Goal: Task Accomplishment & Management: Use online tool/utility

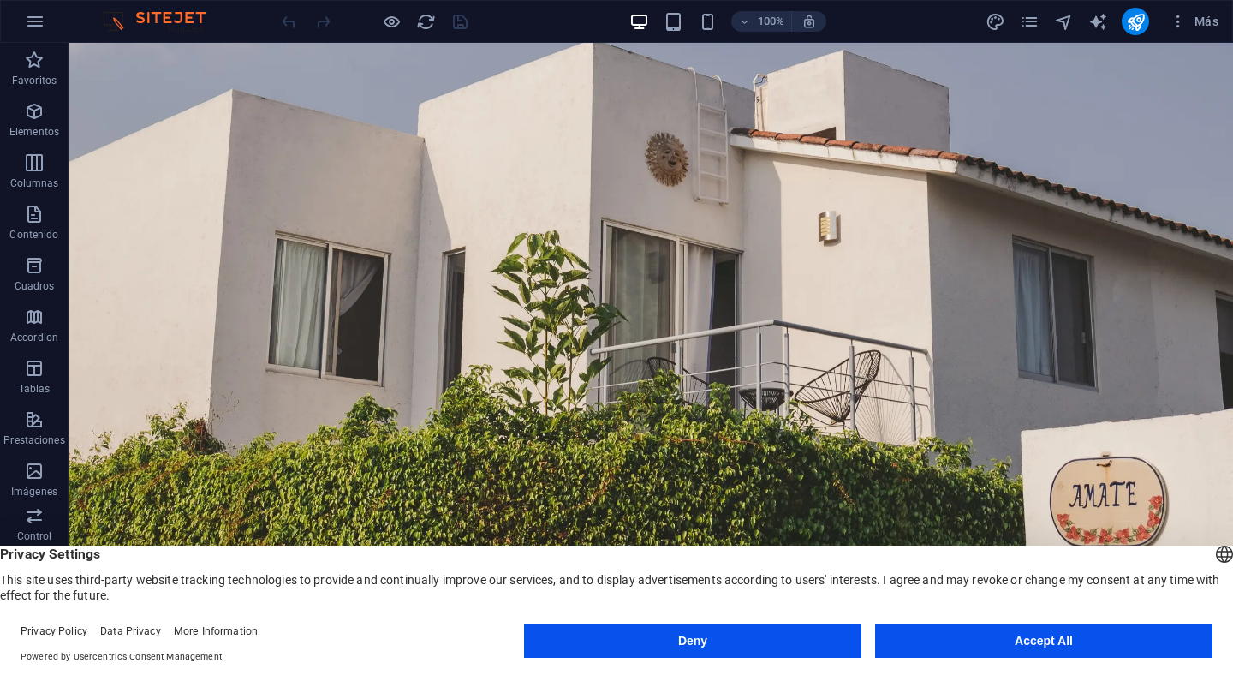
scroll to position [220, 0]
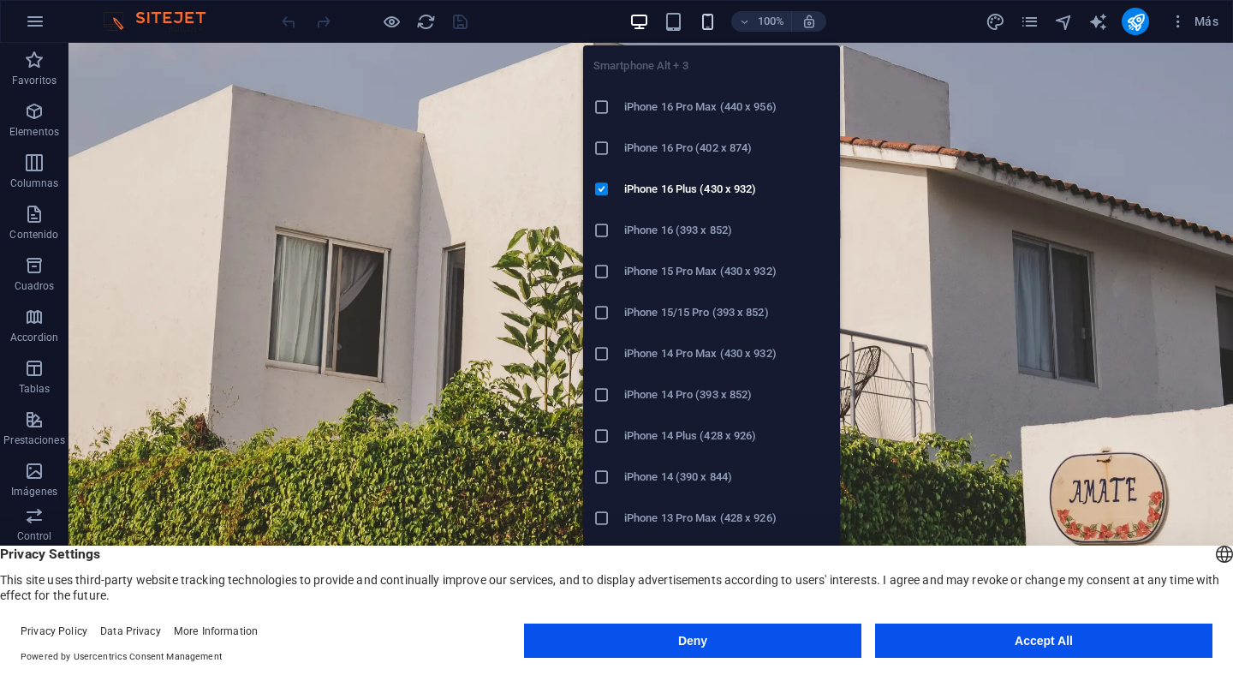
click at [707, 30] on icon "button" at bounding box center [708, 22] width 20 height 20
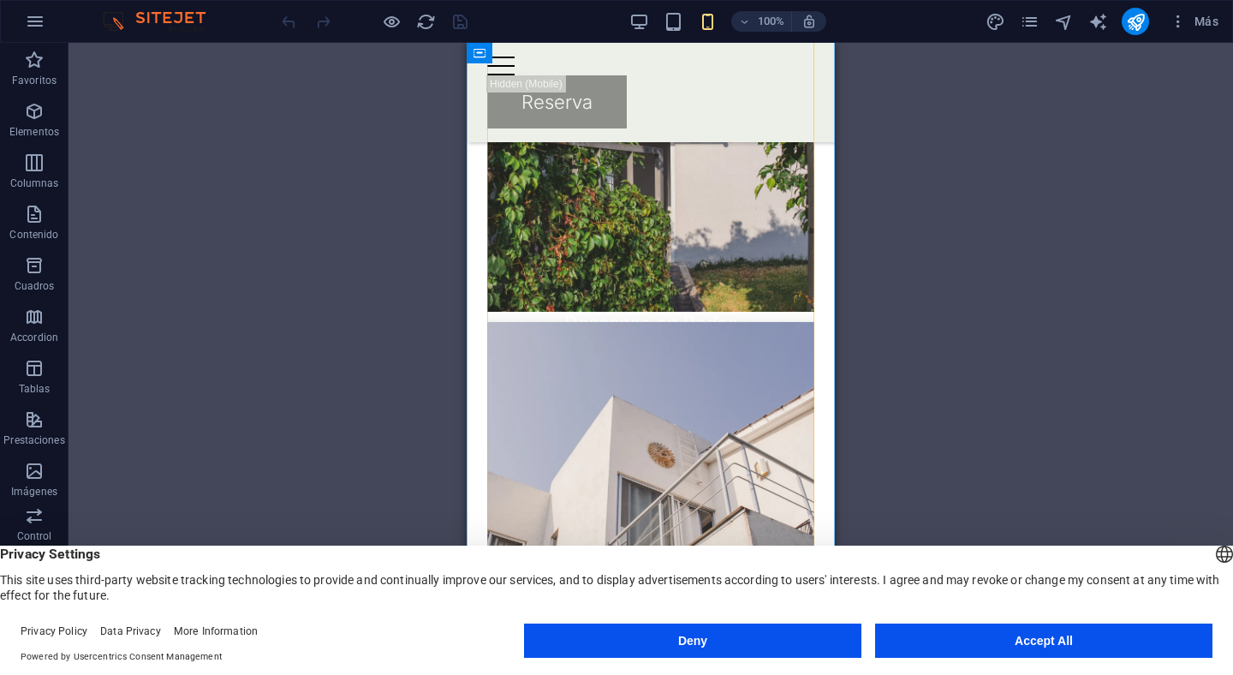
scroll to position [1367, 0]
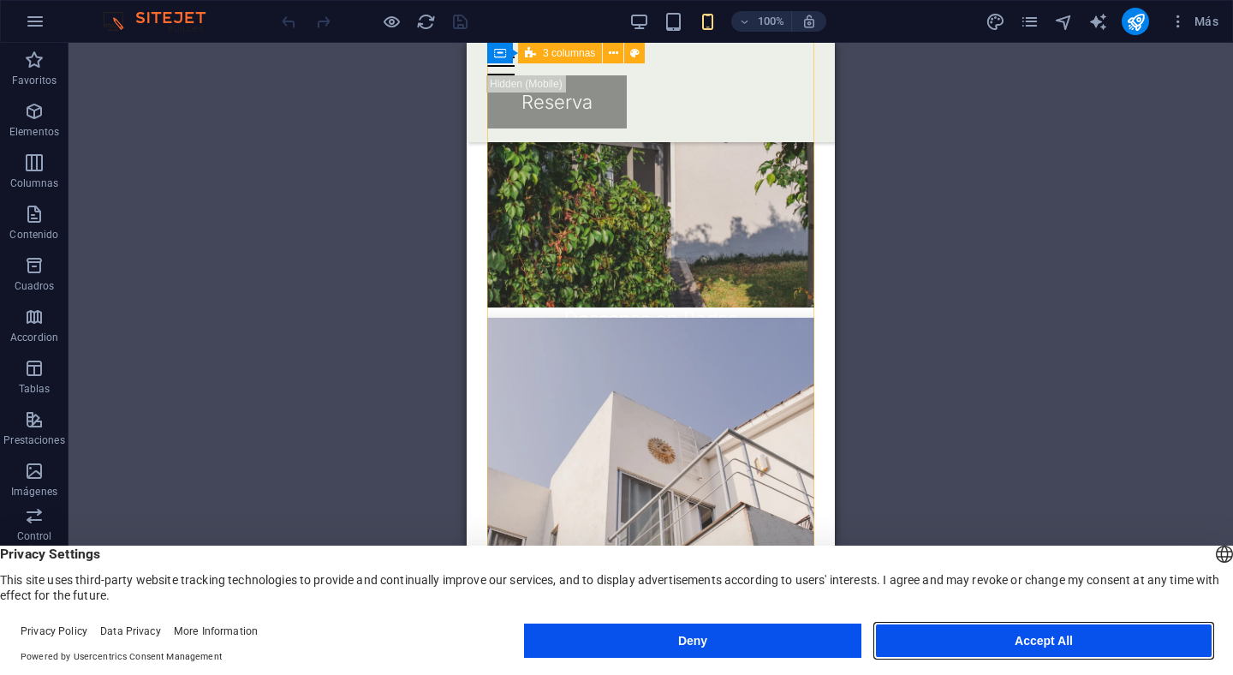
click at [1003, 645] on button "Accept All" at bounding box center [1043, 640] width 337 height 34
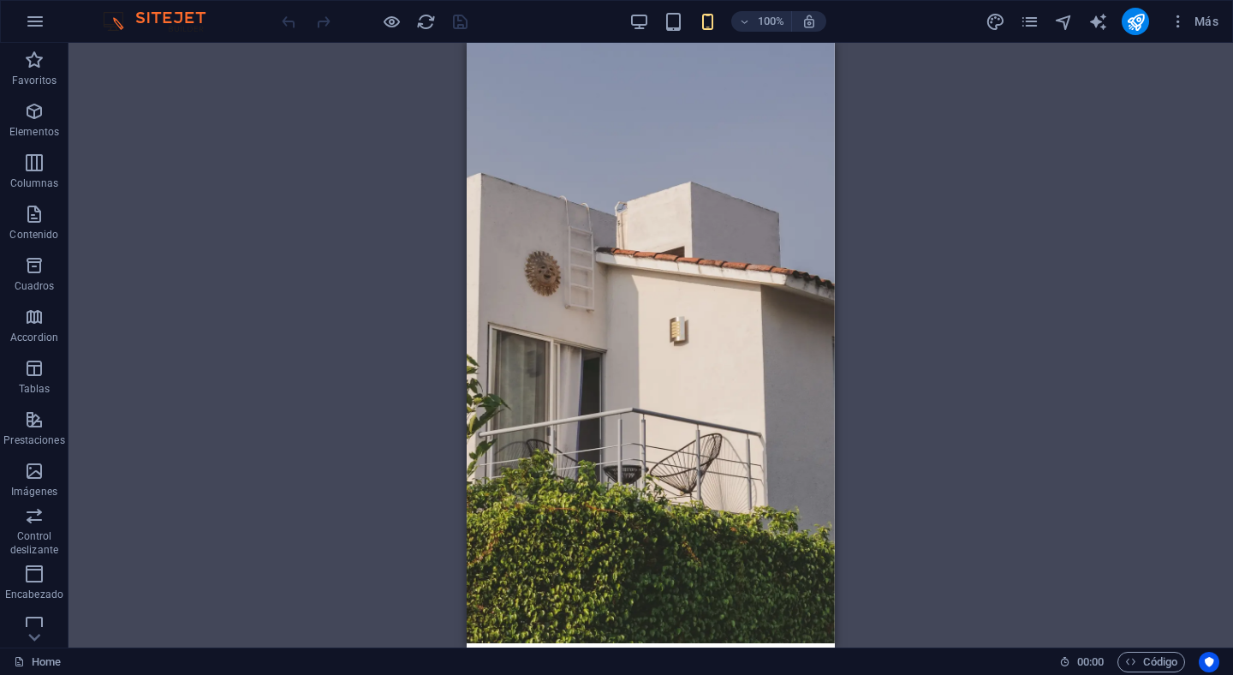
scroll to position [0, 0]
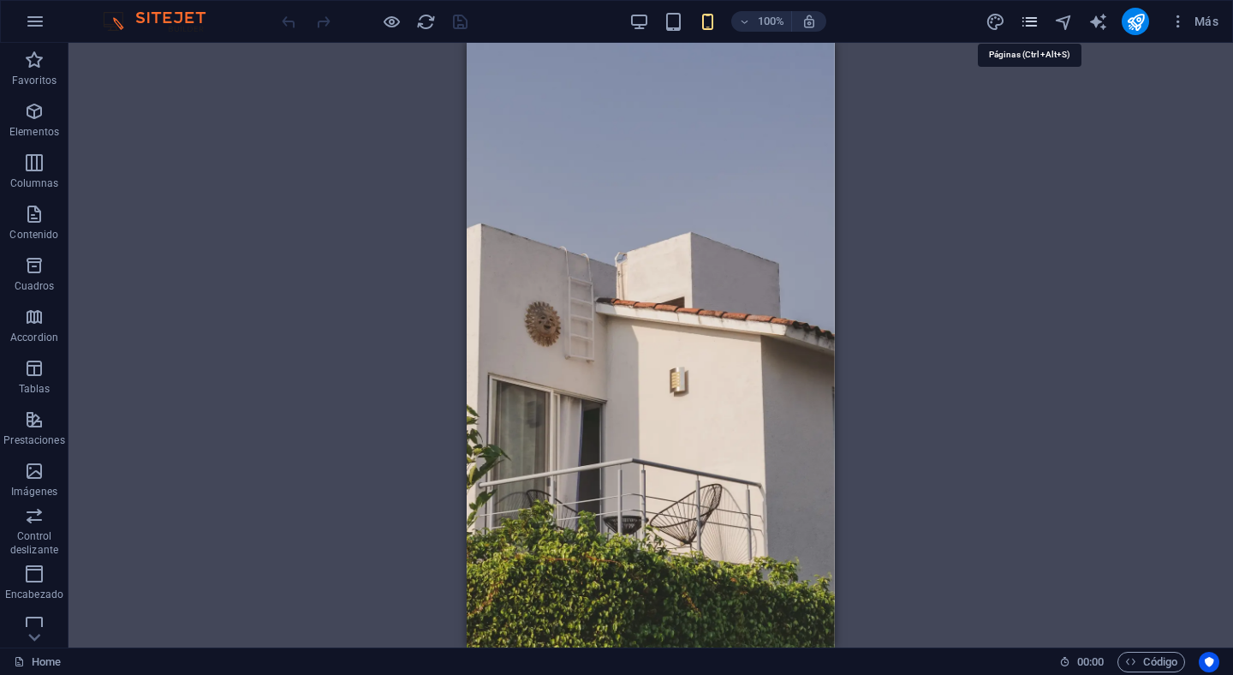
click at [1027, 24] on icon "pages" at bounding box center [1030, 22] width 20 height 20
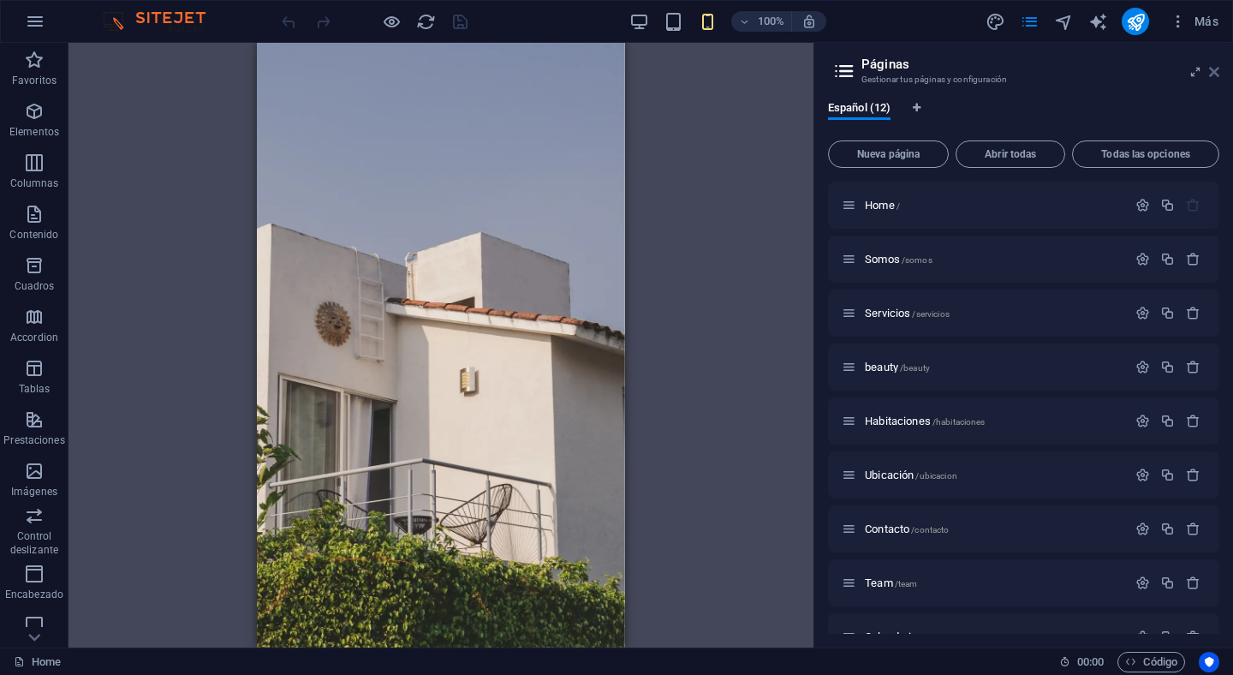
click at [1216, 70] on icon at bounding box center [1214, 72] width 10 height 14
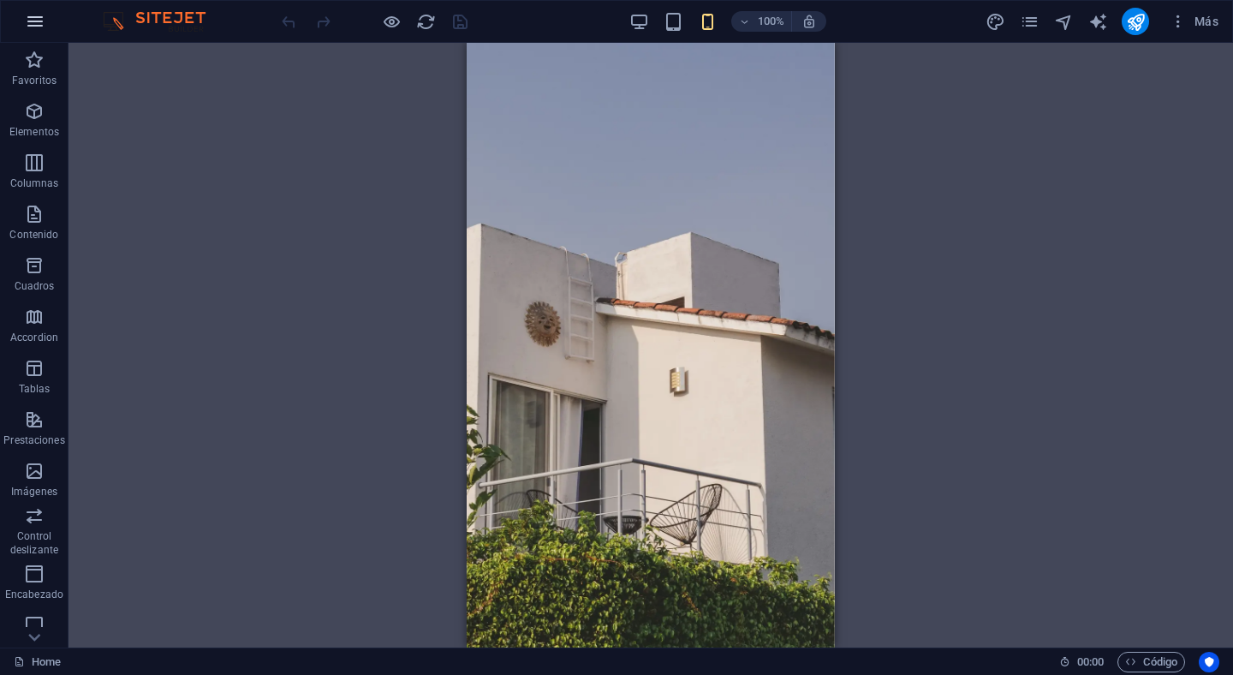
click at [40, 21] on icon "button" at bounding box center [35, 21] width 21 height 21
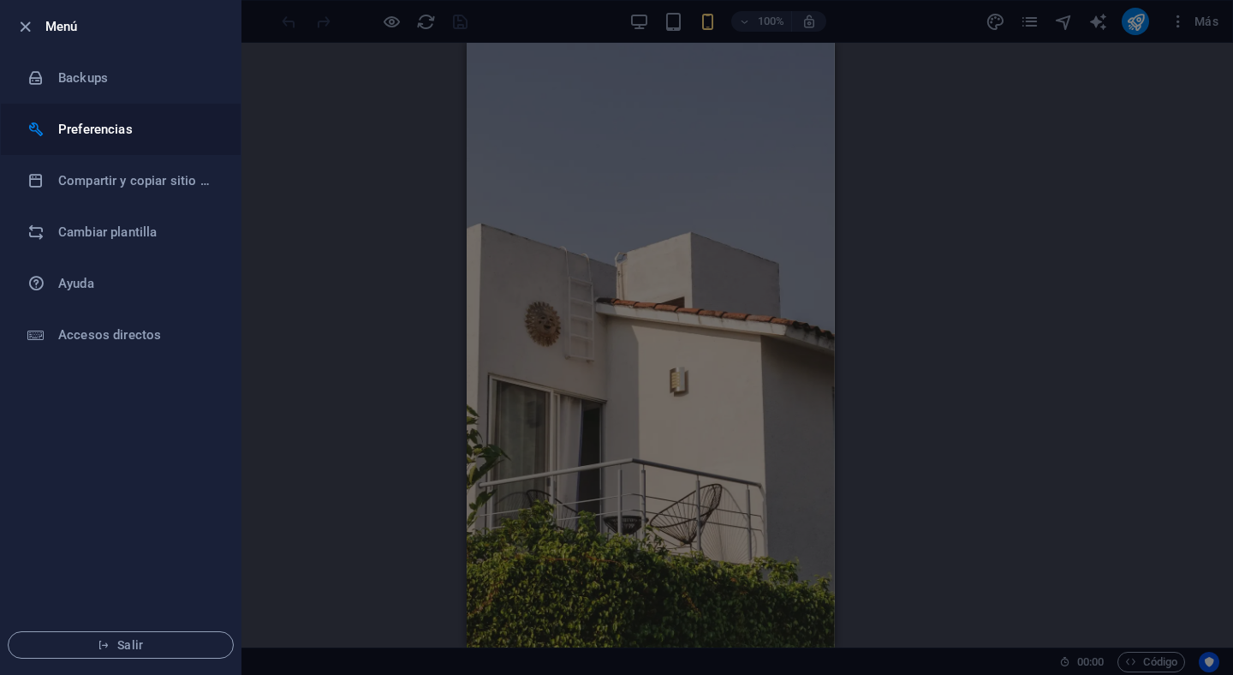
click at [118, 123] on h6 "Preferencias" at bounding box center [137, 129] width 158 height 21
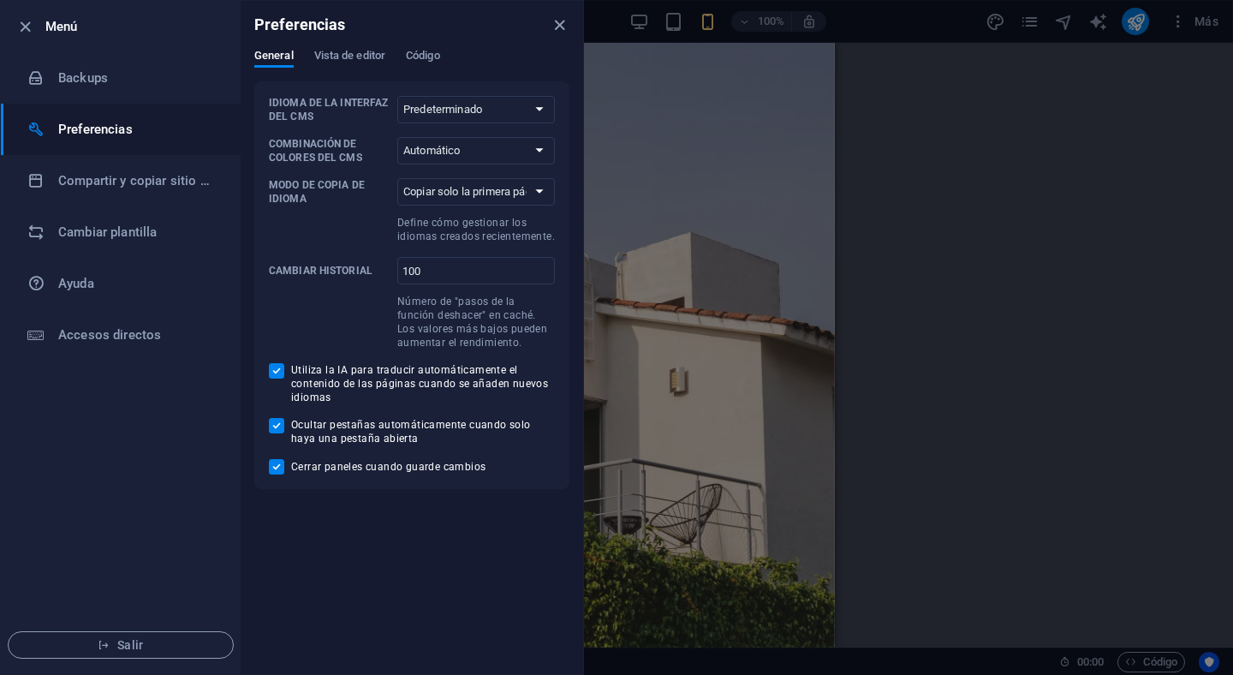
click at [991, 187] on div at bounding box center [616, 337] width 1233 height 675
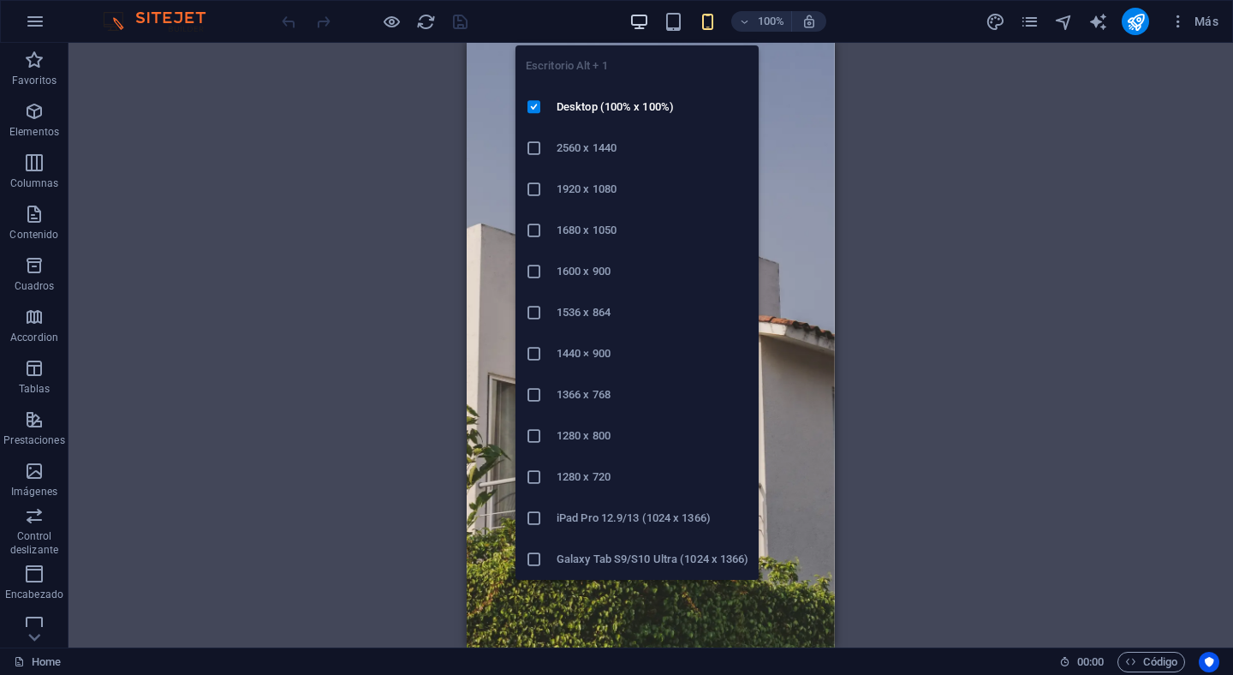
click at [642, 21] on icon "button" at bounding box center [639, 22] width 20 height 20
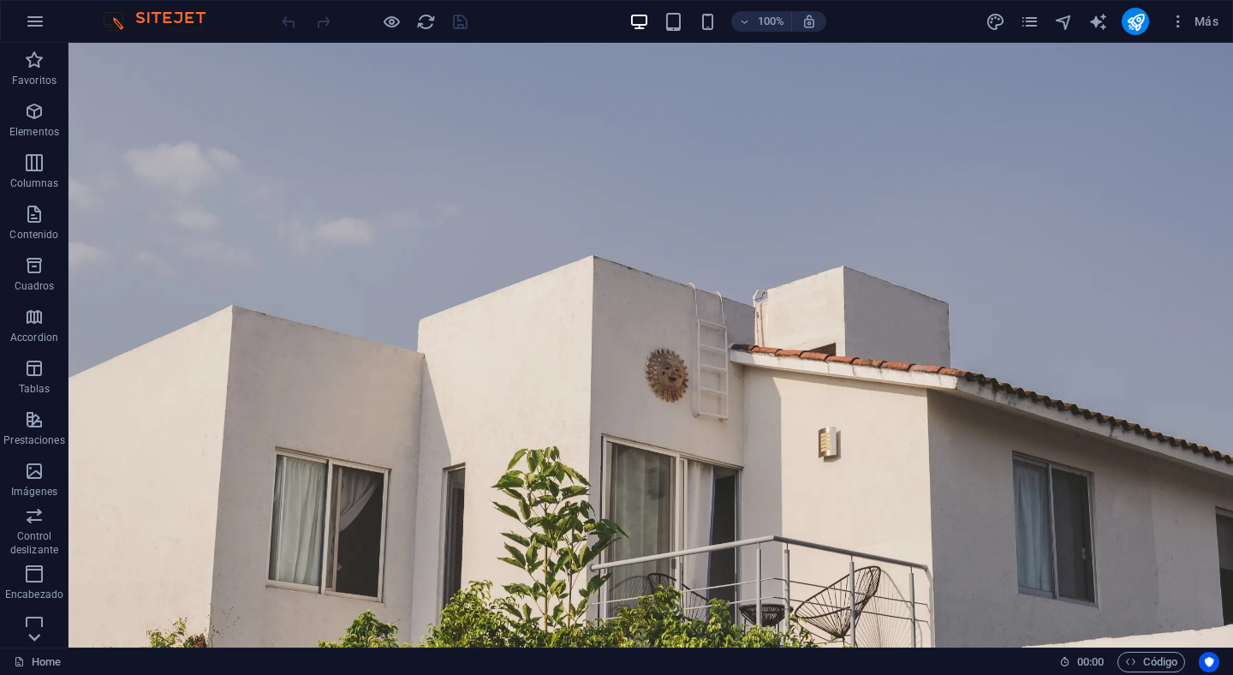
click at [33, 65] on icon at bounding box center [34, 53] width 24 height 24
click at [38, 18] on icon "button" at bounding box center [35, 21] width 21 height 21
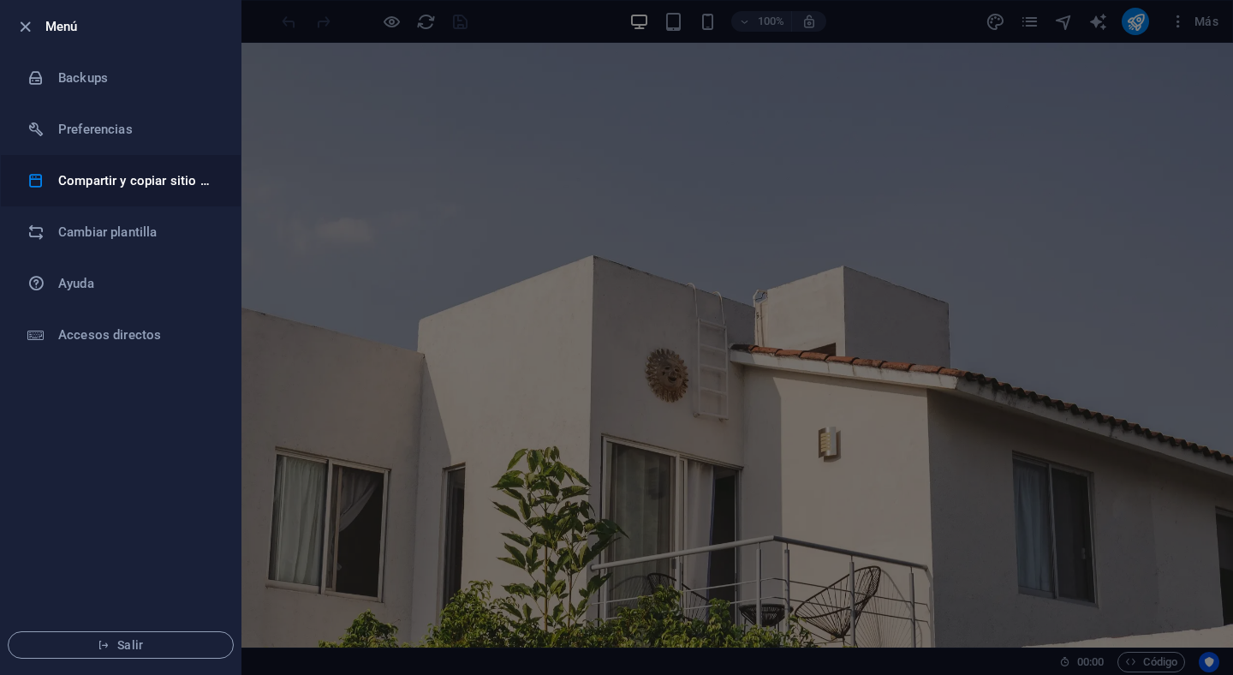
click at [128, 180] on h6 "Compartir y copiar sitio web" at bounding box center [137, 180] width 158 height 21
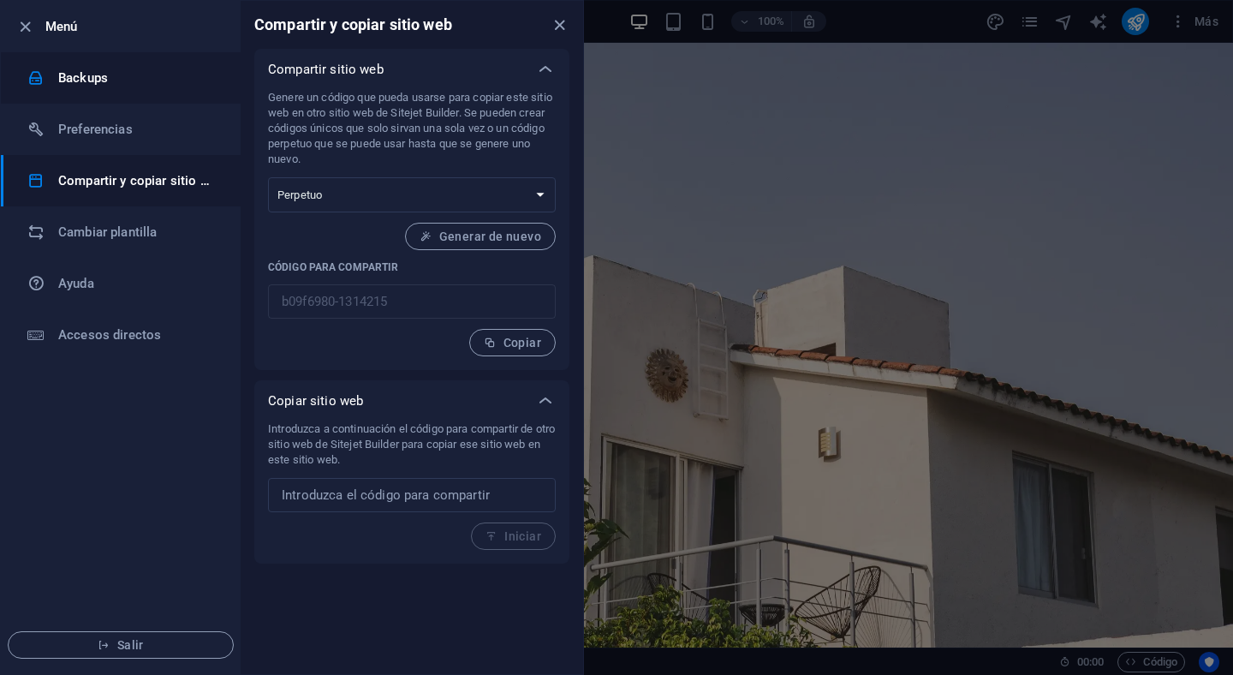
click at [160, 85] on h6 "Backups" at bounding box center [137, 78] width 158 height 21
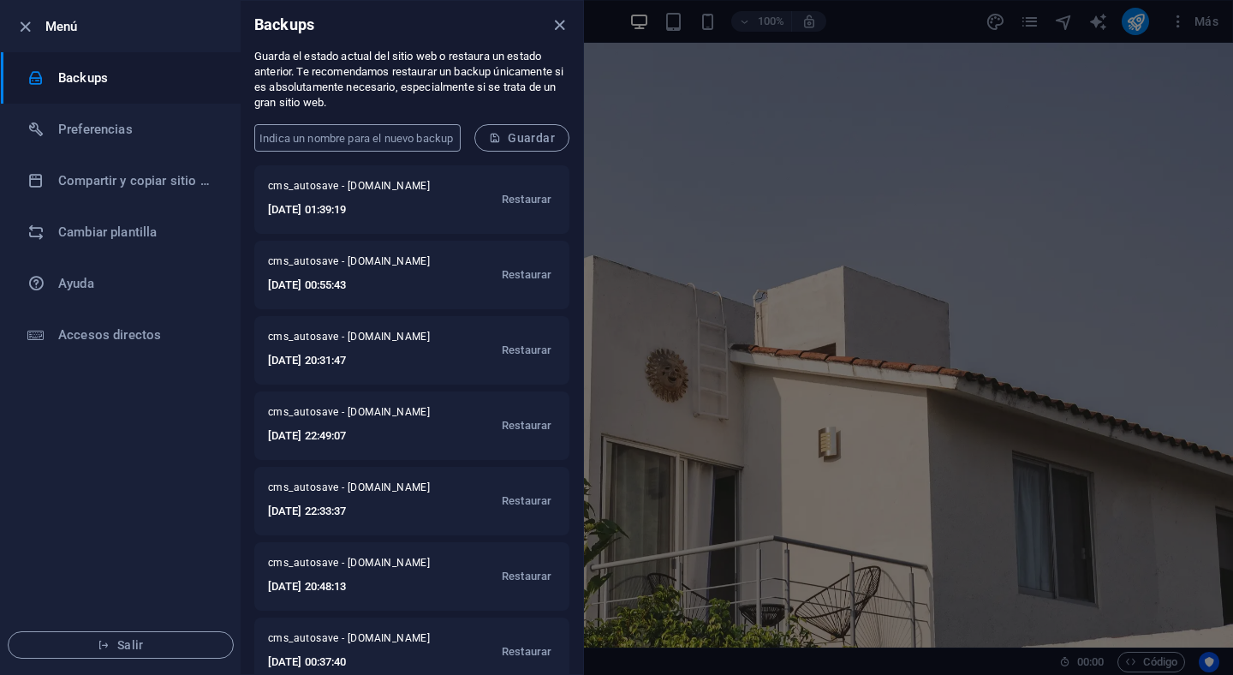
click at [412, 139] on input "text" at bounding box center [357, 137] width 206 height 27
click at [426, 84] on p "Guarda el estado actual del sitio web o restaura un estado anterior. Te recomen…" at bounding box center [411, 80] width 315 height 62
click at [422, 133] on input "text" at bounding box center [357, 137] width 206 height 27
type input "Septiembre1CasaViveros"
click at [533, 137] on span "Guardar" at bounding box center [522, 138] width 66 height 14
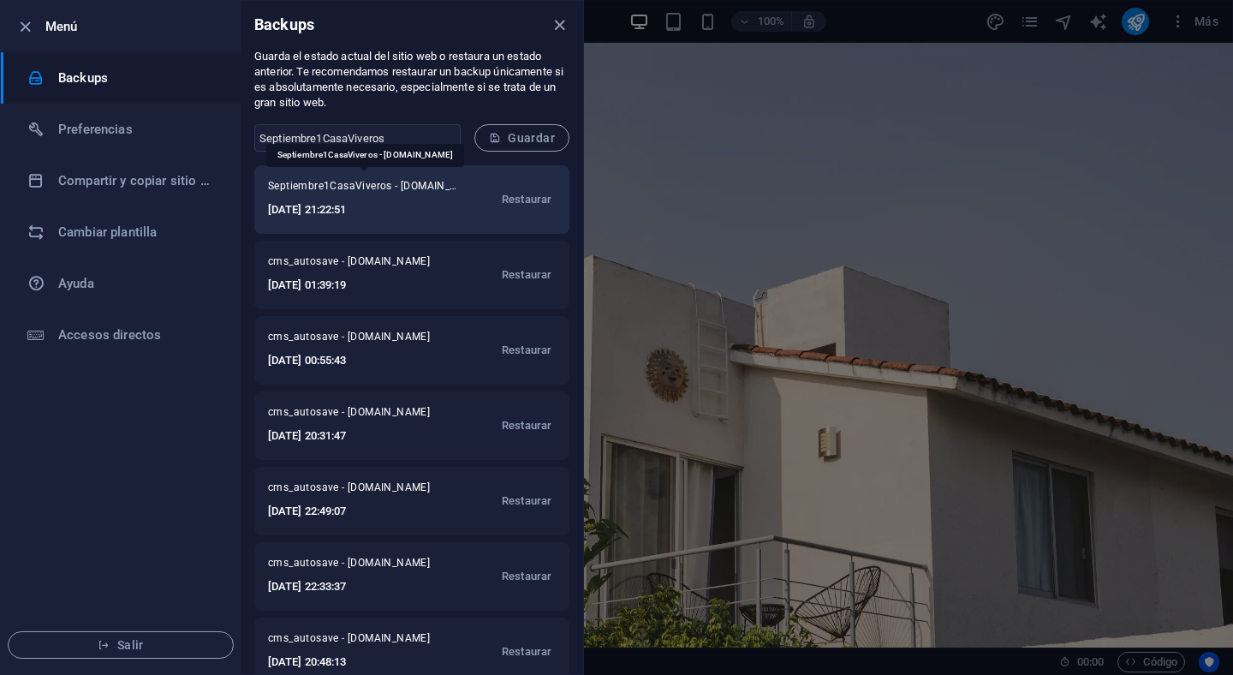
click at [338, 185] on span "Septiembre1CasaViveros - casaviveros.com" at bounding box center [365, 189] width 195 height 21
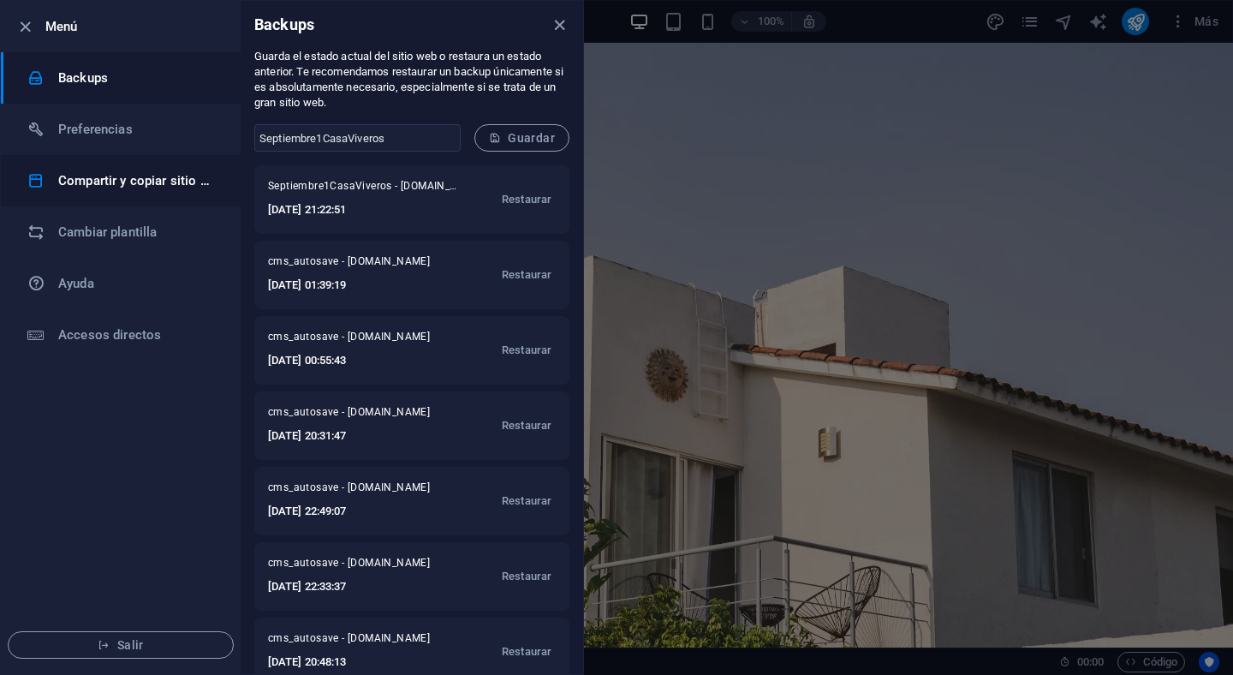
click at [133, 184] on h6 "Compartir y copiar sitio web" at bounding box center [137, 180] width 158 height 21
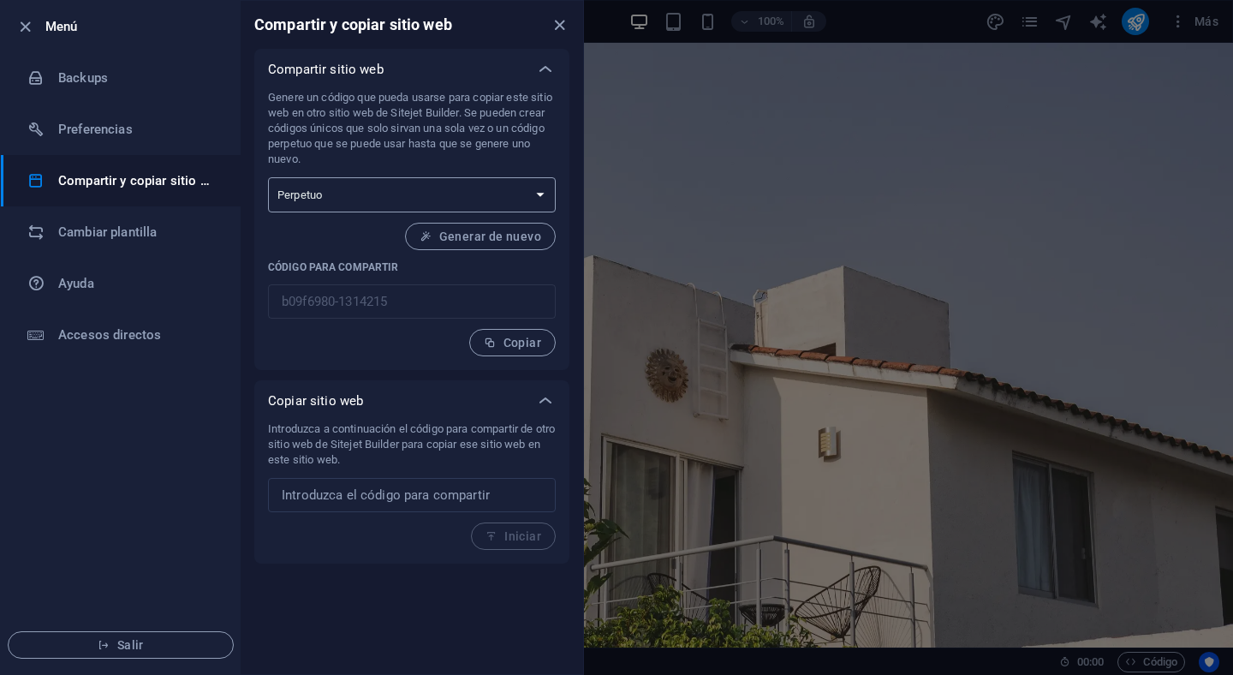
click at [550, 198] on select "Único Perpetuo" at bounding box center [412, 194] width 288 height 35
click at [486, 238] on span "Generar de nuevo" at bounding box center [481, 236] width 122 height 14
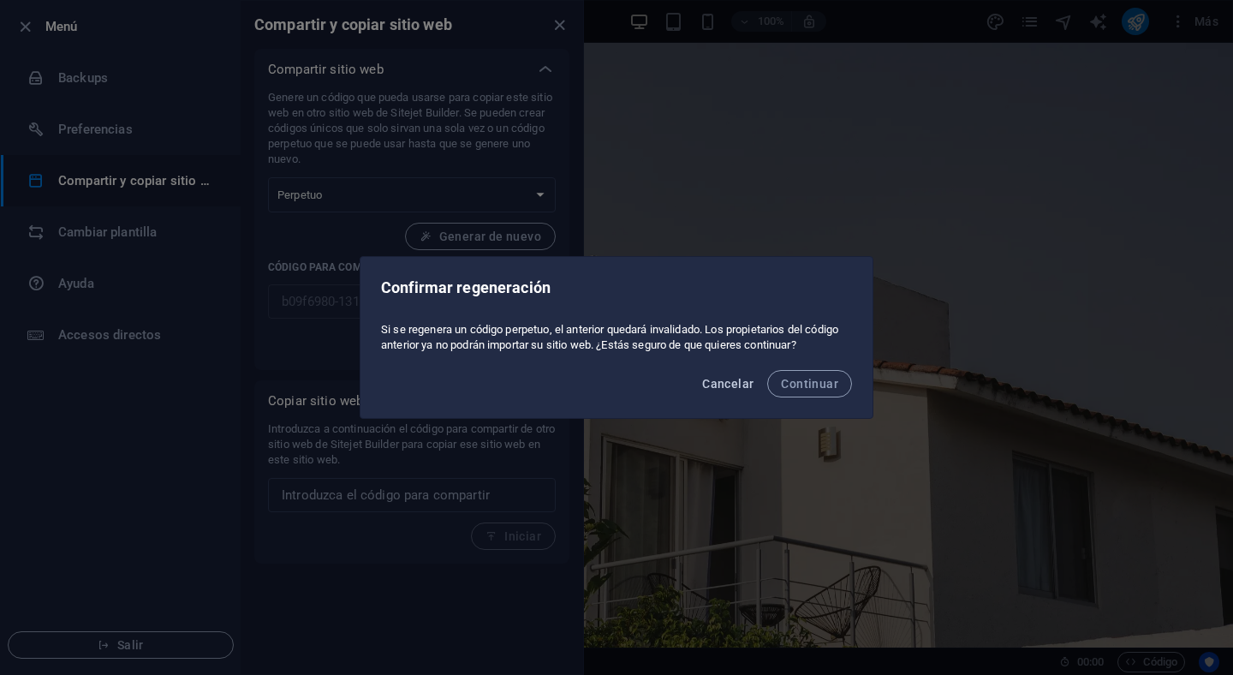
click at [717, 390] on button "Cancelar" at bounding box center [727, 383] width 65 height 27
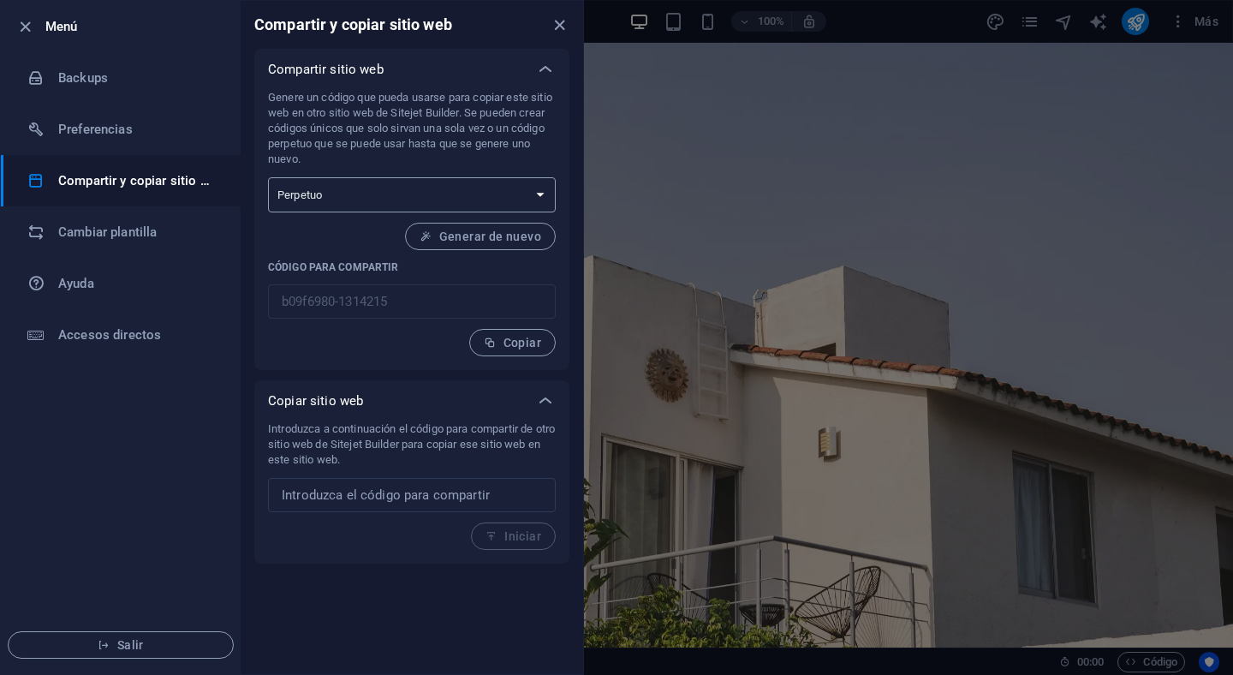
click at [510, 198] on select "Único Perpetuo" at bounding box center [412, 194] width 288 height 35
select select "onetime"
click at [268, 177] on select "Único Perpetuo" at bounding box center [412, 194] width 288 height 35
click at [497, 237] on span "Generar" at bounding box center [508, 236] width 66 height 14
type input "75078ac6-1314215"
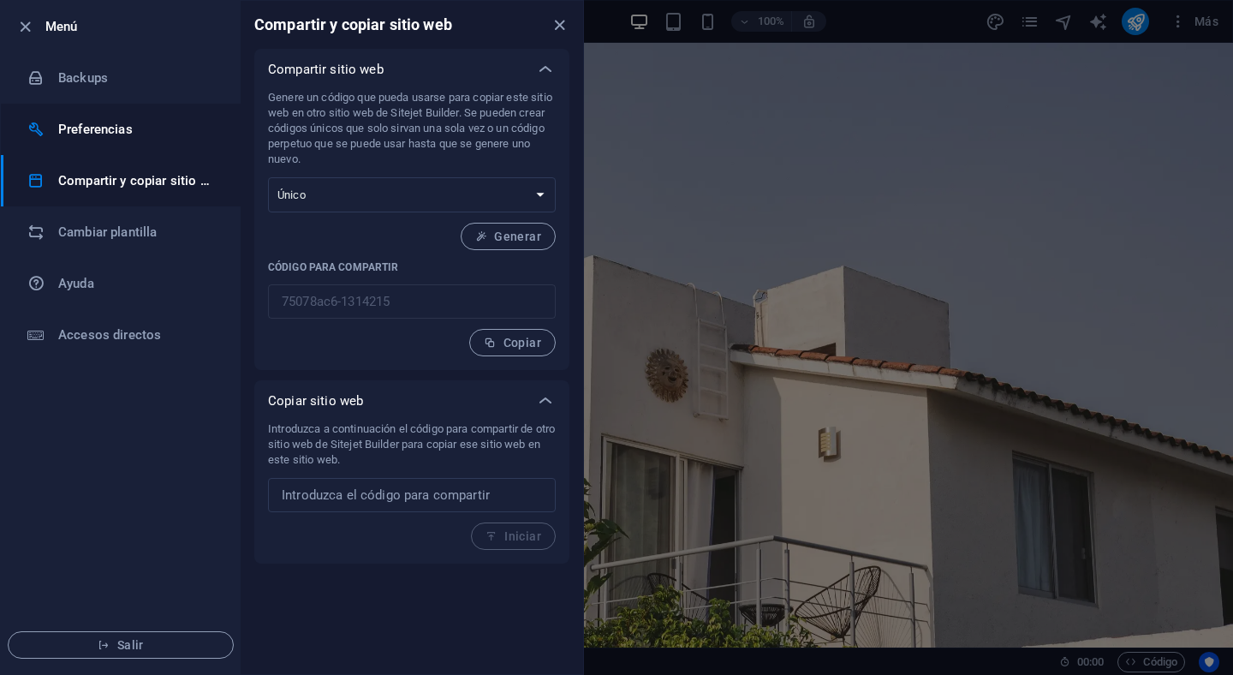
click at [147, 121] on h6 "Preferencias" at bounding box center [137, 129] width 158 height 21
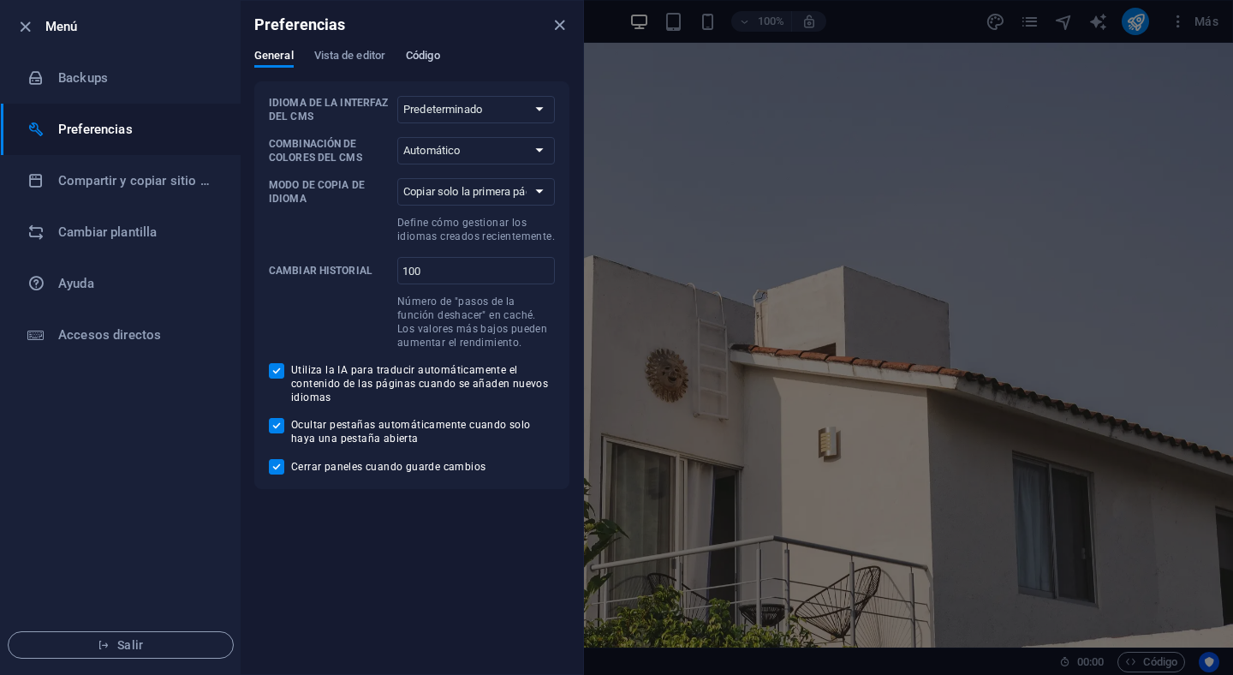
click at [426, 57] on span "Código" at bounding box center [423, 57] width 34 height 24
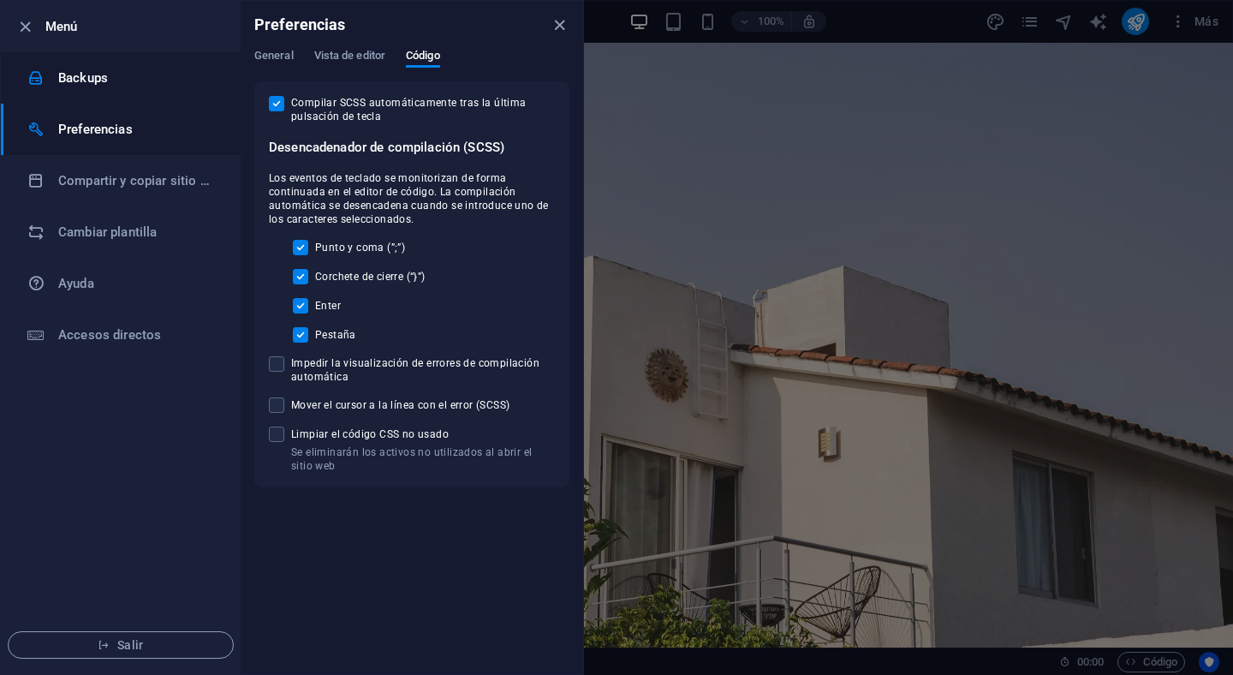
click at [116, 78] on h6 "Backups" at bounding box center [137, 78] width 158 height 21
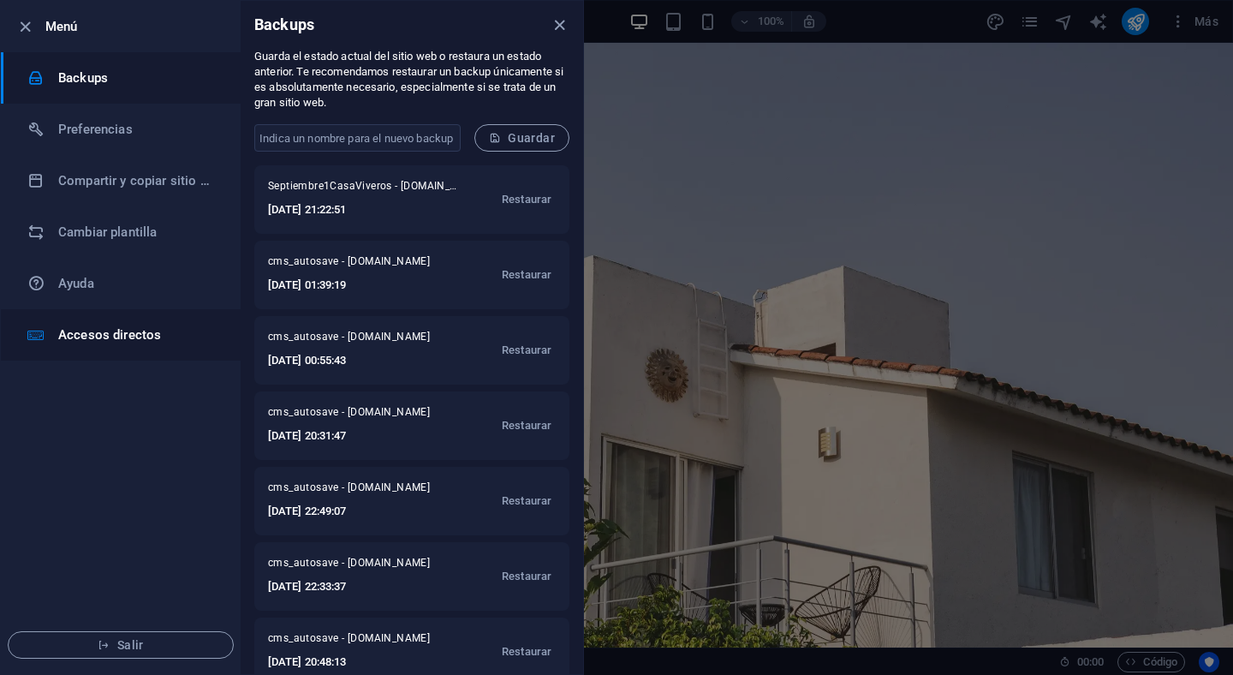
click at [164, 337] on h6 "Accesos directos" at bounding box center [137, 335] width 158 height 21
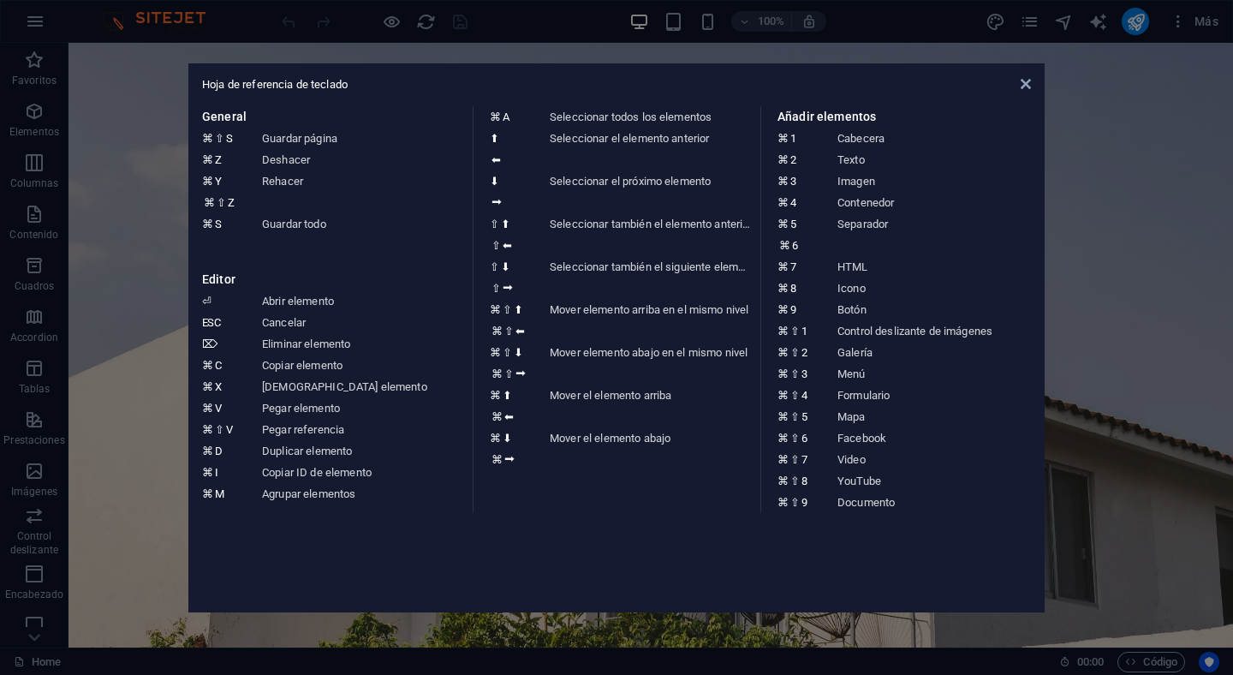
click at [139, 295] on aside "Hoja de referencia de teclado General ⌘ ⇧ S Guardar página ⌘ Z Deshacer ⌘ Y ⌘ ⇧…" at bounding box center [616, 337] width 1233 height 675
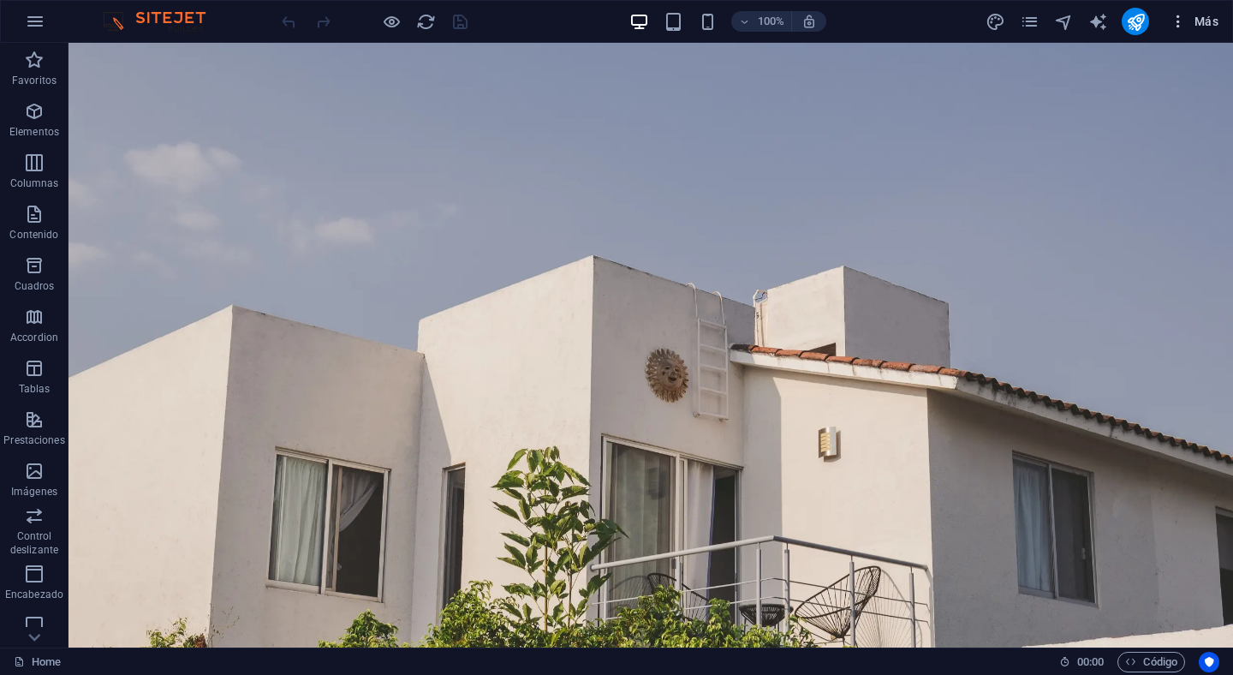
click at [1182, 26] on icon "button" at bounding box center [1178, 21] width 17 height 17
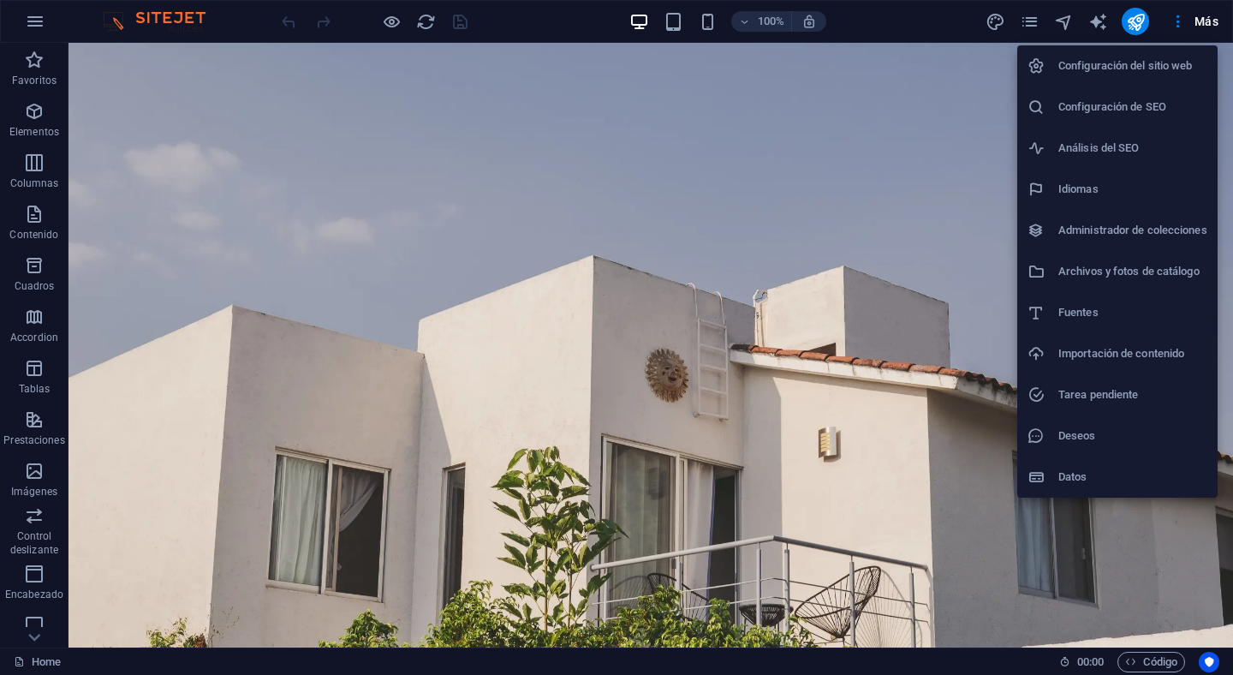
click at [33, 17] on div at bounding box center [616, 337] width 1233 height 675
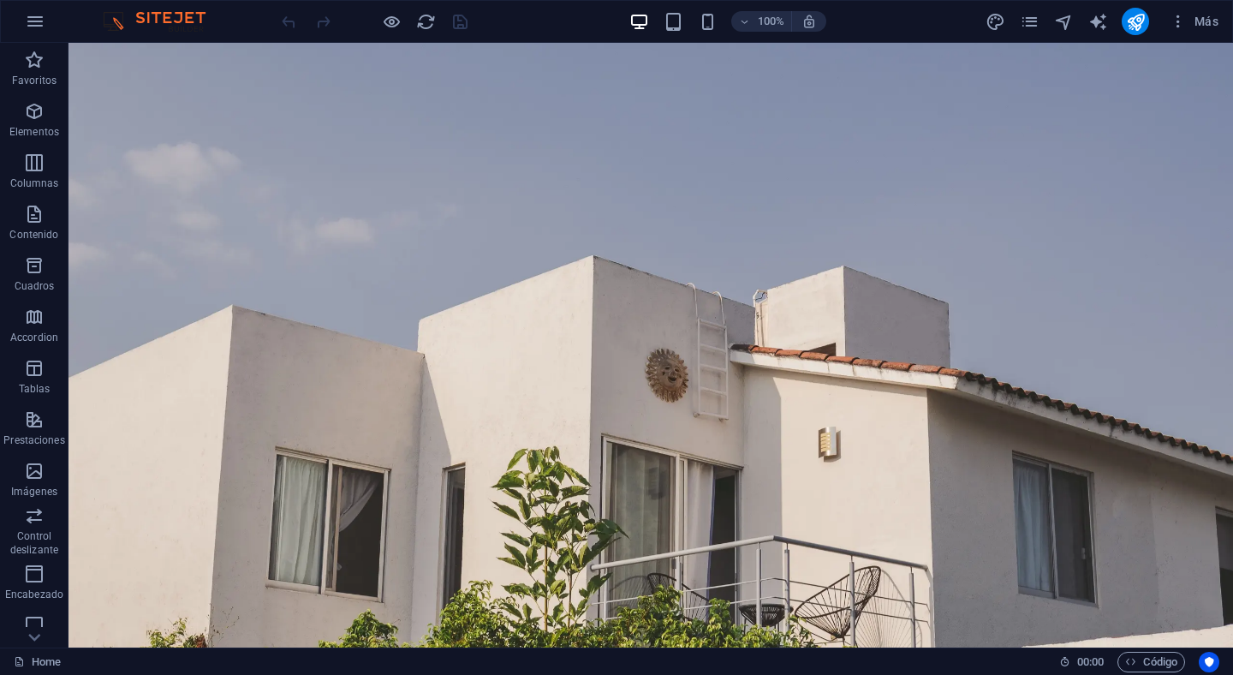
click at [163, 23] on img at bounding box center [162, 21] width 128 height 21
click at [116, 26] on img at bounding box center [162, 21] width 128 height 21
click at [32, 21] on icon "button" at bounding box center [35, 21] width 21 height 21
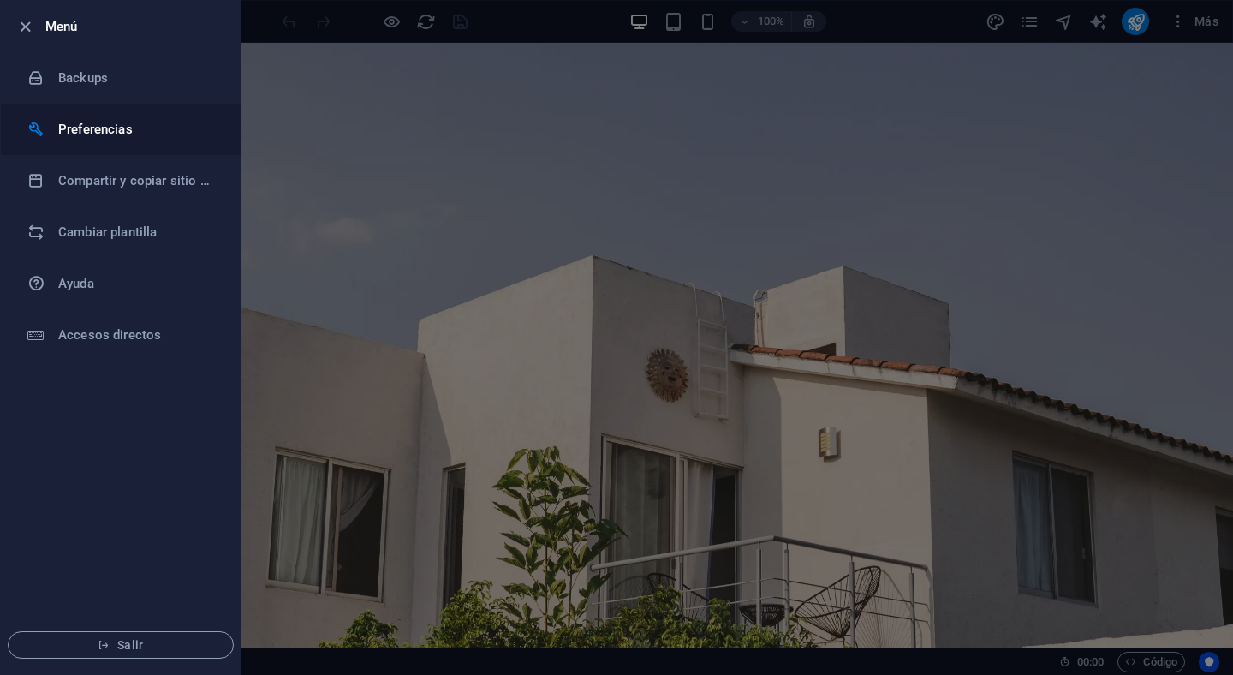
click at [98, 134] on h6 "Preferencias" at bounding box center [137, 129] width 158 height 21
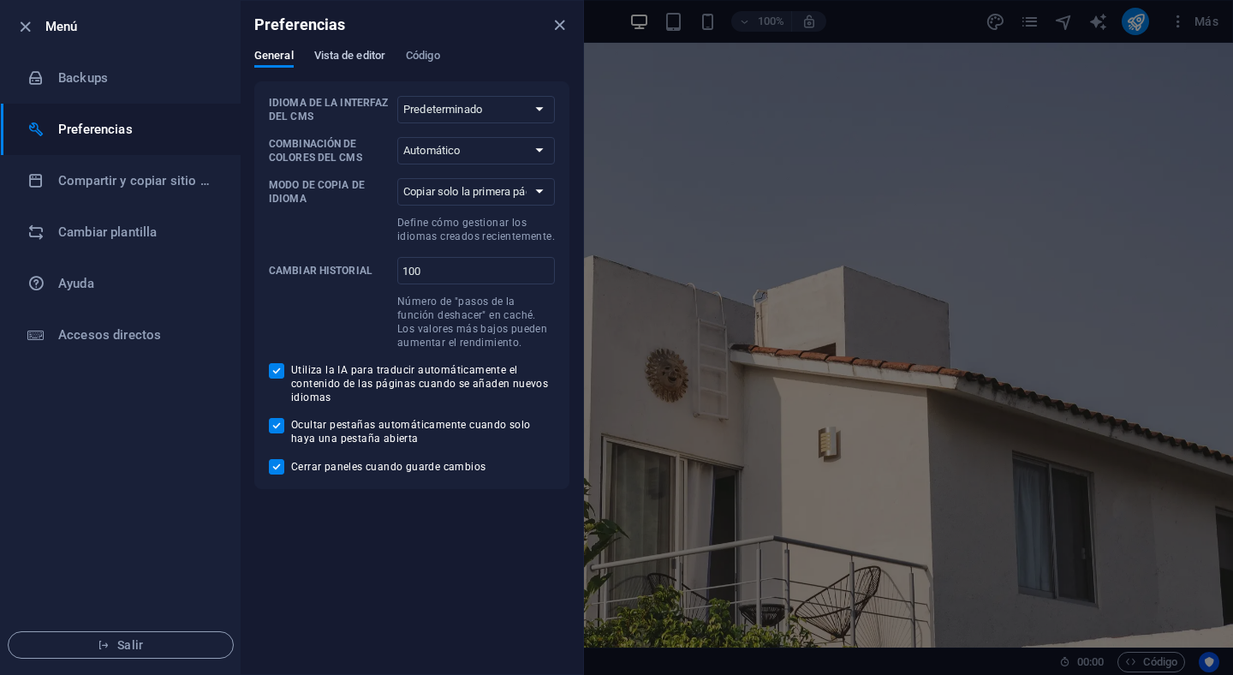
click at [375, 67] on button "Vista de editor" at bounding box center [349, 58] width 71 height 19
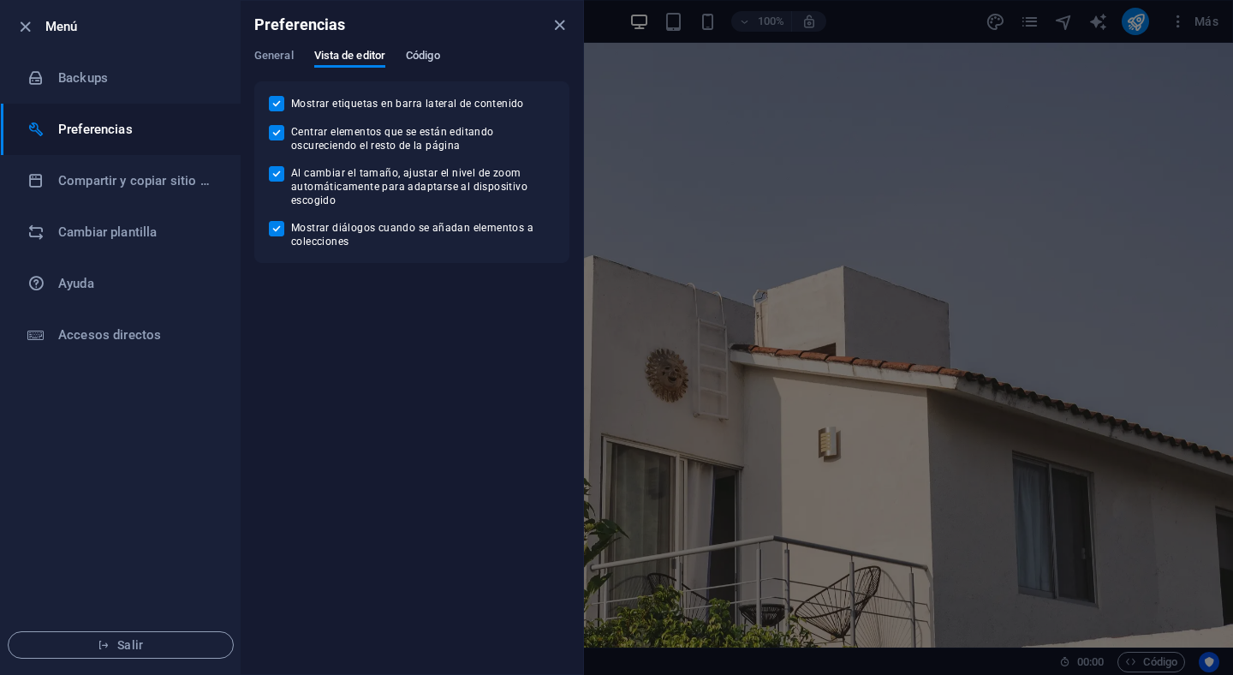
click at [433, 51] on span "Código" at bounding box center [423, 57] width 34 height 24
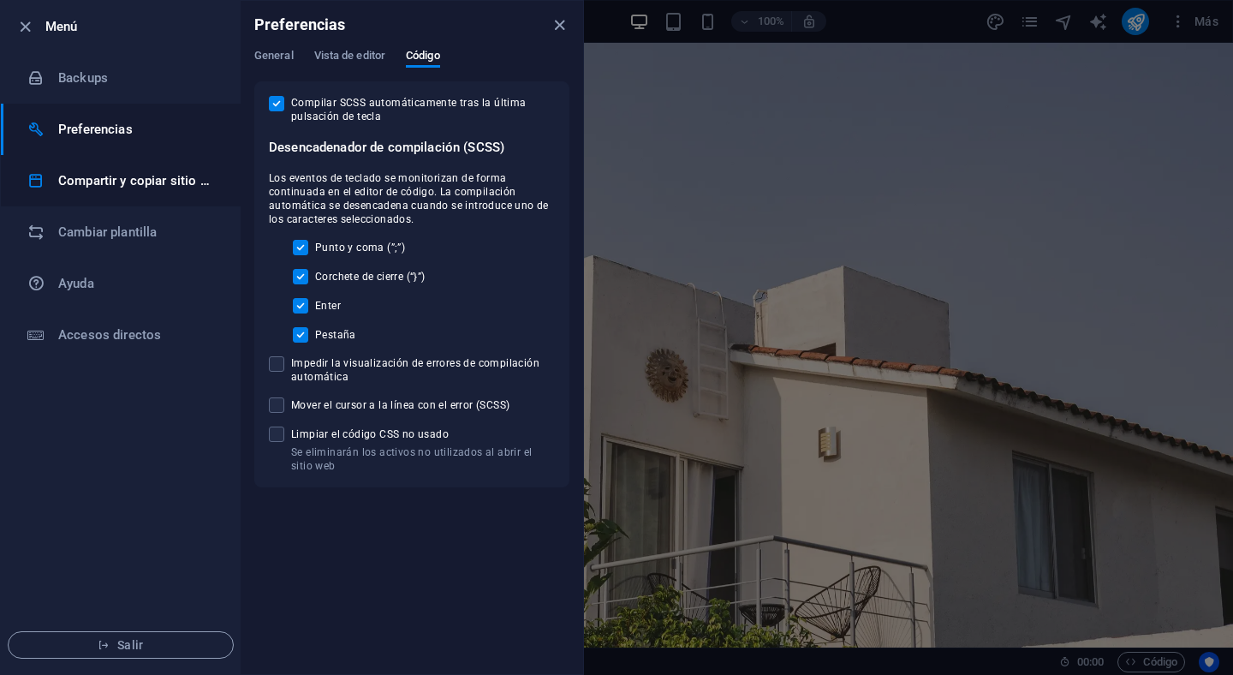
click at [199, 184] on h6 "Compartir y copiar sitio web" at bounding box center [137, 180] width 158 height 21
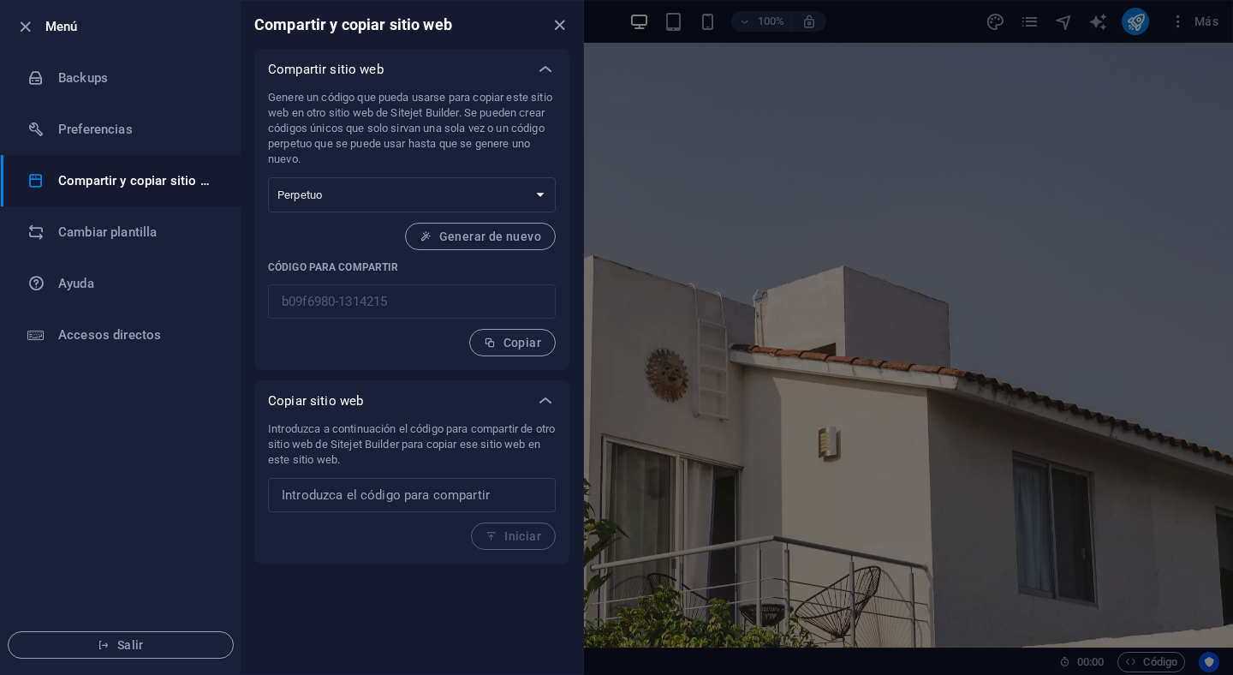
click at [758, 131] on div at bounding box center [616, 337] width 1233 height 675
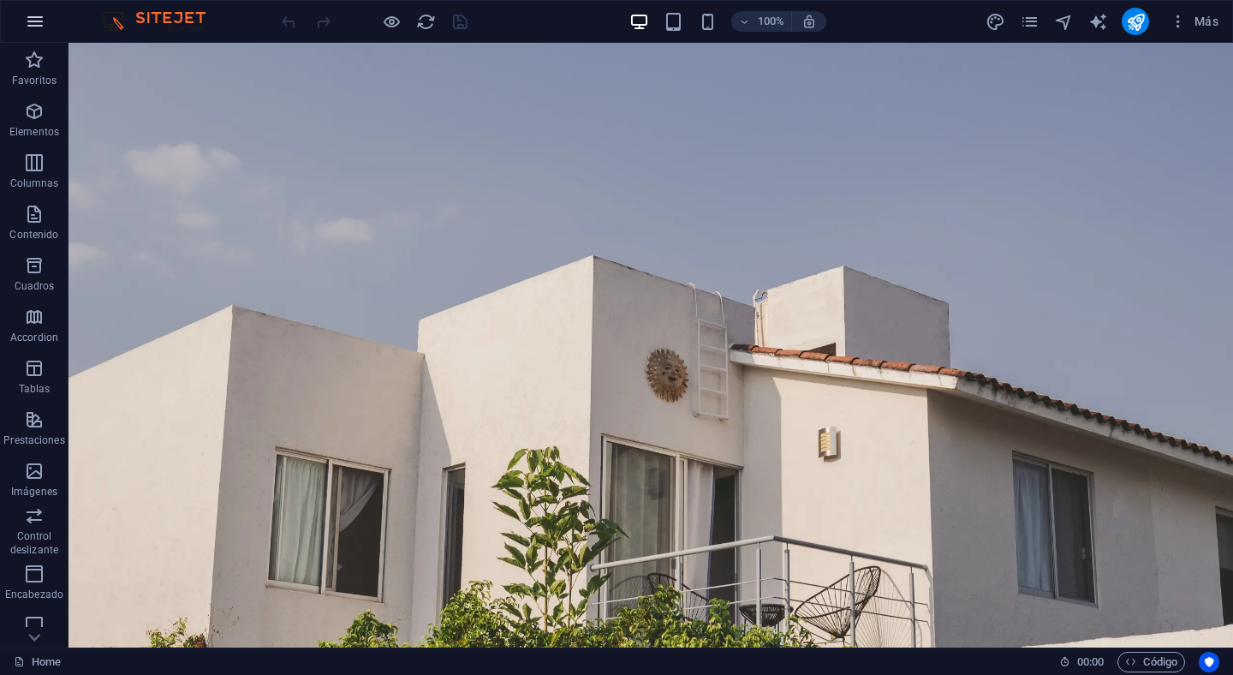
click at [39, 22] on icon "button" at bounding box center [35, 21] width 21 height 21
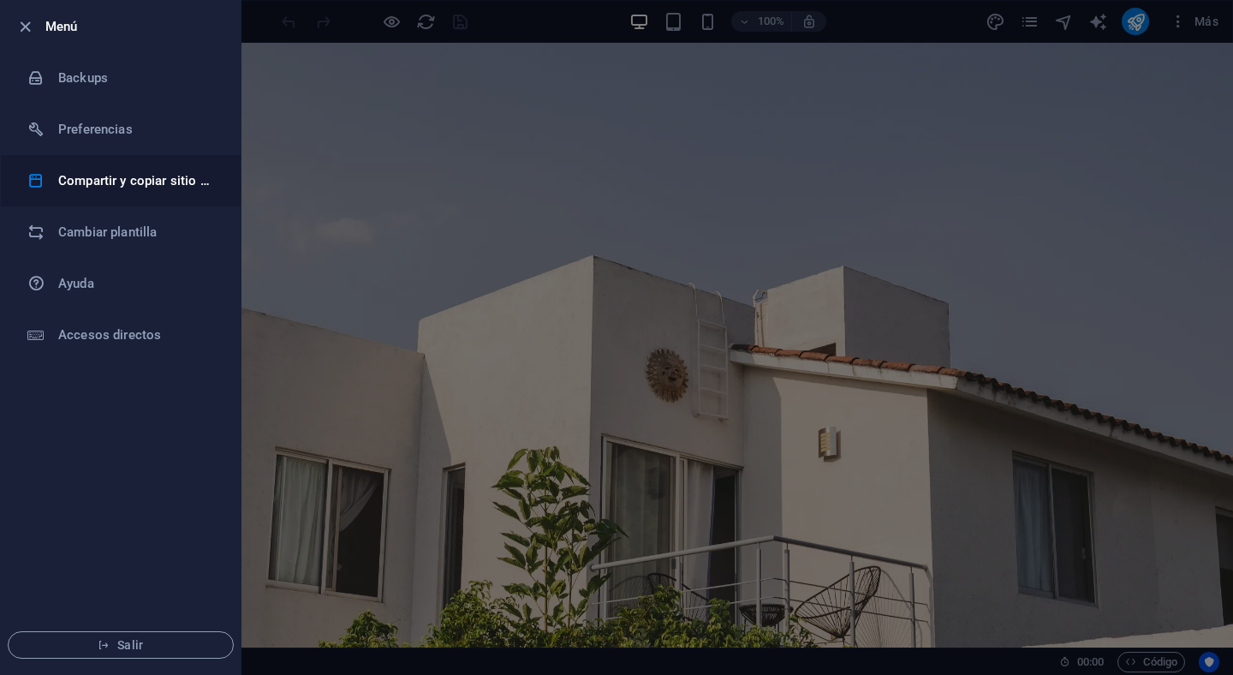
click at [148, 177] on h6 "Compartir y copiar sitio web" at bounding box center [137, 180] width 158 height 21
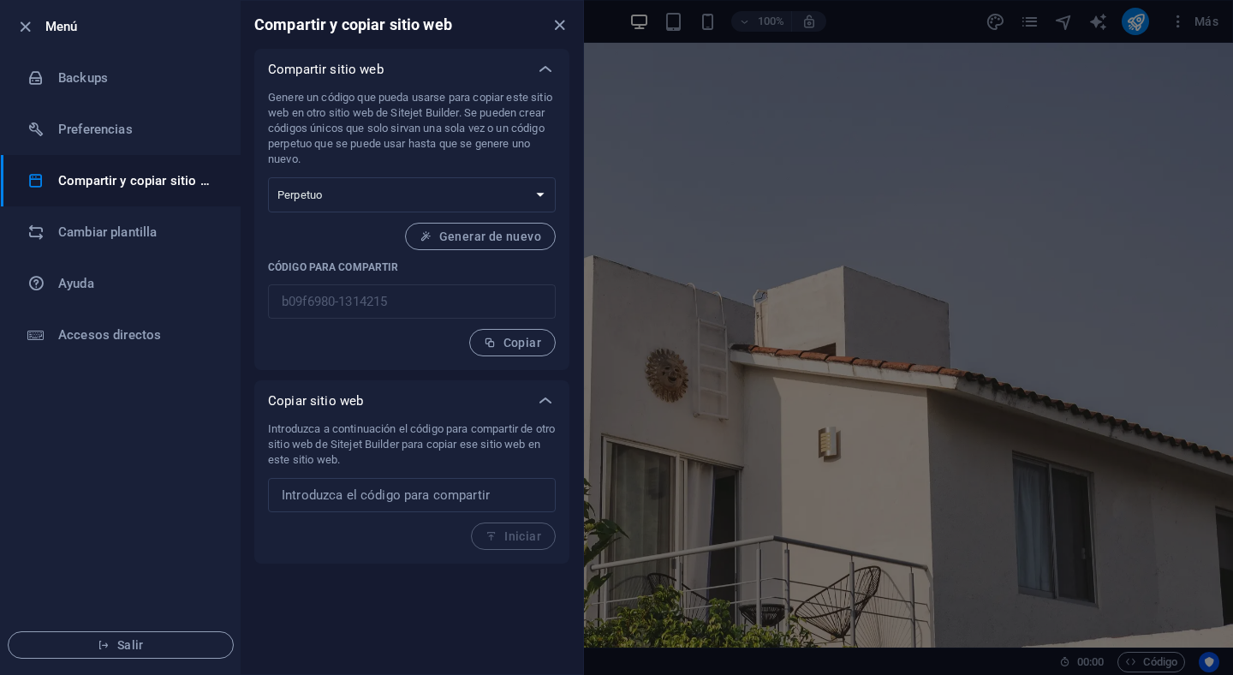
drag, startPoint x: 345, startPoint y: 97, endPoint x: 343, endPoint y: 140, distance: 43.7
click at [343, 140] on p "Genere un código que pueda usarse para copiar este sitio web en otro sitio web …" at bounding box center [412, 128] width 288 height 77
drag, startPoint x: 372, startPoint y: 430, endPoint x: 369, endPoint y: 457, distance: 27.5
click at [369, 457] on p "Introduzca a continuación el código para compartir de otro sitio web de Sitejet…" at bounding box center [412, 444] width 288 height 46
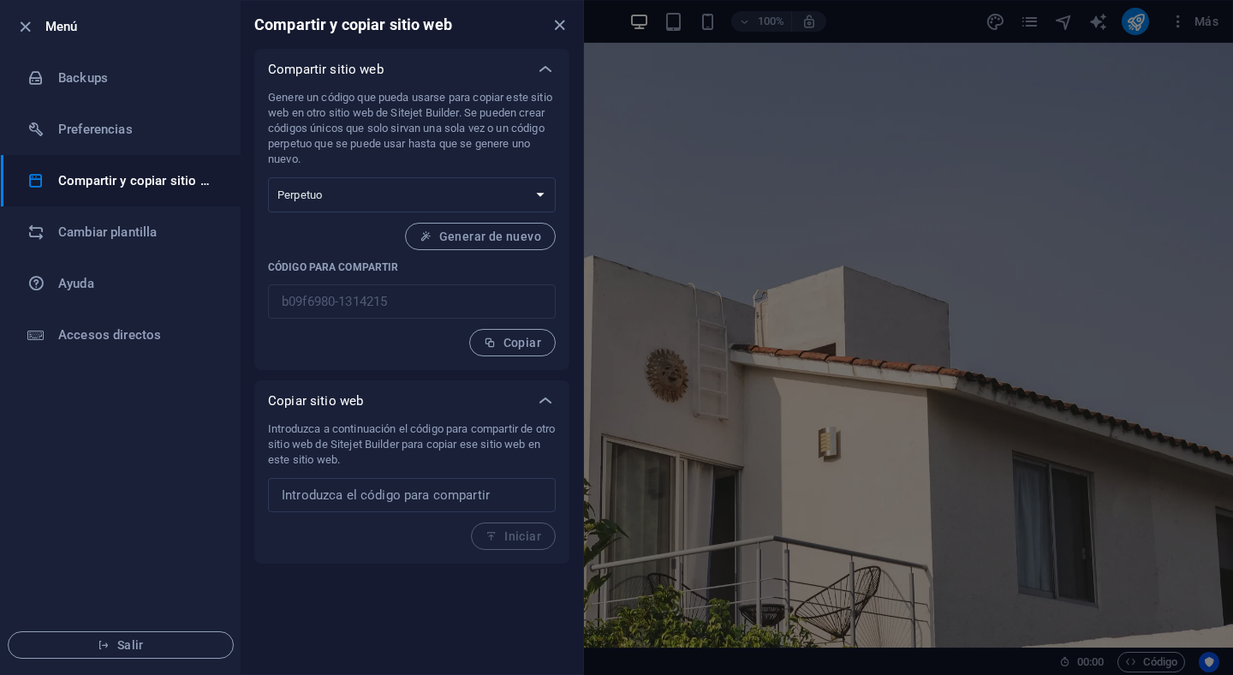
click at [369, 457] on p "Introduzca a continuación el código para compartir de otro sitio web de Sitejet…" at bounding box center [412, 444] width 288 height 46
click at [363, 497] on input "text" at bounding box center [412, 495] width 288 height 34
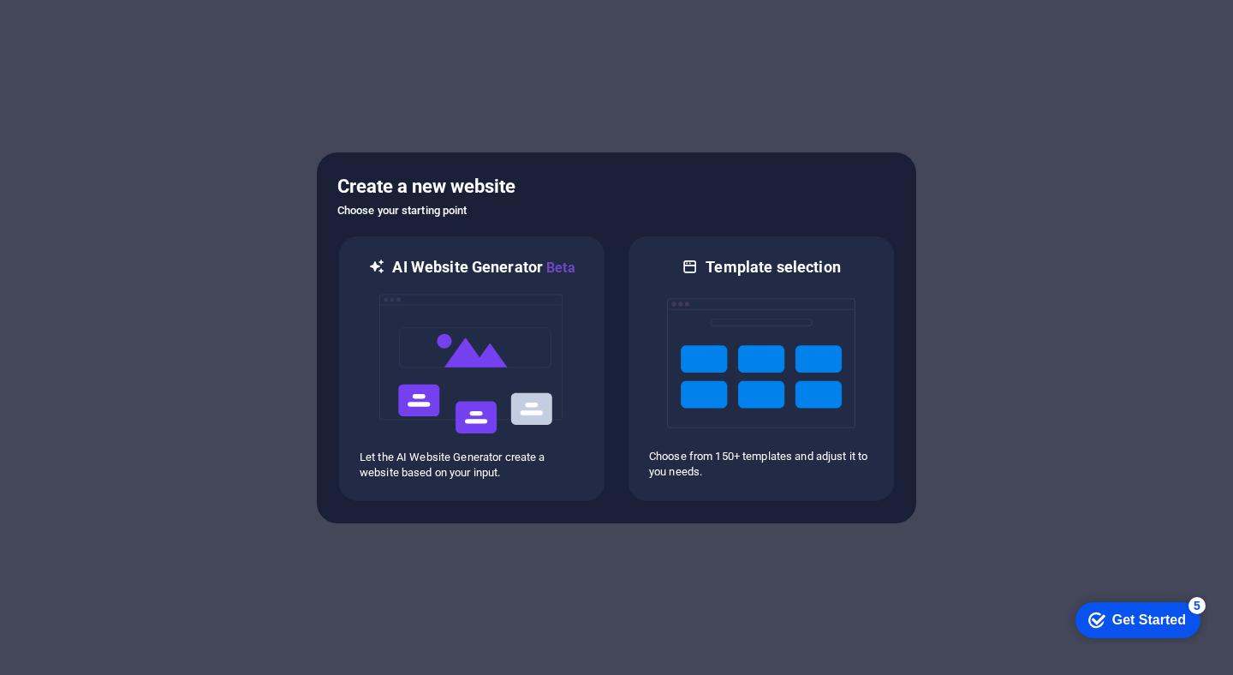
click at [1155, 617] on div "Get Started" at bounding box center [1149, 619] width 74 height 15
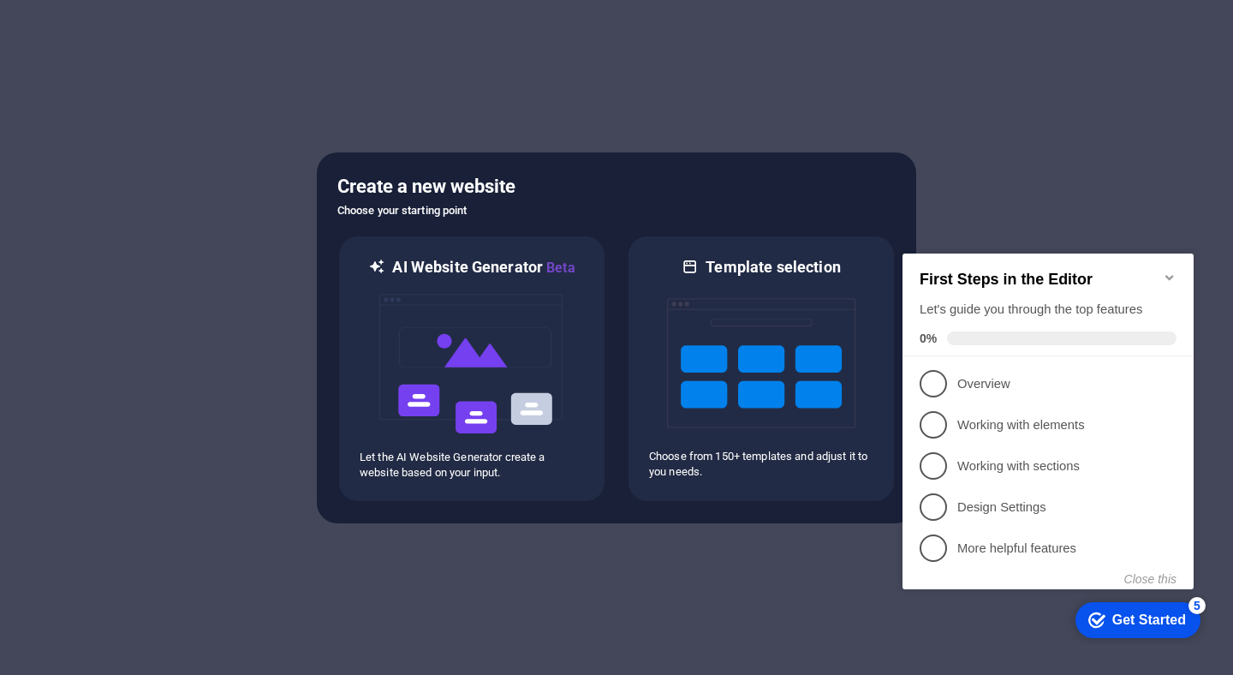
click at [1117, 622] on div "Get Started" at bounding box center [1149, 619] width 74 height 15
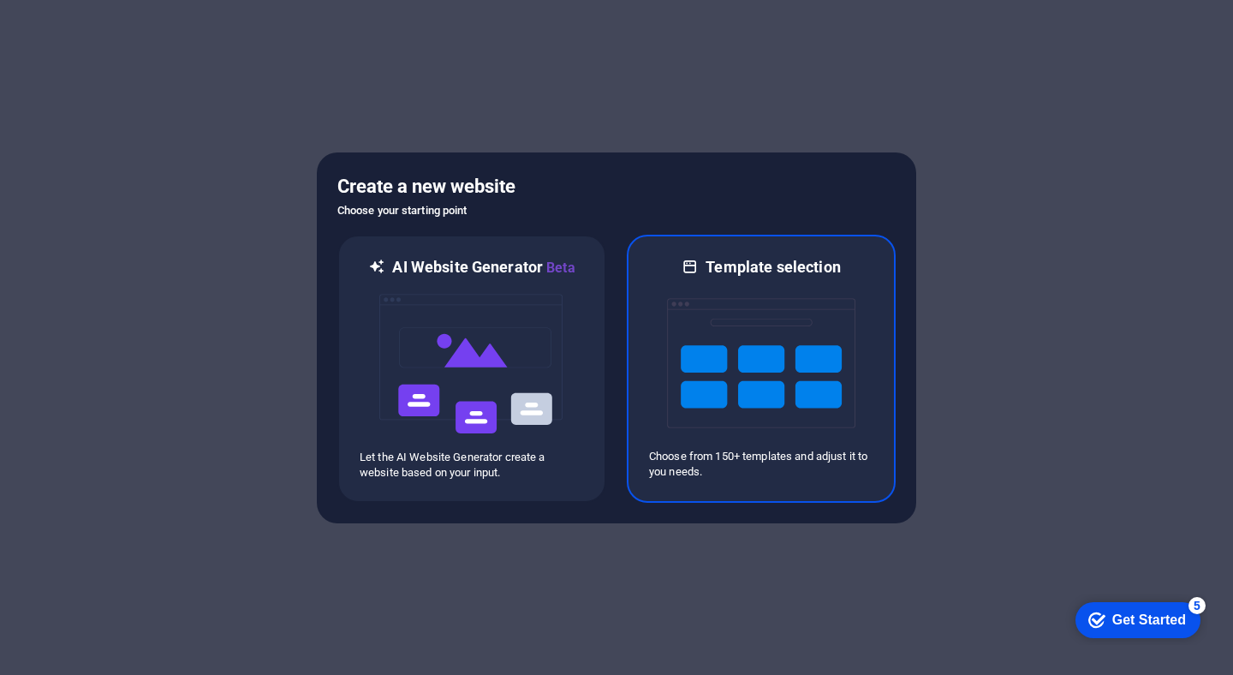
click at [805, 361] on img at bounding box center [761, 362] width 188 height 171
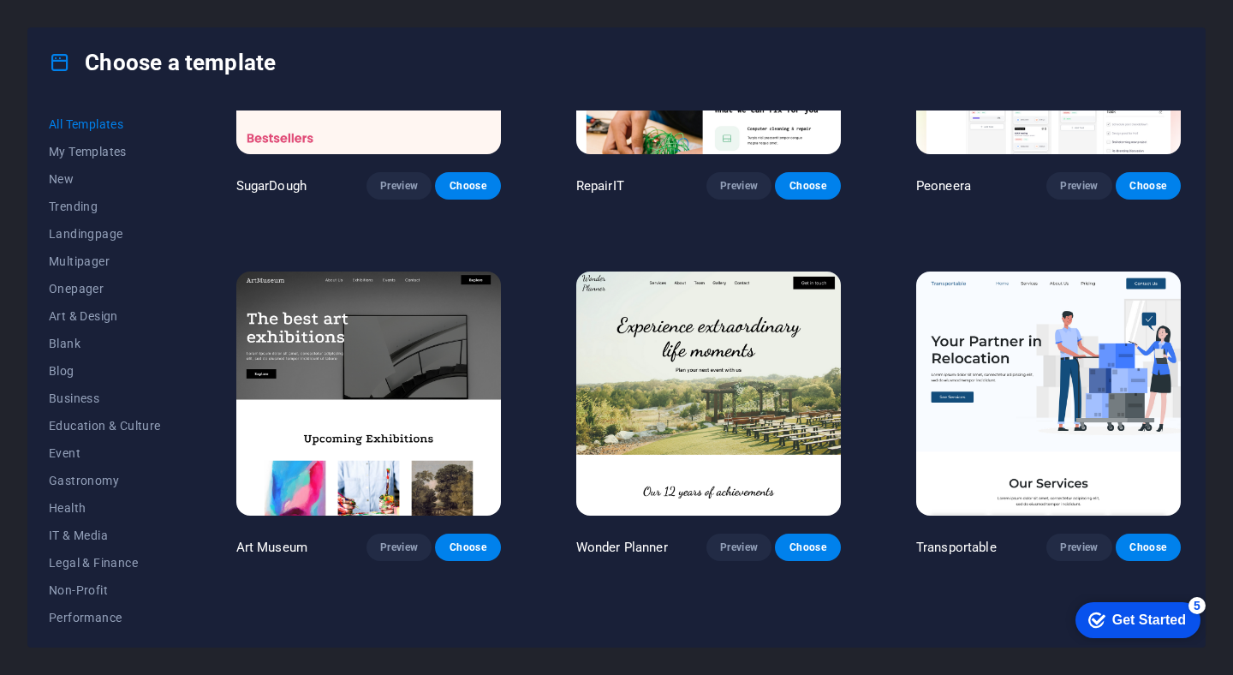
scroll to position [239, 0]
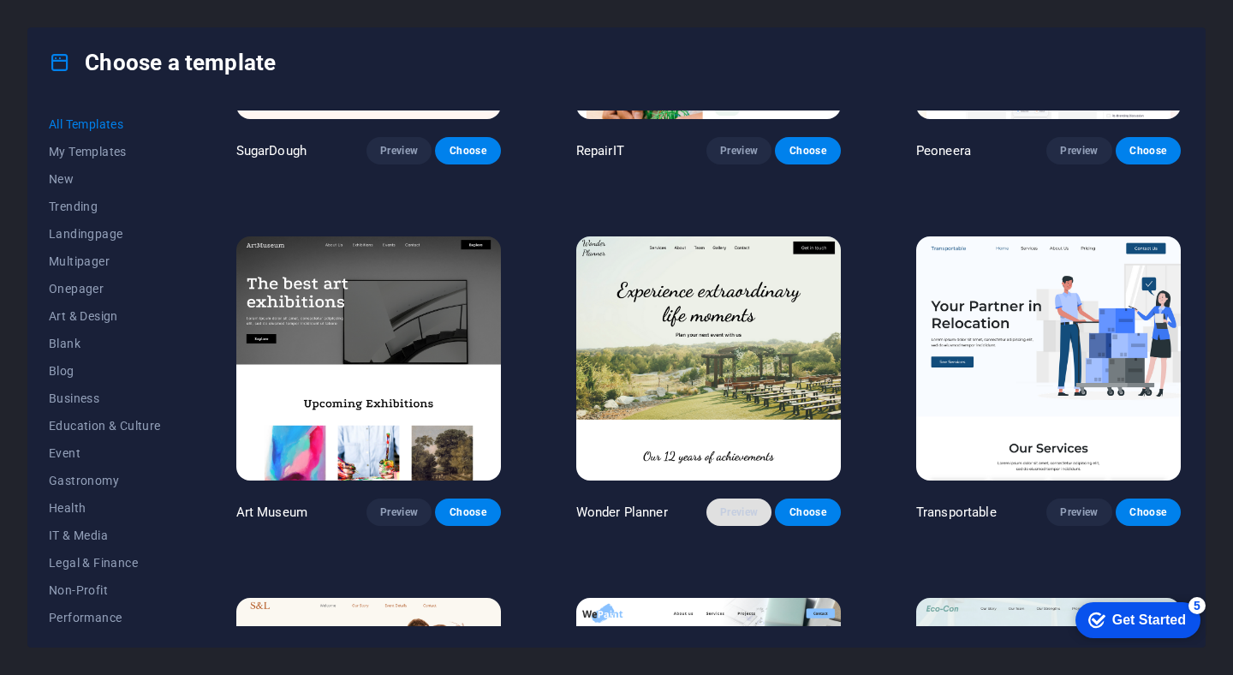
click at [739, 508] on span "Preview" at bounding box center [739, 512] width 38 height 14
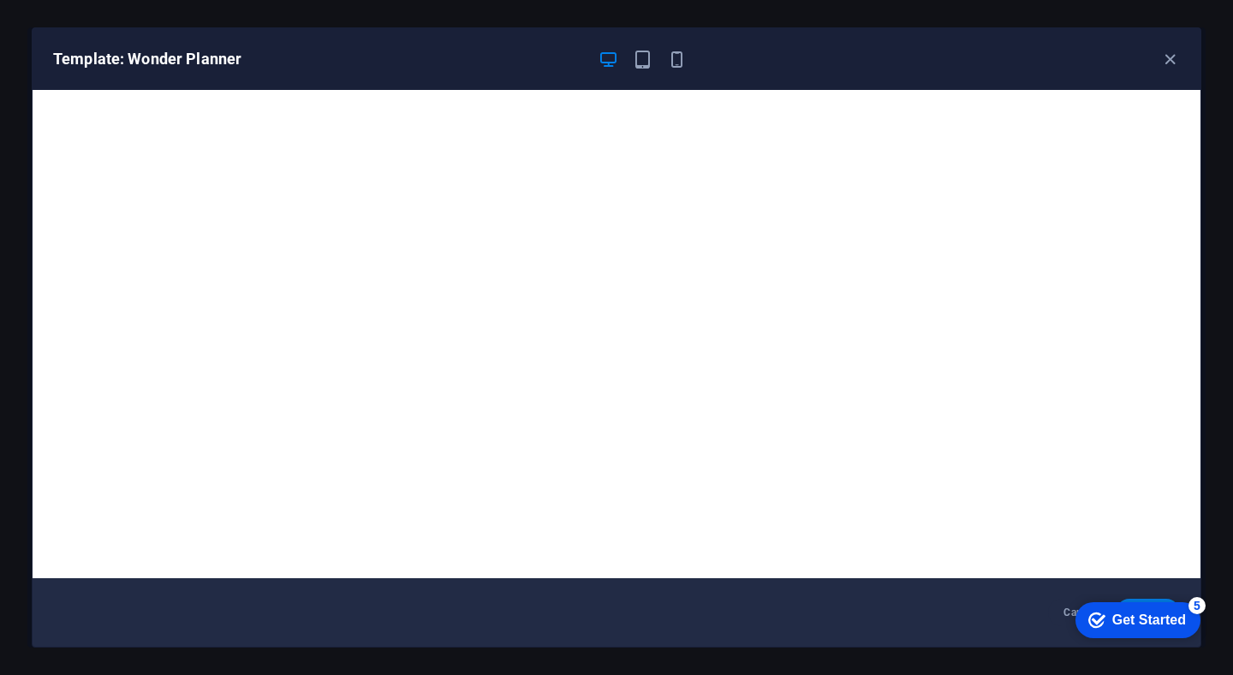
scroll to position [3, 0]
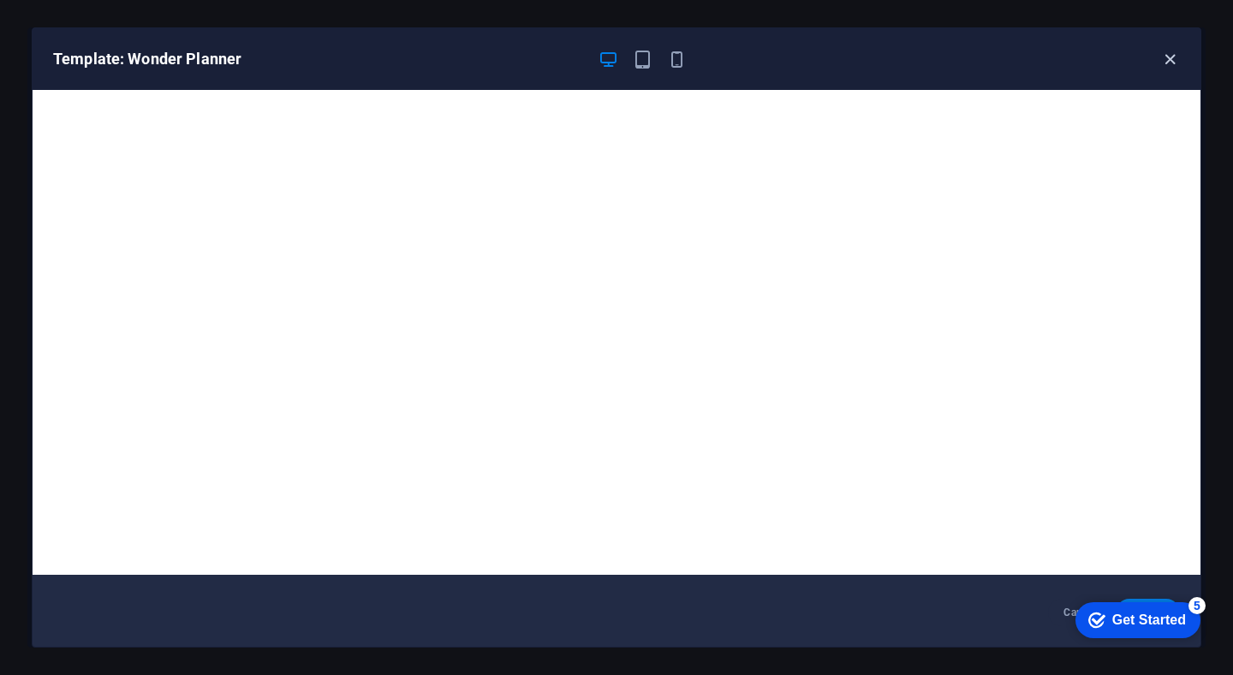
click at [1171, 62] on icon "button" at bounding box center [1170, 60] width 20 height 20
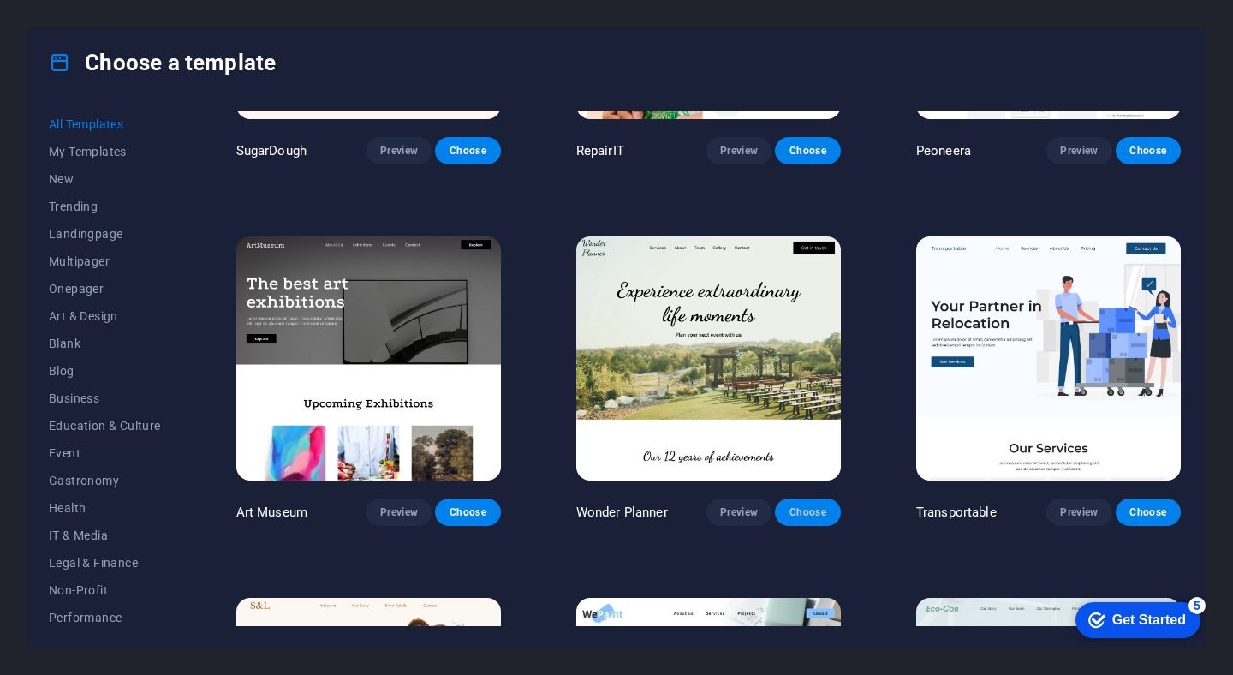
click at [816, 509] on span "Choose" at bounding box center [808, 512] width 38 height 14
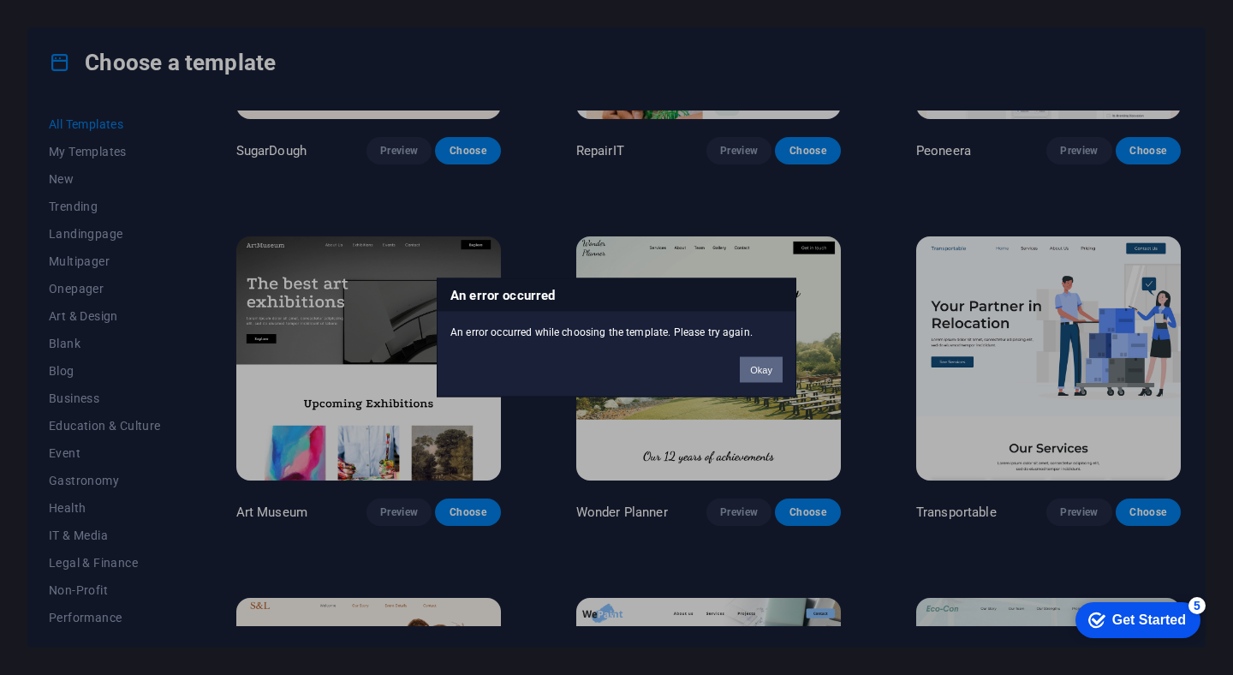
click at [770, 371] on button "Okay" at bounding box center [761, 370] width 43 height 26
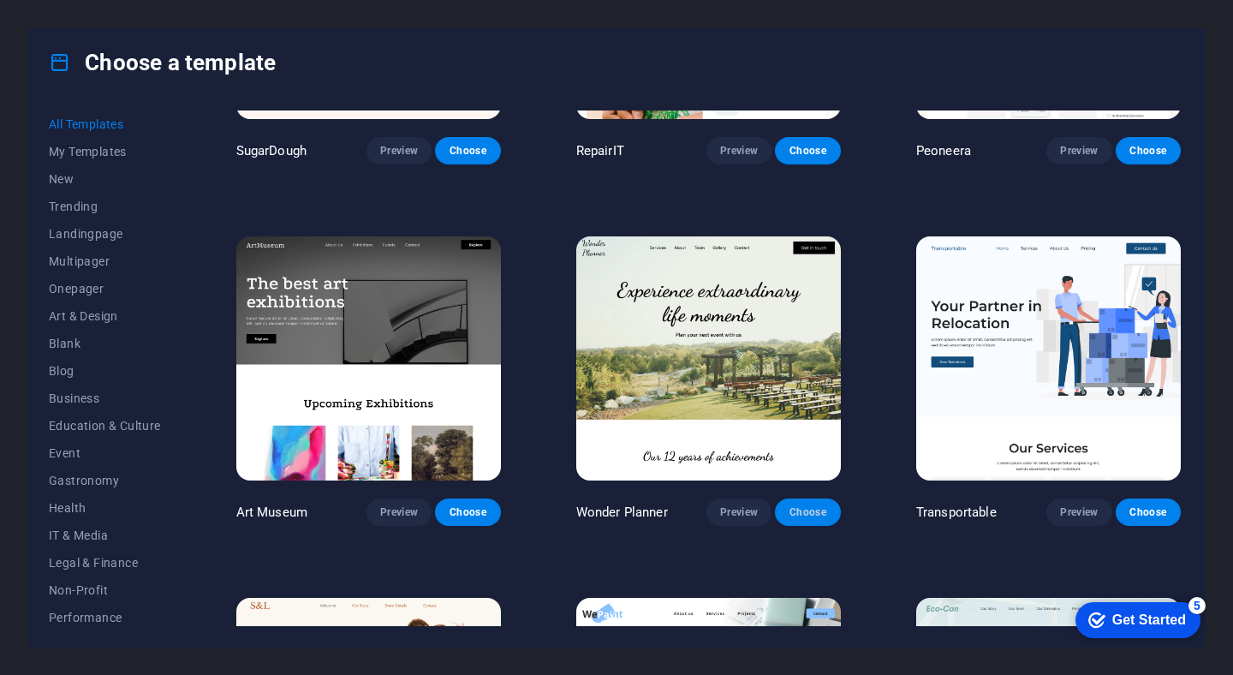
click at [805, 512] on span "Choose" at bounding box center [808, 512] width 38 height 14
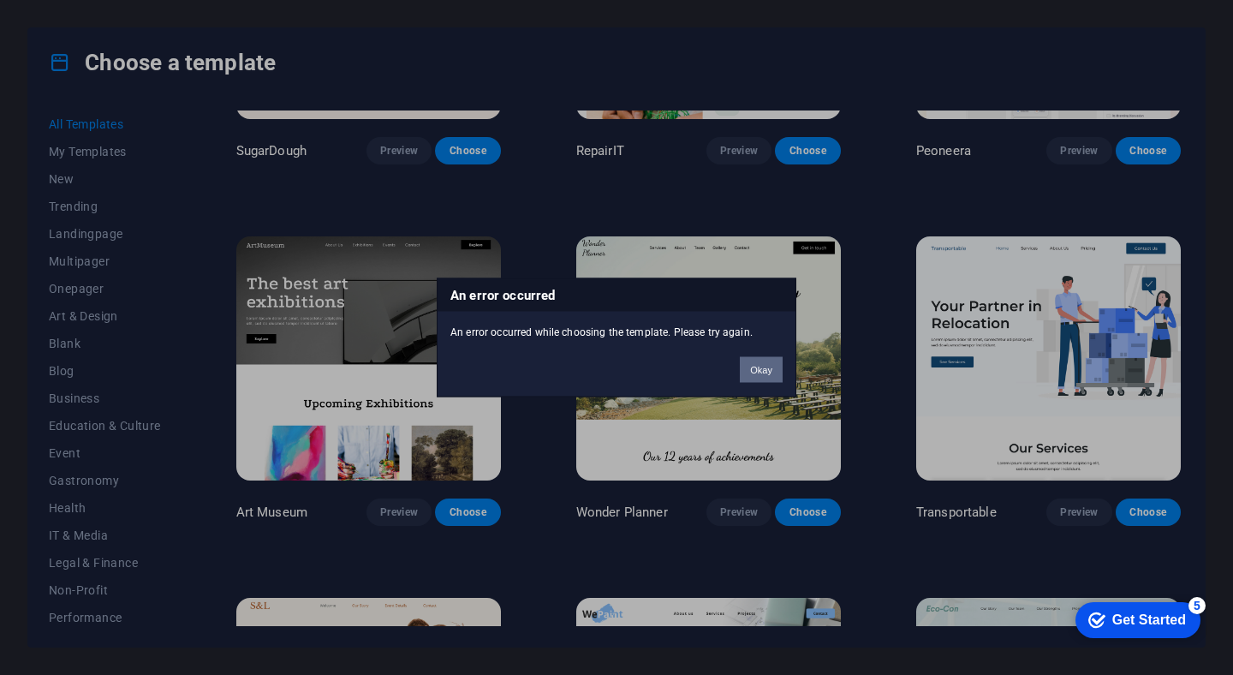
click at [764, 377] on button "Okay" at bounding box center [761, 370] width 43 height 26
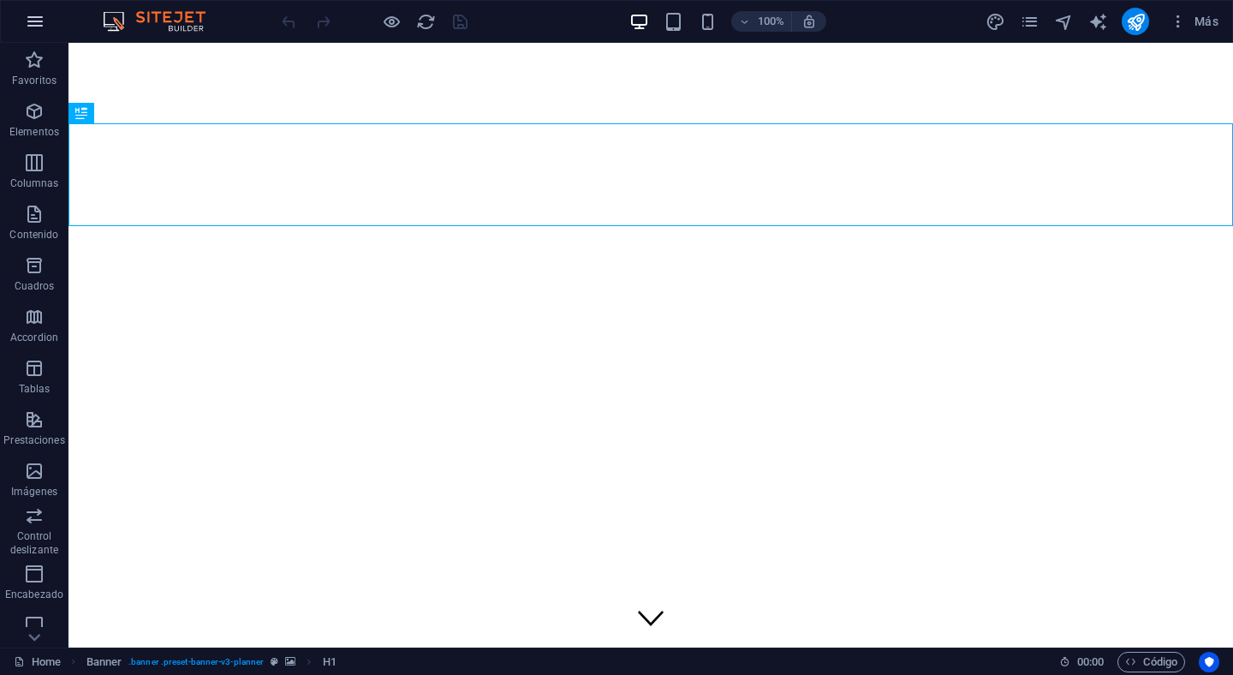
click at [32, 27] on icon "button" at bounding box center [35, 21] width 21 height 21
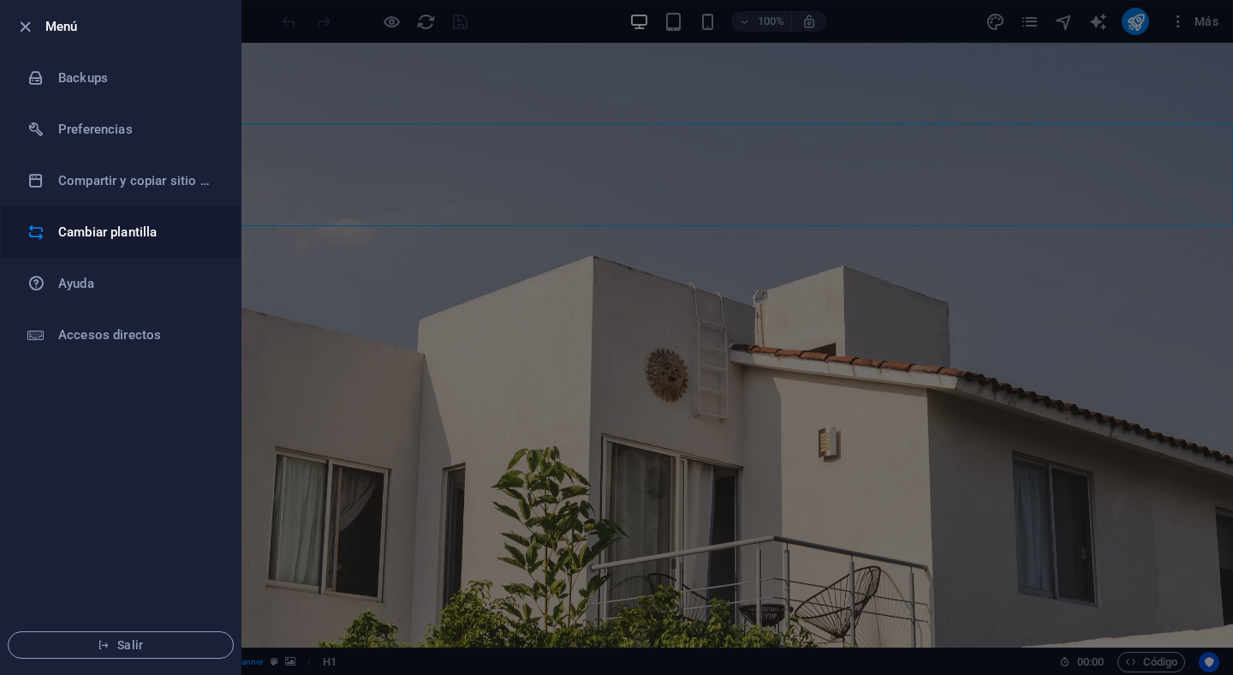
click at [156, 231] on h6 "Cambiar plantilla" at bounding box center [137, 232] width 158 height 21
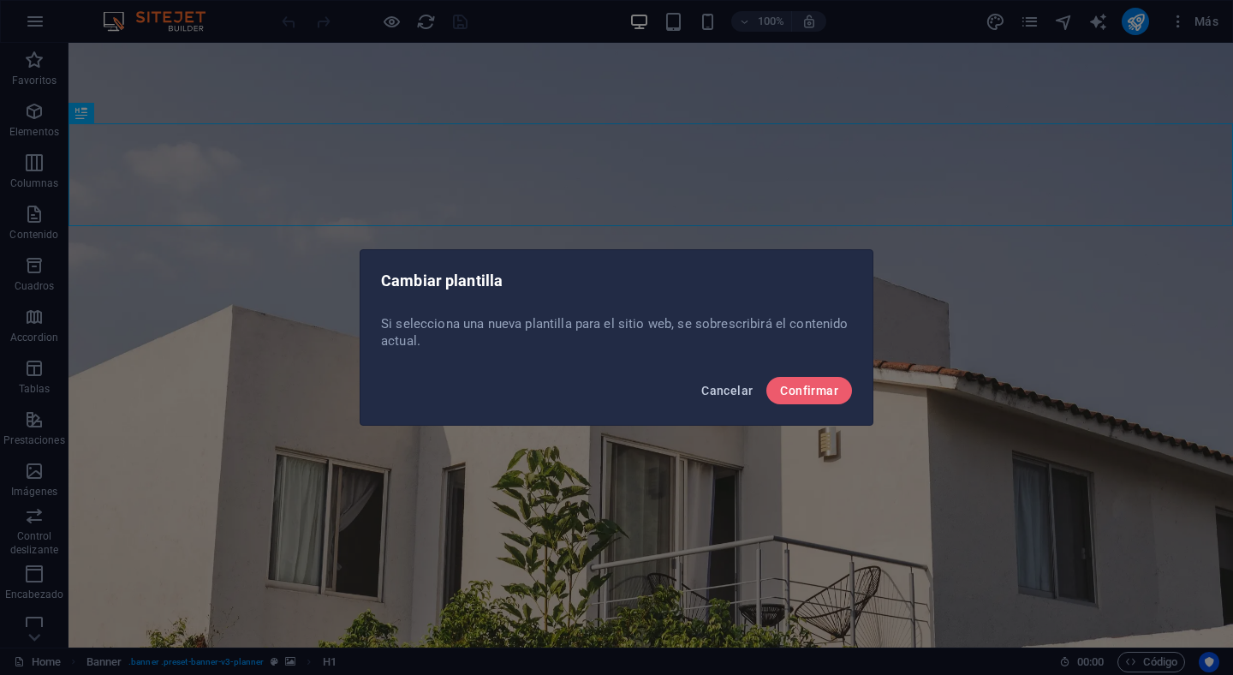
click at [720, 393] on span "Cancelar" at bounding box center [726, 391] width 51 height 14
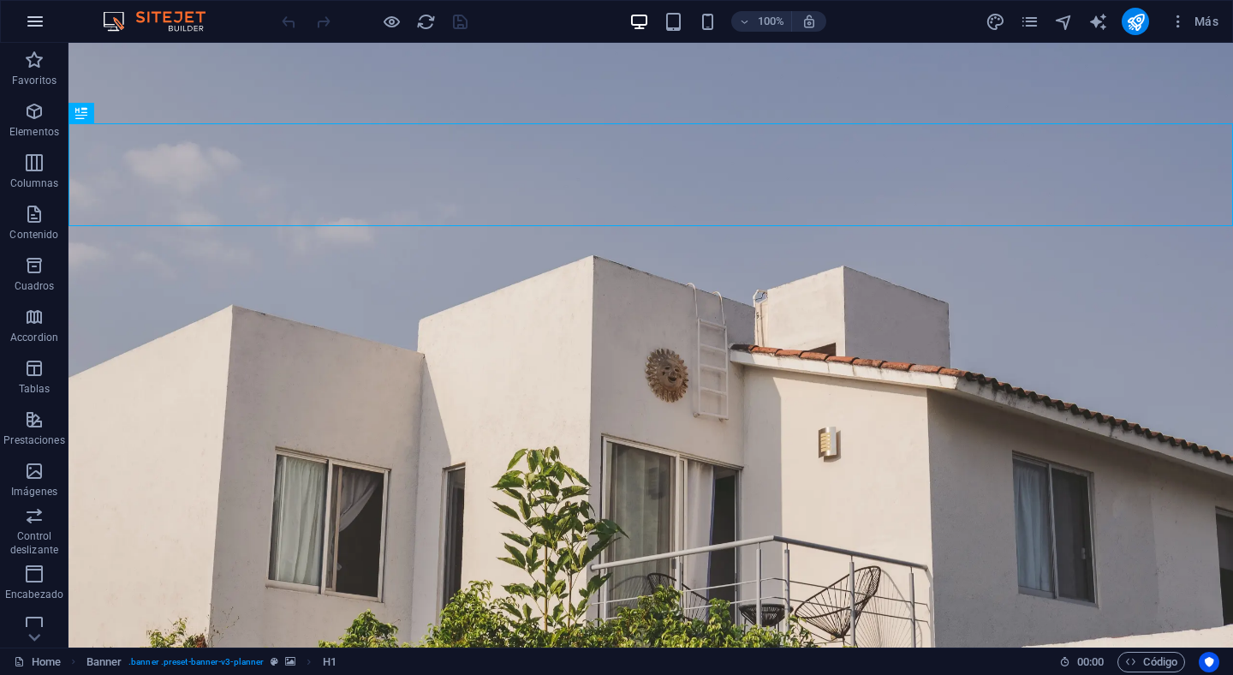
click at [40, 21] on icon "button" at bounding box center [35, 21] width 21 height 21
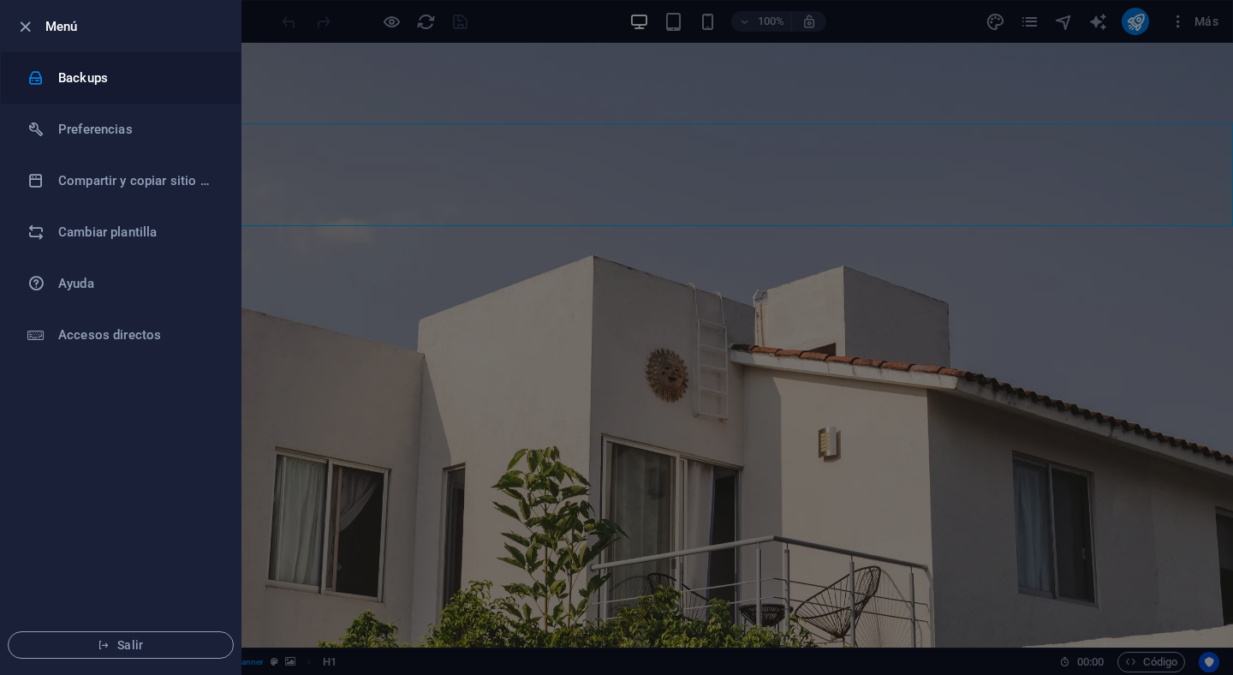
click at [128, 76] on h6 "Backups" at bounding box center [137, 78] width 158 height 21
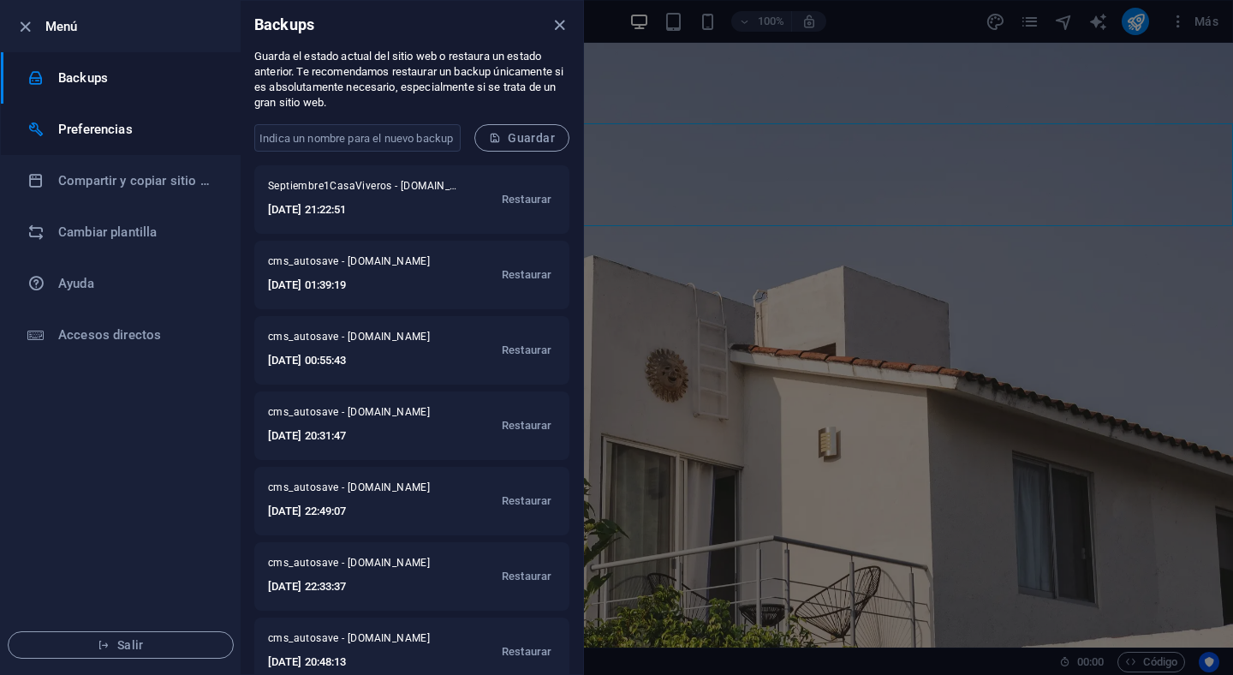
click at [117, 144] on li "Preferencias" at bounding box center [121, 129] width 240 height 51
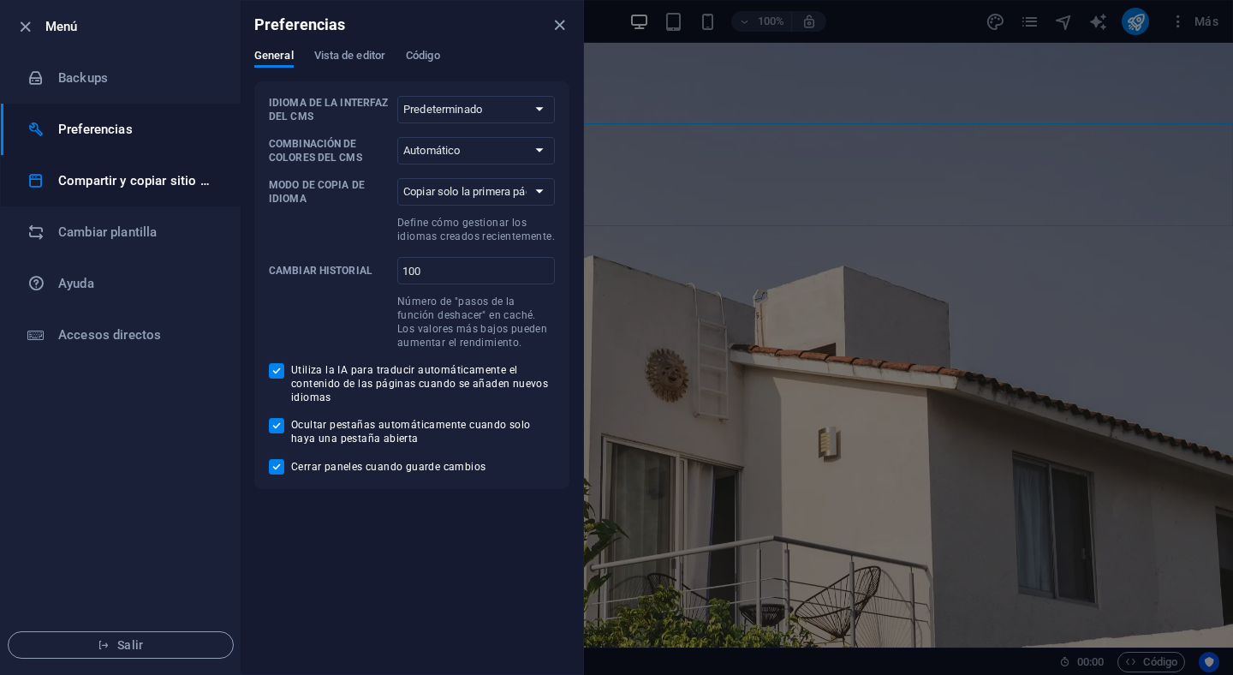
click at [122, 178] on h6 "Compartir y copiar sitio web" at bounding box center [137, 180] width 158 height 21
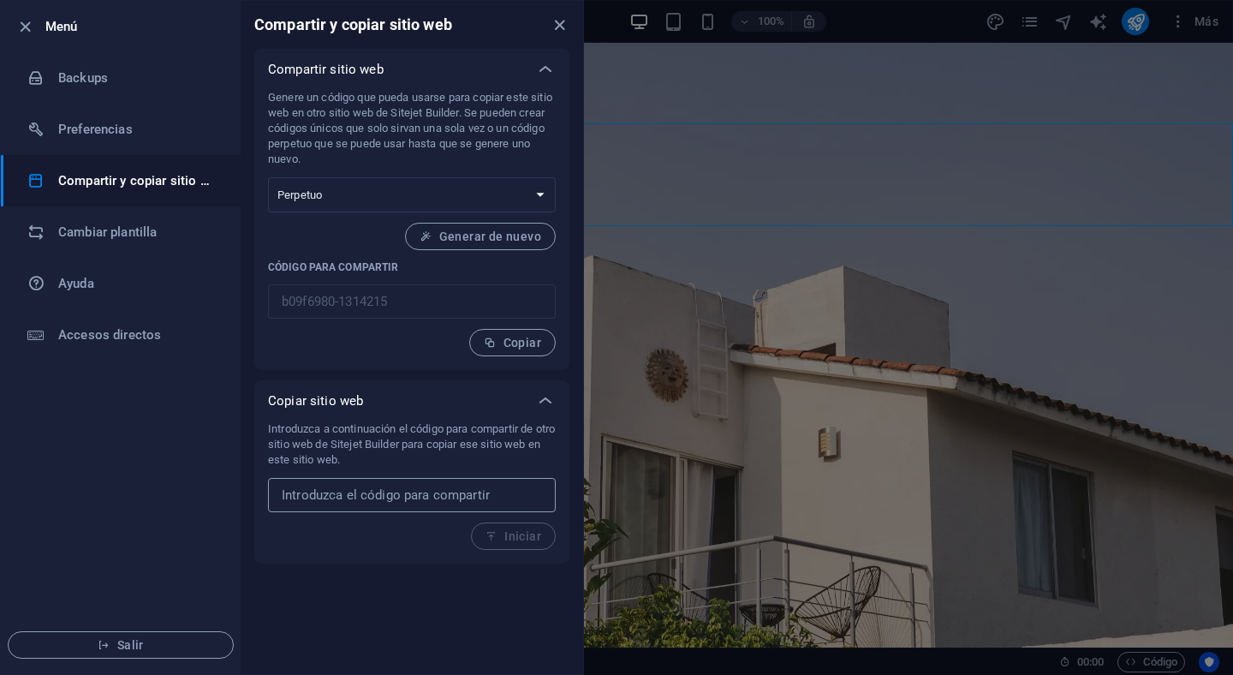
click at [395, 503] on input "text" at bounding box center [412, 495] width 288 height 34
click at [378, 231] on div "Genere un código que pueda usarse para copiar este sitio web en otro sitio web …" at bounding box center [412, 223] width 288 height 266
click at [534, 196] on select "Único Perpetuo" at bounding box center [412, 194] width 288 height 35
select select "onetime"
click at [268, 177] on select "Único Perpetuo" at bounding box center [412, 194] width 288 height 35
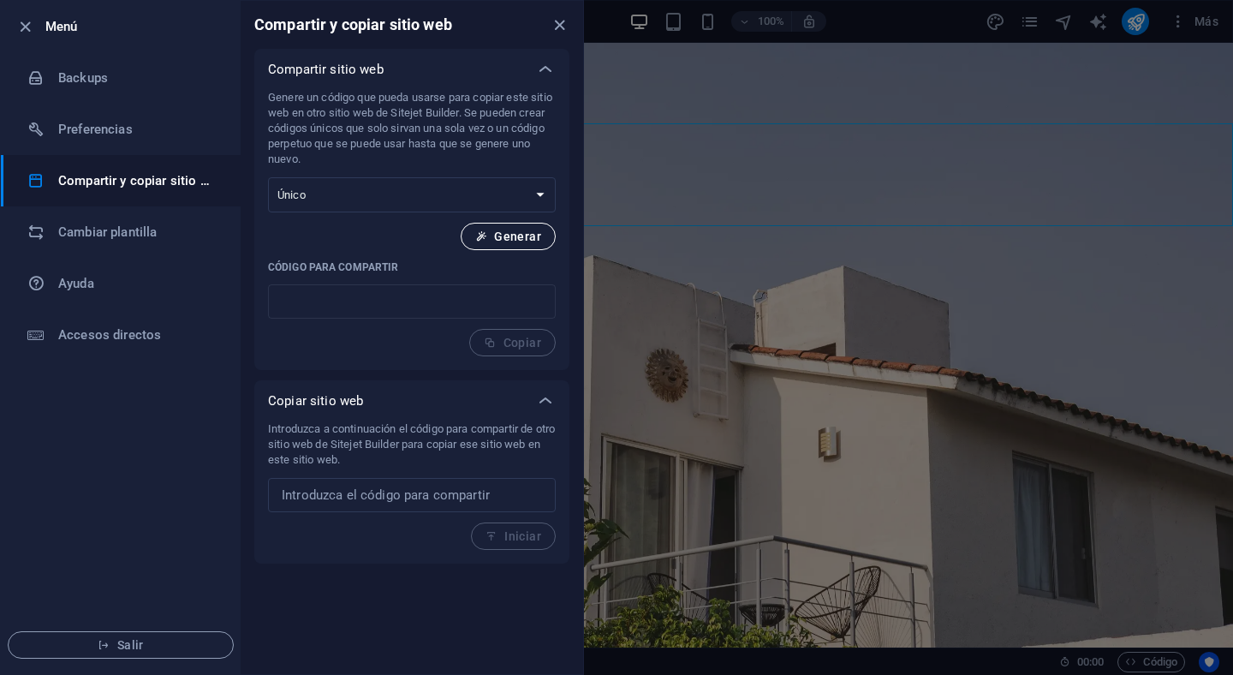
click at [509, 234] on span "Generar" at bounding box center [508, 236] width 66 height 14
click at [522, 238] on span "Generar" at bounding box center [508, 236] width 66 height 14
click at [504, 337] on div "Genere un código que pueda usarse para copiar este sitio web en otro sitio web …" at bounding box center [412, 223] width 288 height 266
click at [520, 192] on select "Único Perpetuo" at bounding box center [412, 194] width 288 height 35
select select "perpetual"
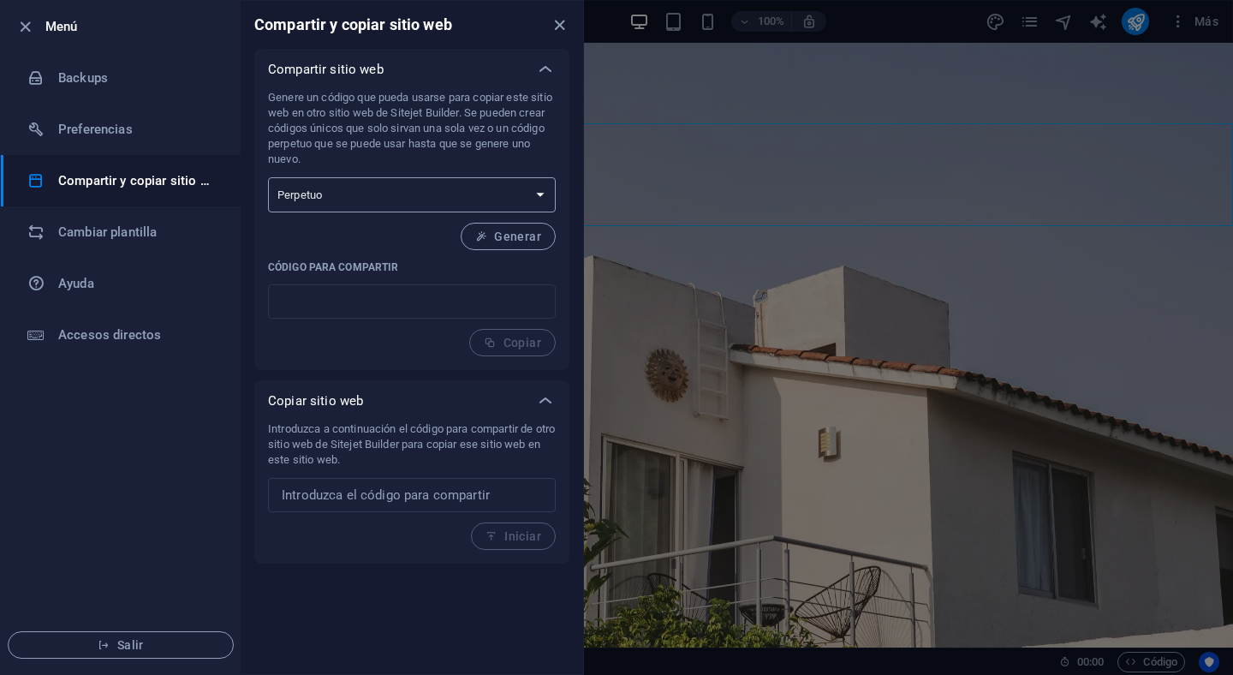
click at [268, 177] on select "Único Perpetuo" at bounding box center [412, 194] width 288 height 35
type input "b09f6980-1314215"
click at [524, 337] on span "Copiar" at bounding box center [512, 343] width 57 height 14
click at [557, 29] on icon "close" at bounding box center [560, 25] width 20 height 20
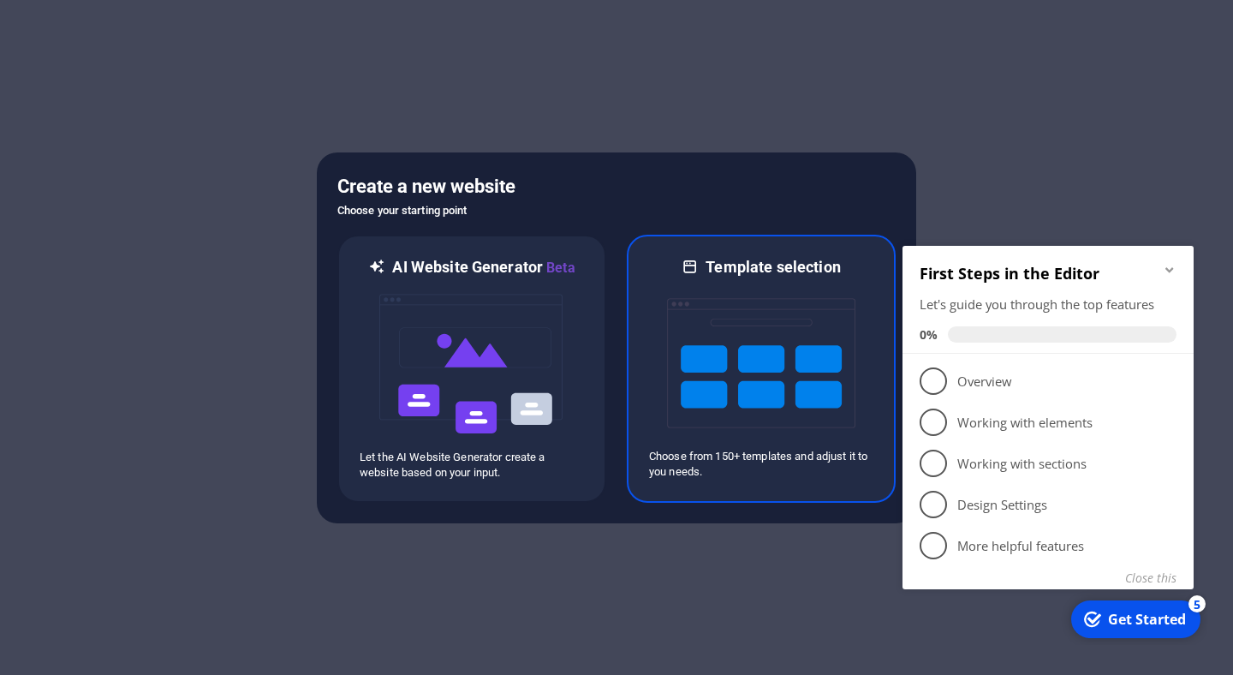
click at [788, 303] on img at bounding box center [761, 362] width 188 height 171
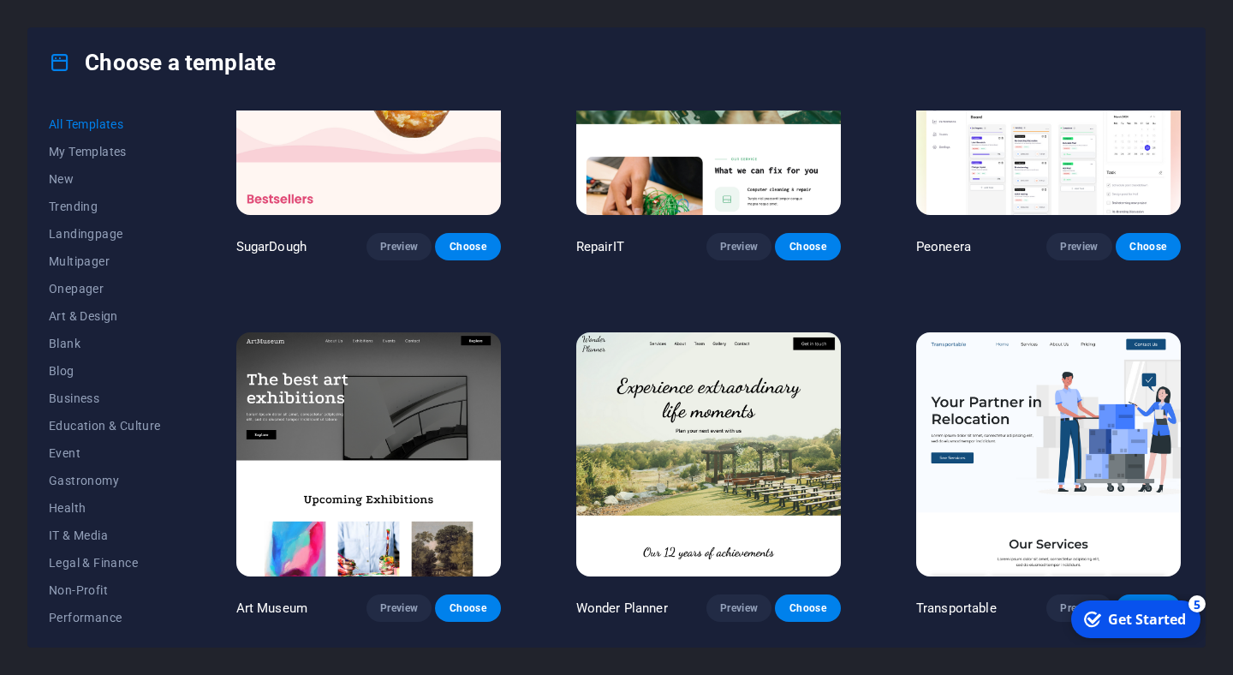
scroll to position [174, 0]
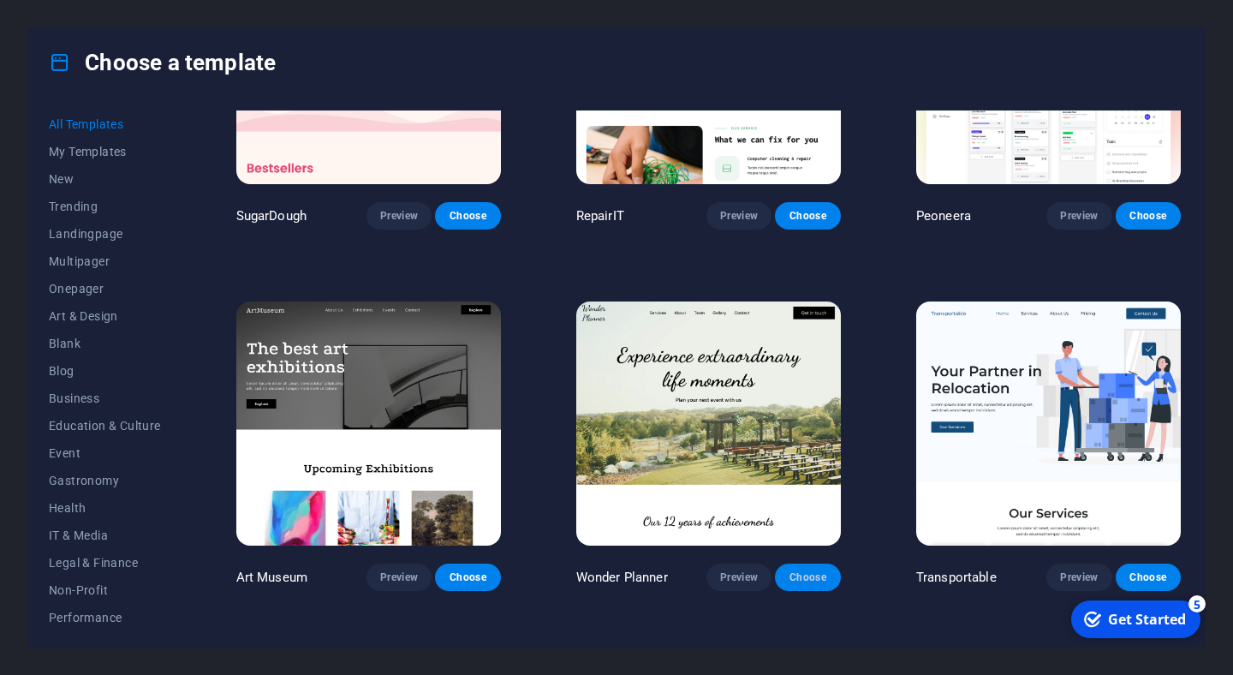
click at [817, 575] on span "Choose" at bounding box center [808, 577] width 38 height 14
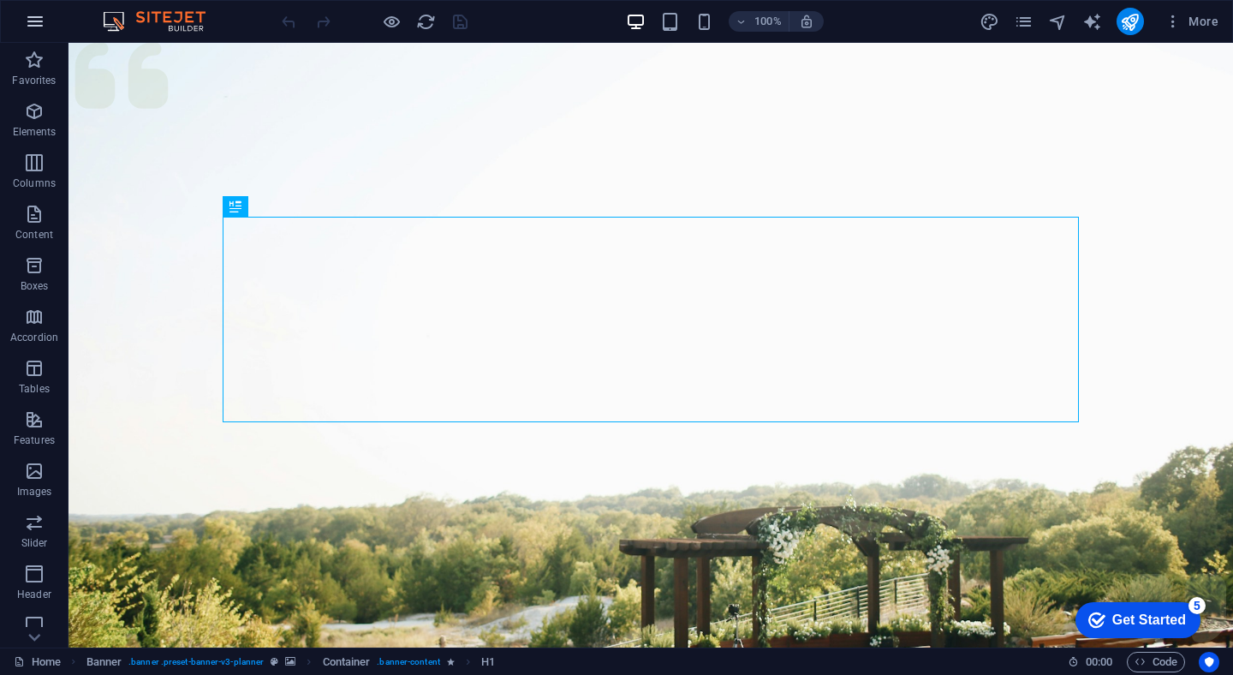
click at [33, 16] on icon "button" at bounding box center [35, 21] width 21 height 21
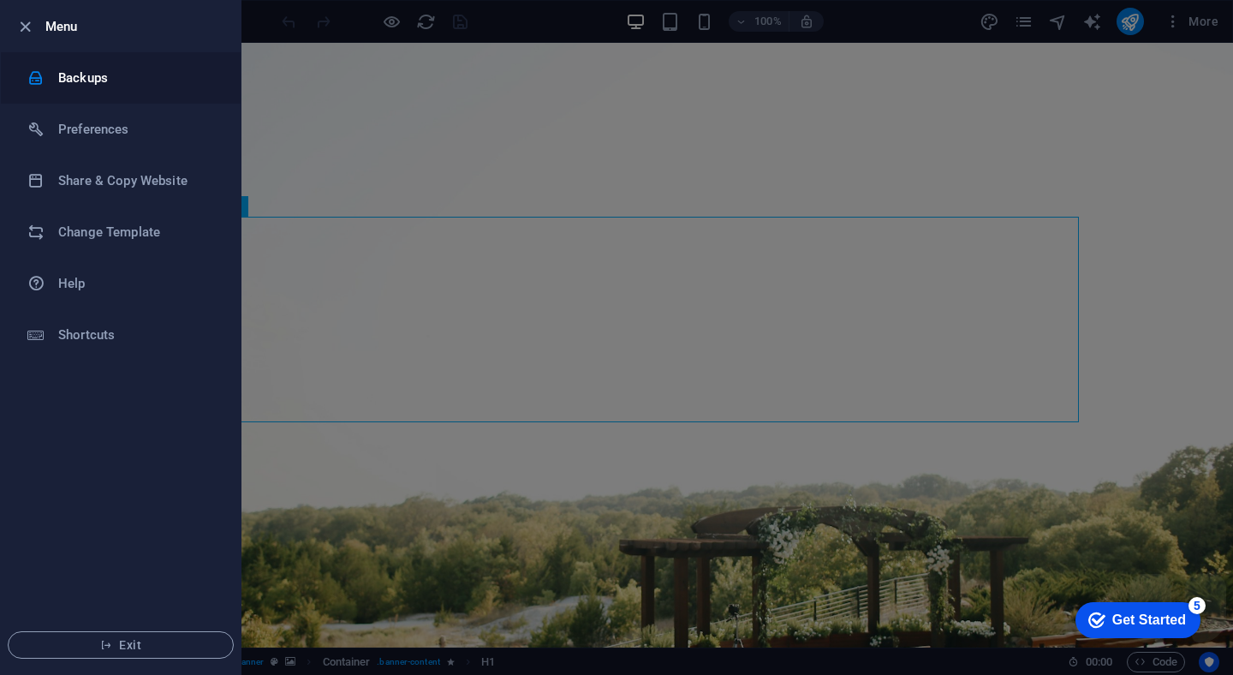
click at [146, 80] on h6 "Backups" at bounding box center [137, 78] width 158 height 21
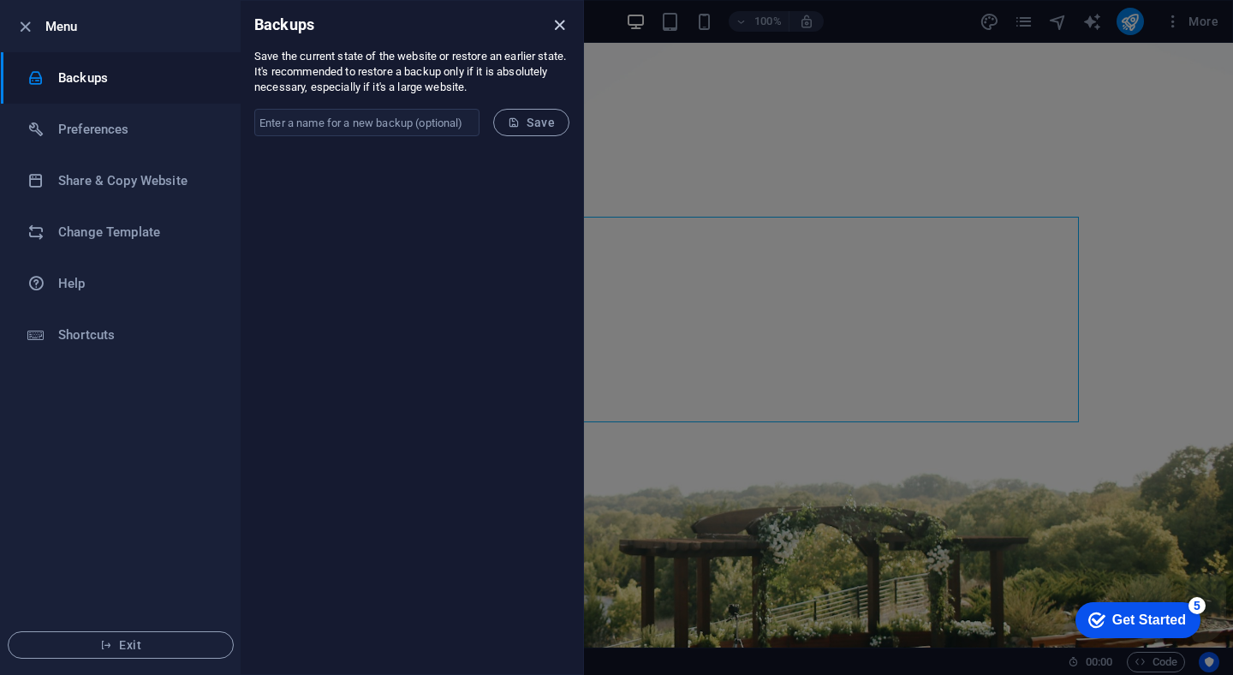
click at [556, 25] on icon "close" at bounding box center [560, 25] width 20 height 20
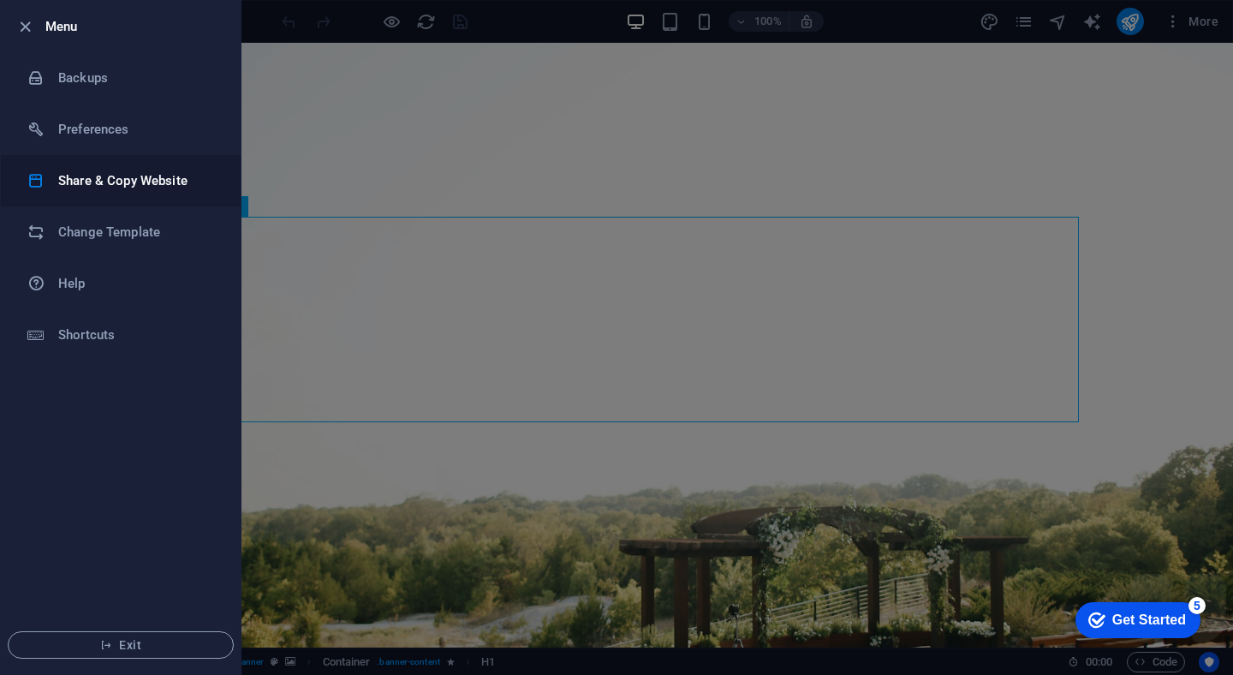
click at [144, 180] on h6 "Share & Copy Website" at bounding box center [137, 180] width 158 height 21
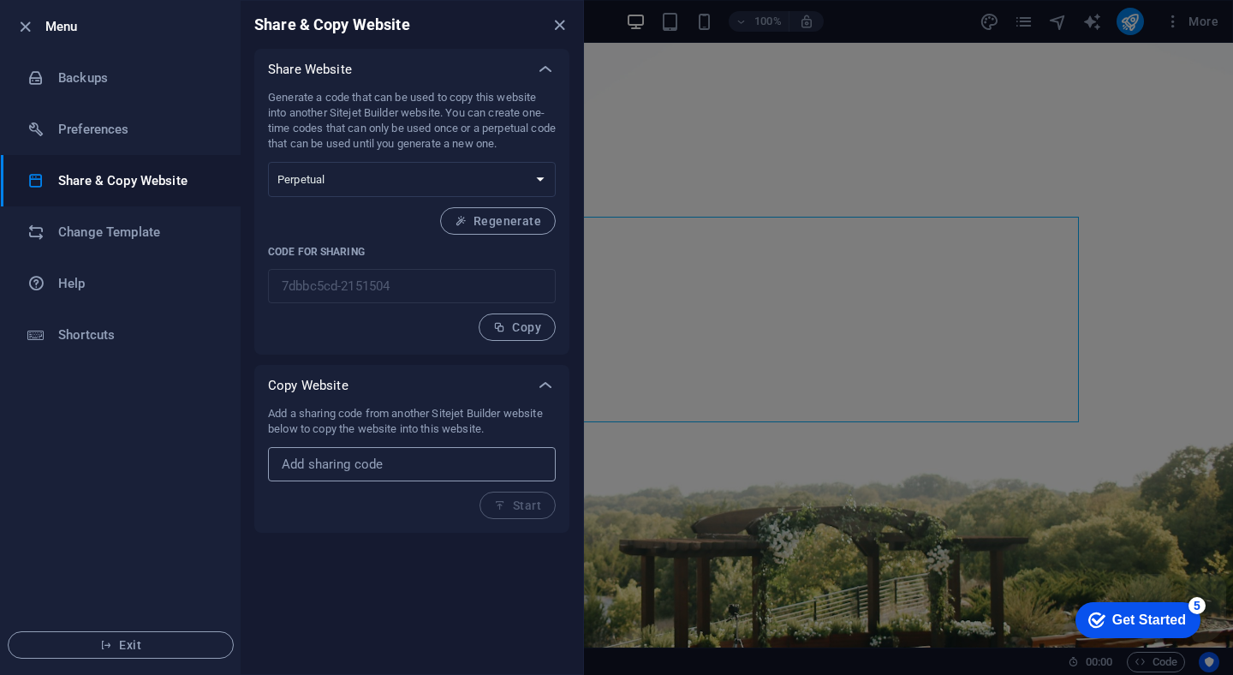
click at [396, 468] on input "text" at bounding box center [412, 464] width 288 height 34
click at [515, 510] on span "Start" at bounding box center [517, 505] width 47 height 14
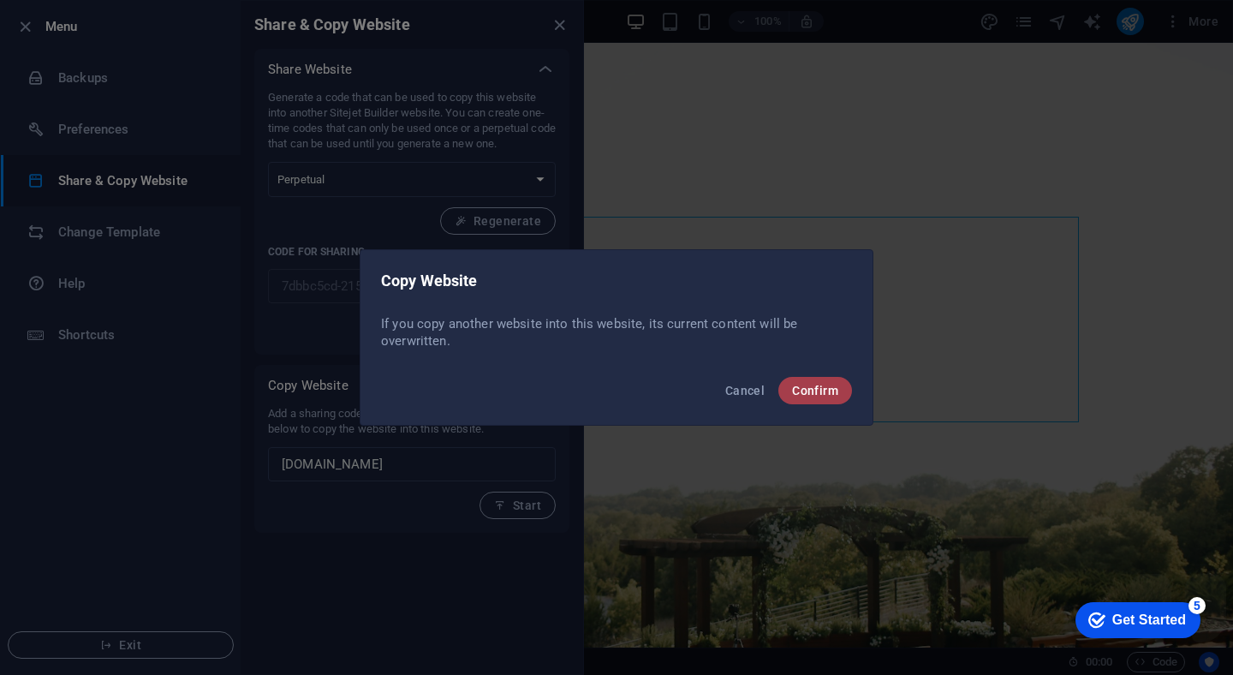
click at [823, 392] on span "Confirm" at bounding box center [815, 391] width 46 height 14
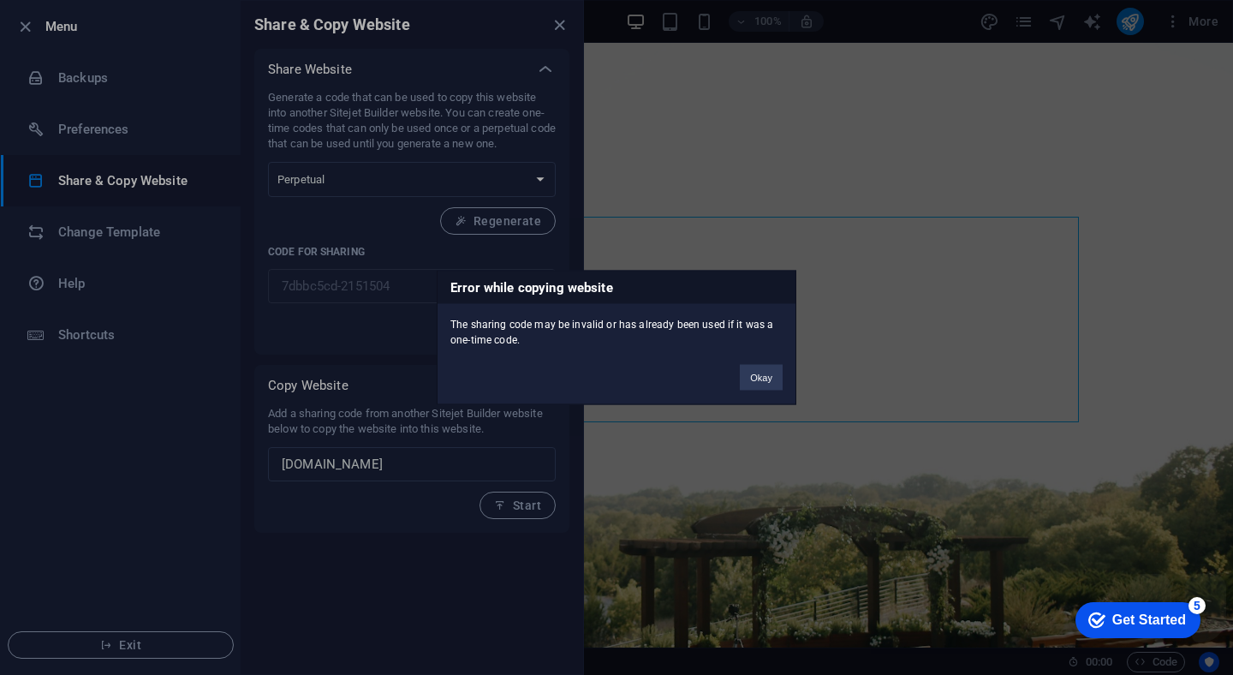
click at [816, 396] on div "Error while copying website The sharing code may be invalid or has already been…" at bounding box center [616, 337] width 1233 height 675
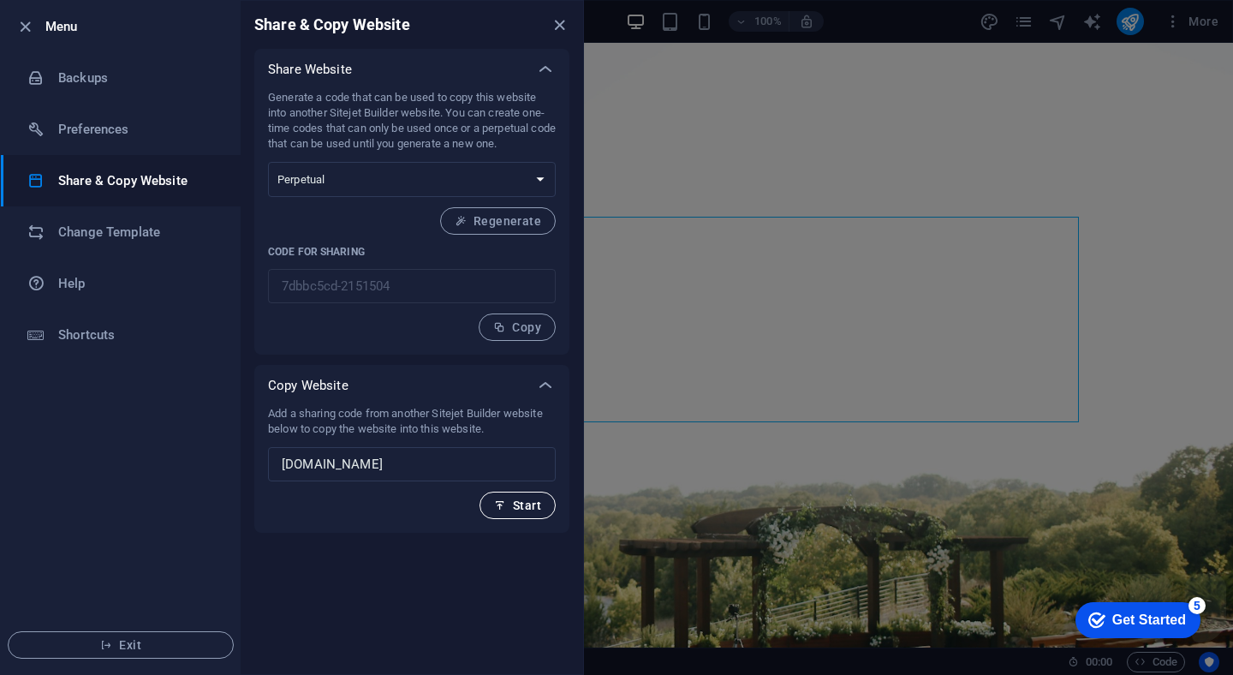
click at [522, 508] on span "Start" at bounding box center [517, 505] width 47 height 14
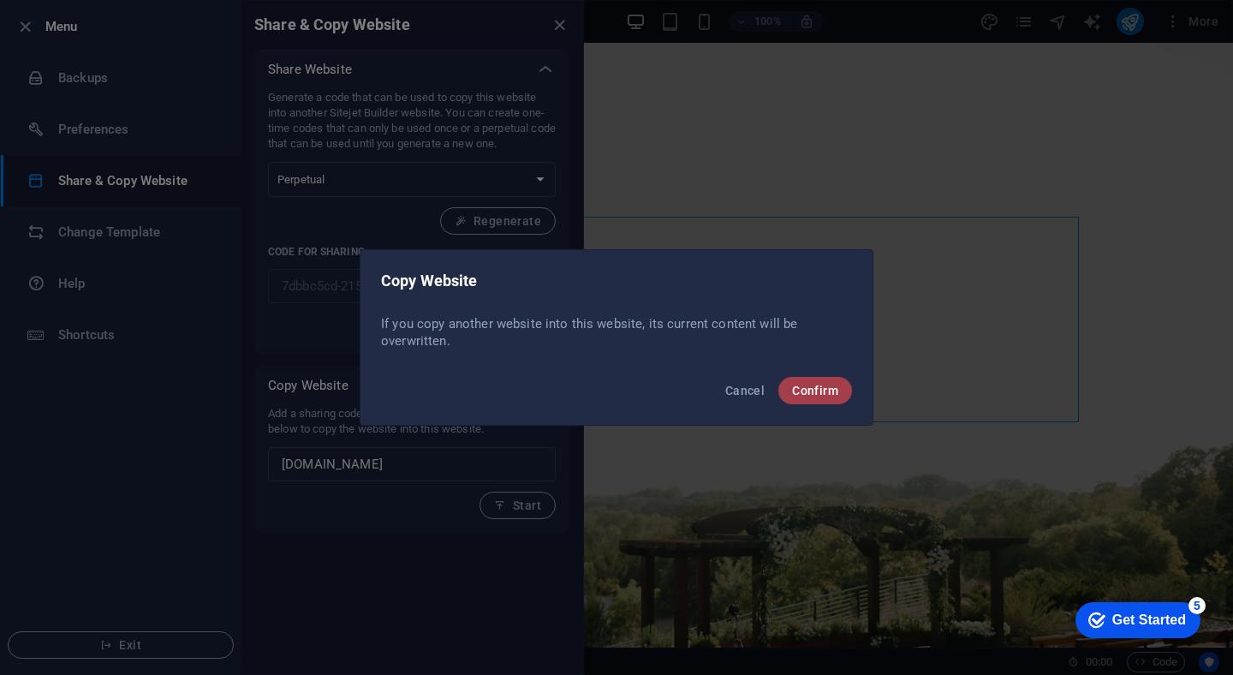
click at [801, 393] on span "Confirm" at bounding box center [815, 391] width 46 height 14
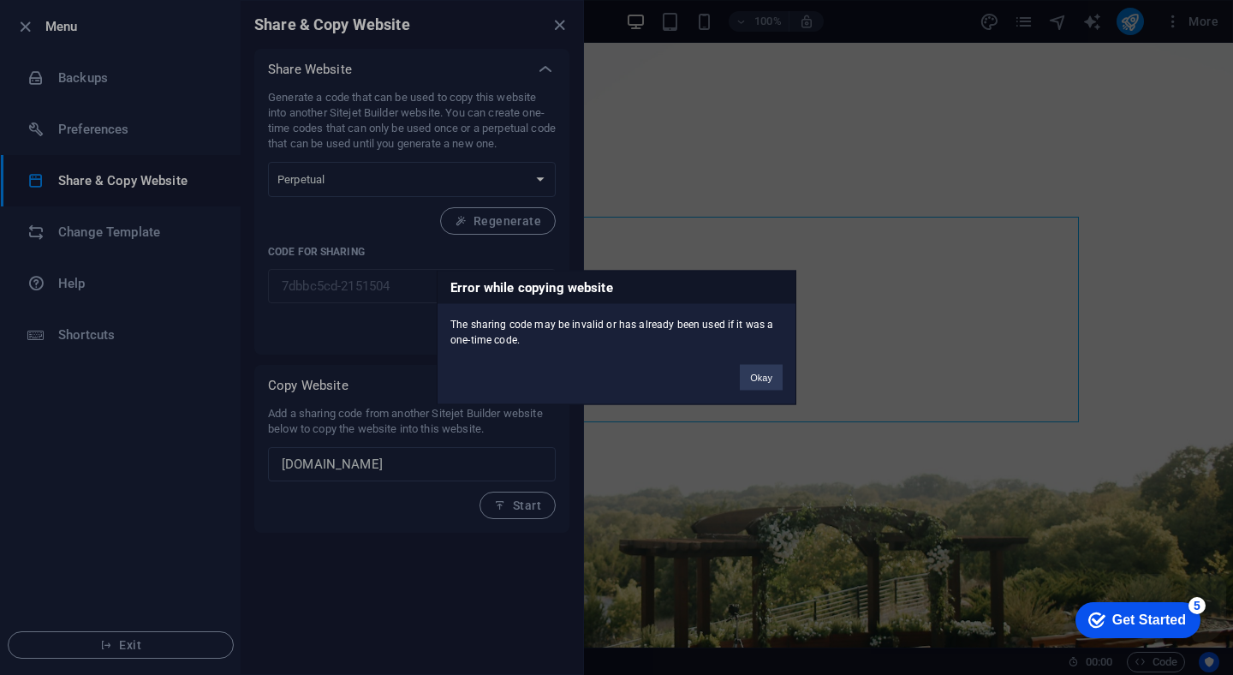
drag, startPoint x: 598, startPoint y: 324, endPoint x: 595, endPoint y: 340, distance: 16.5
click at [595, 340] on div "The sharing code may be invalid or has already been used if it was a one-time c…" at bounding box center [617, 326] width 358 height 44
click at [772, 386] on button "Okay" at bounding box center [761, 378] width 43 height 26
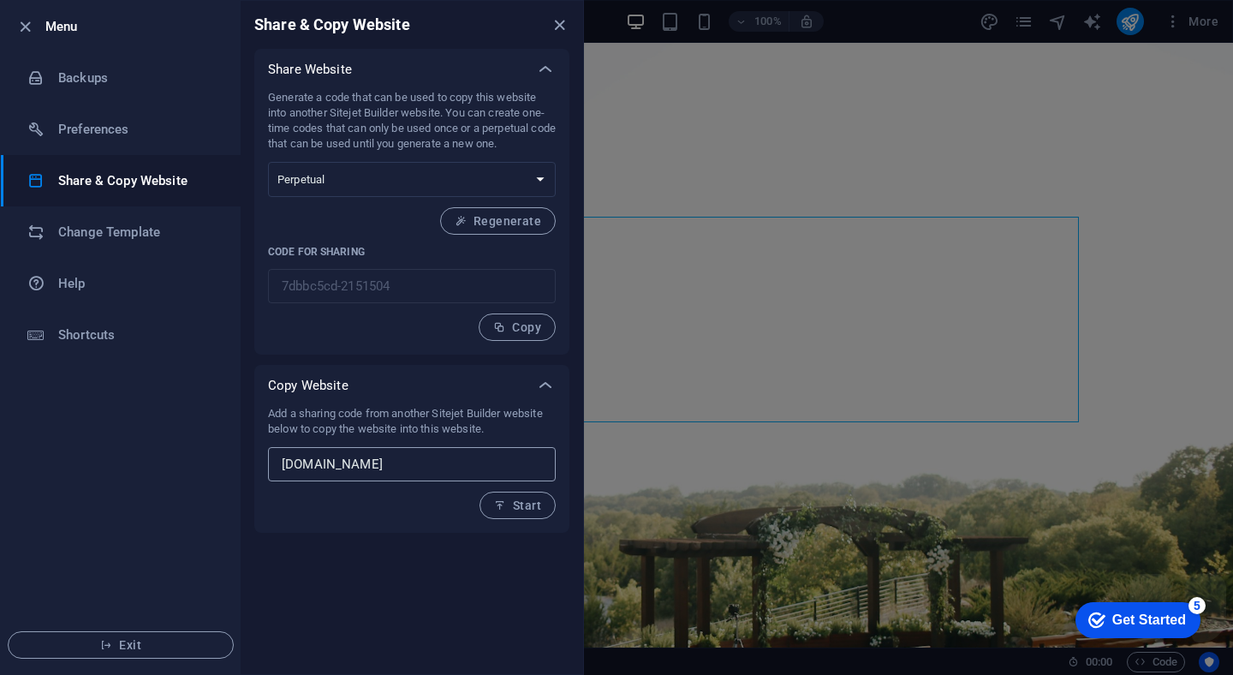
click at [397, 464] on input "[DOMAIN_NAME]" at bounding box center [412, 464] width 288 height 34
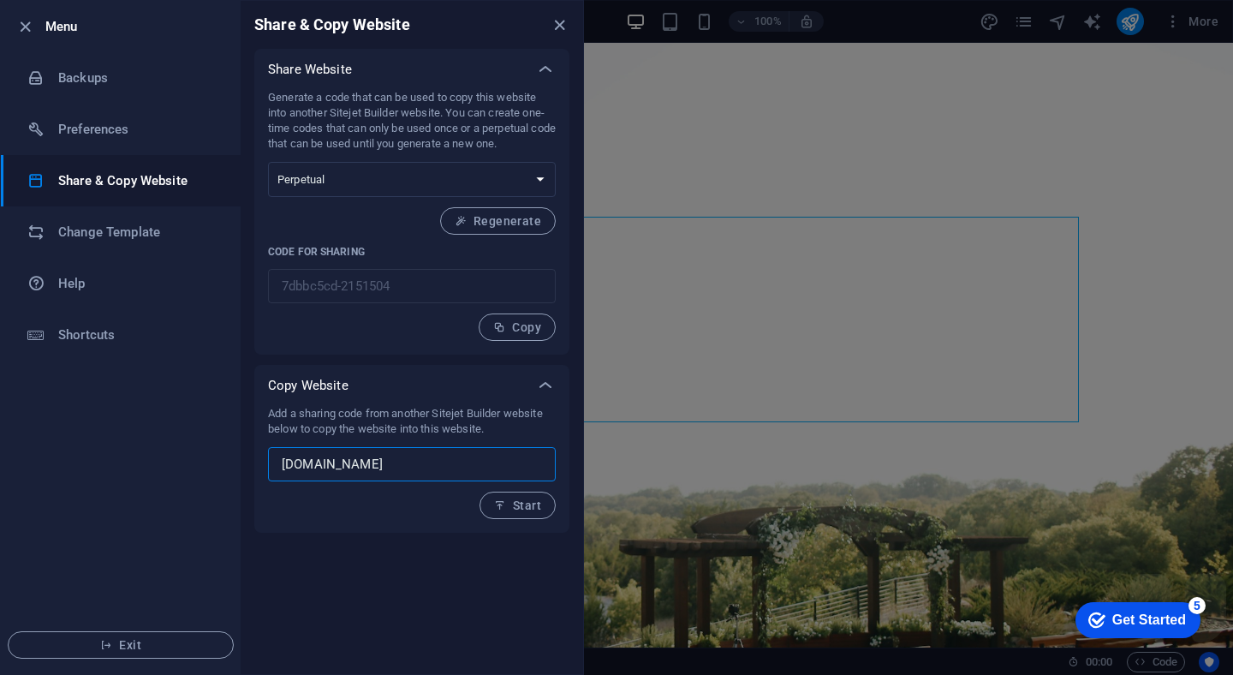
click at [397, 464] on input "[DOMAIN_NAME]" at bounding box center [412, 464] width 288 height 34
paste input "a87a d452 7166 5763"
click at [514, 505] on span "Start" at bounding box center [517, 505] width 47 height 14
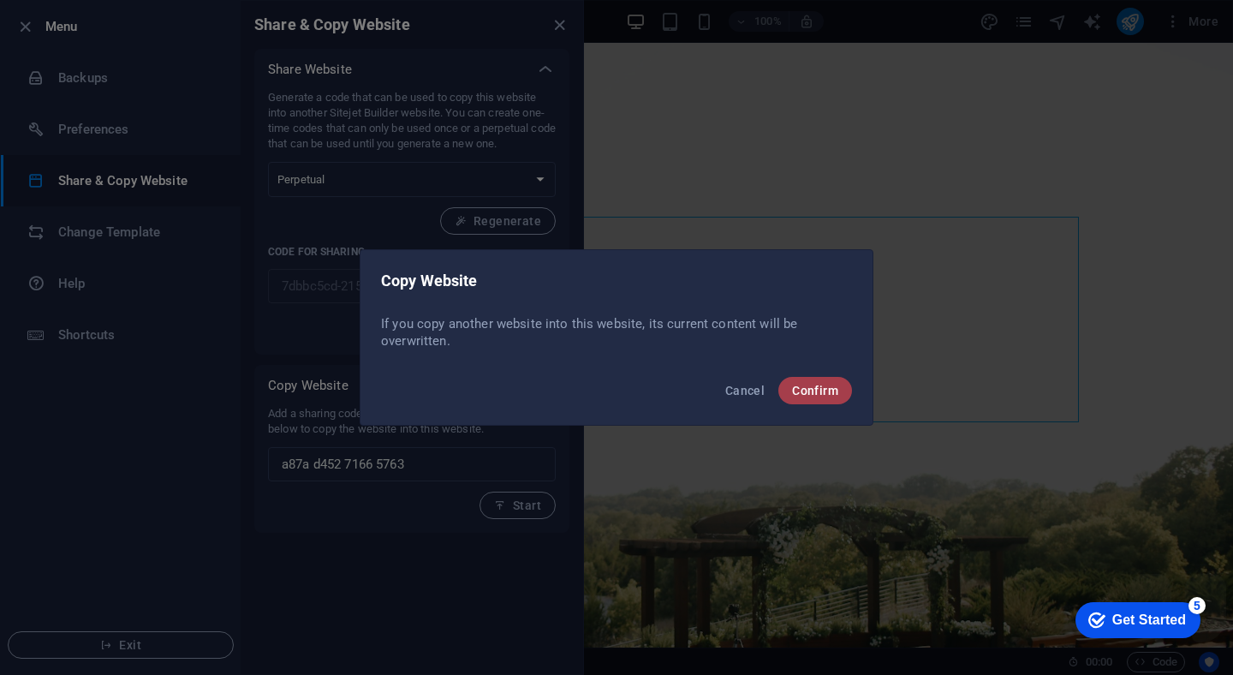
click at [810, 394] on span "Confirm" at bounding box center [815, 391] width 46 height 14
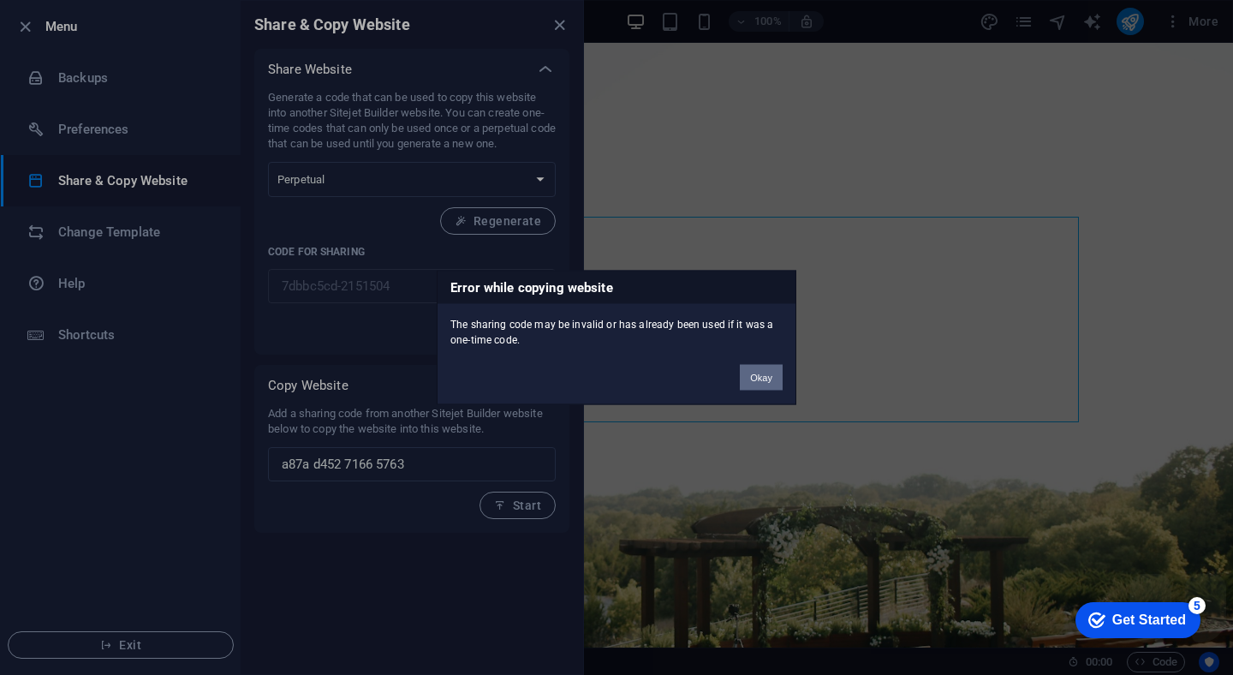
click at [768, 379] on button "Okay" at bounding box center [761, 378] width 43 height 26
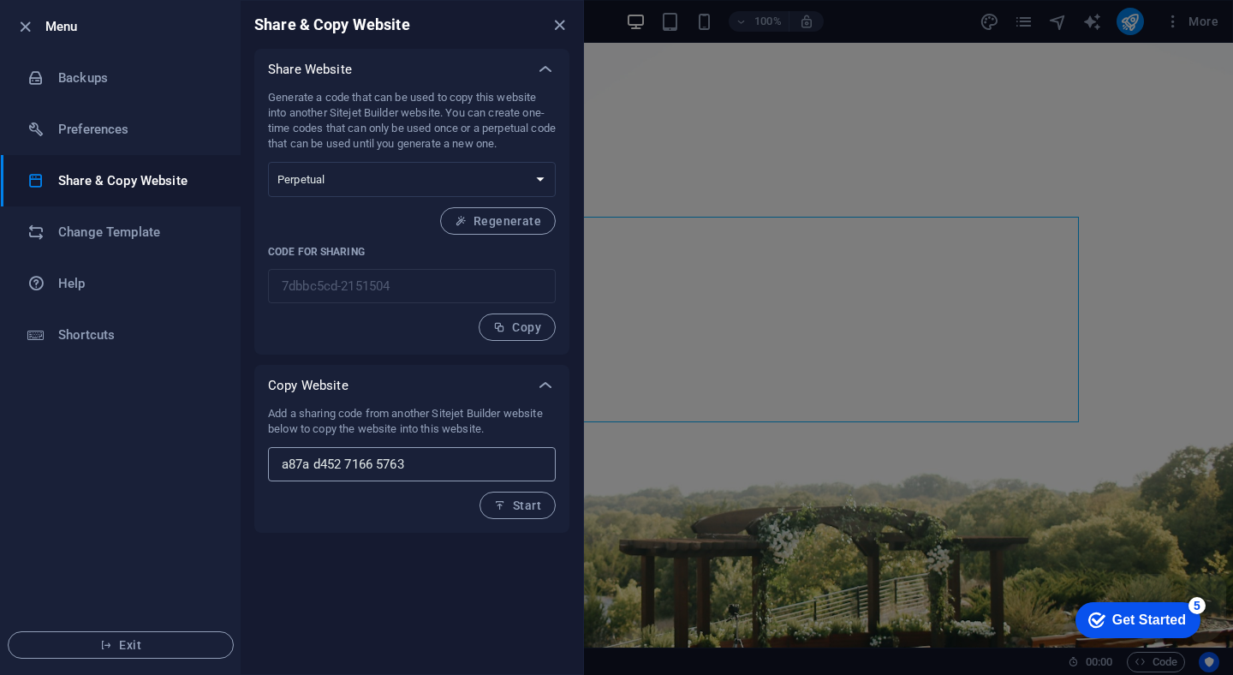
click at [428, 473] on input "a87a d452 7166 5763" at bounding box center [412, 464] width 288 height 34
paste input "b09f6980-1314215"
type input "b09f6980-1314215"
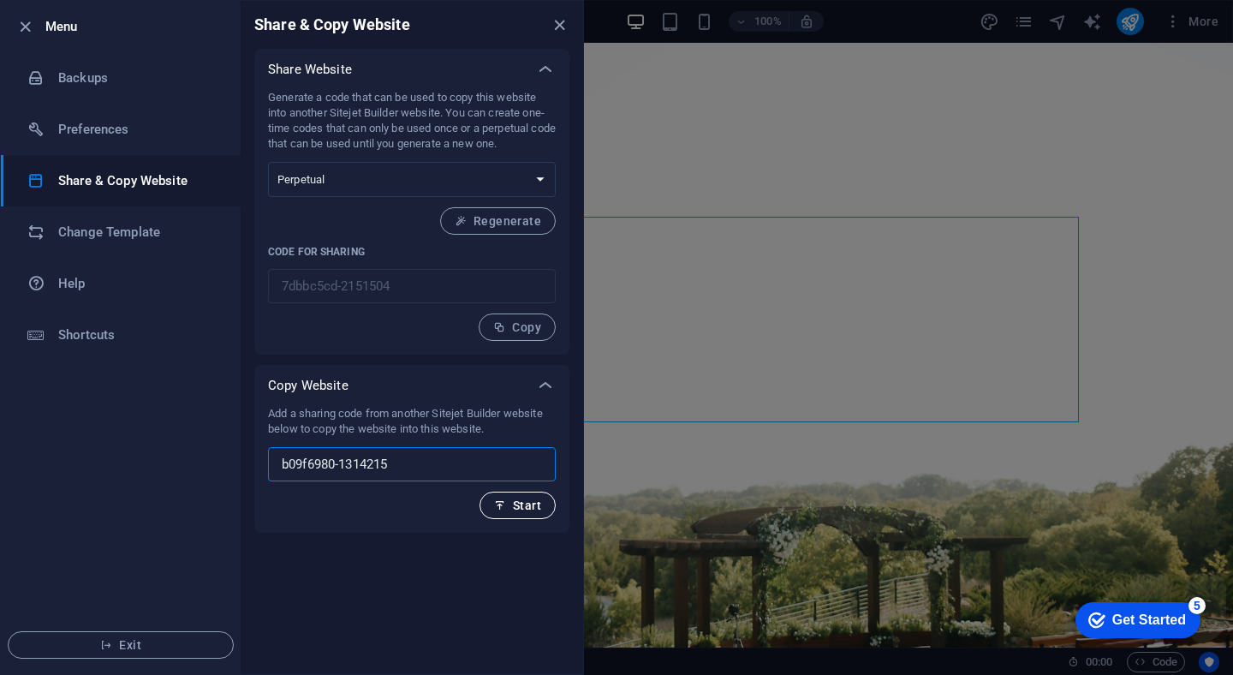
click at [522, 515] on button "Start" at bounding box center [518, 504] width 76 height 27
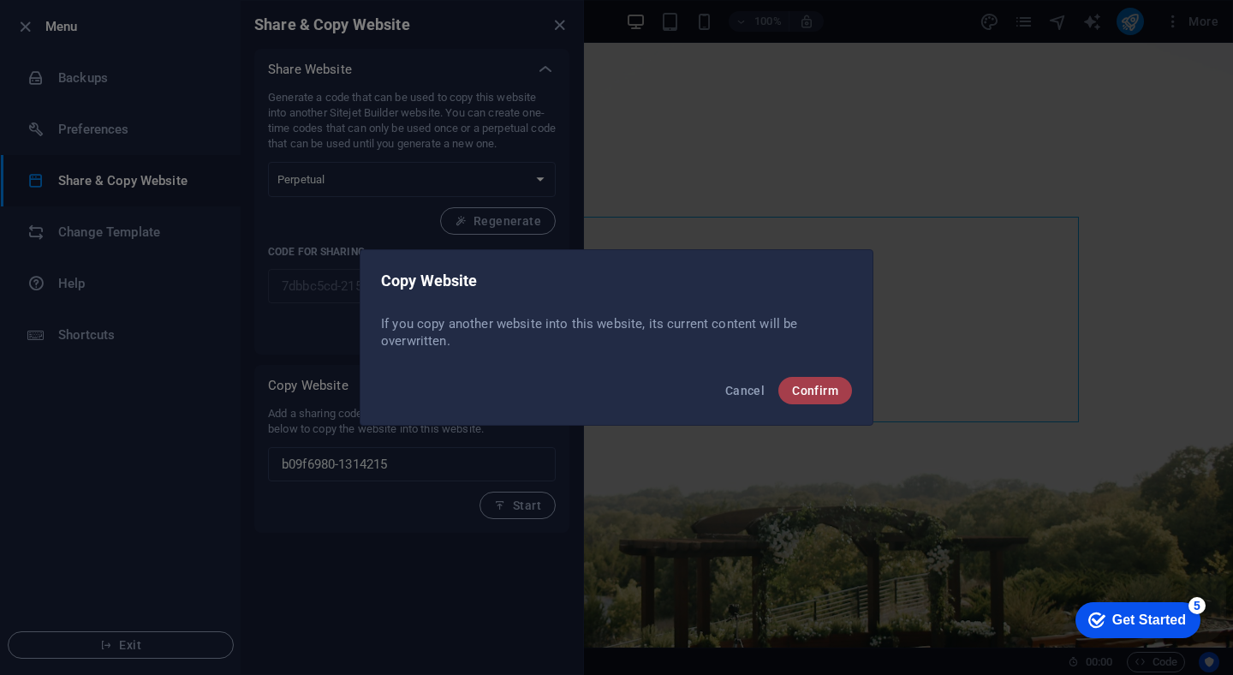
click at [818, 391] on span "Confirm" at bounding box center [815, 391] width 46 height 14
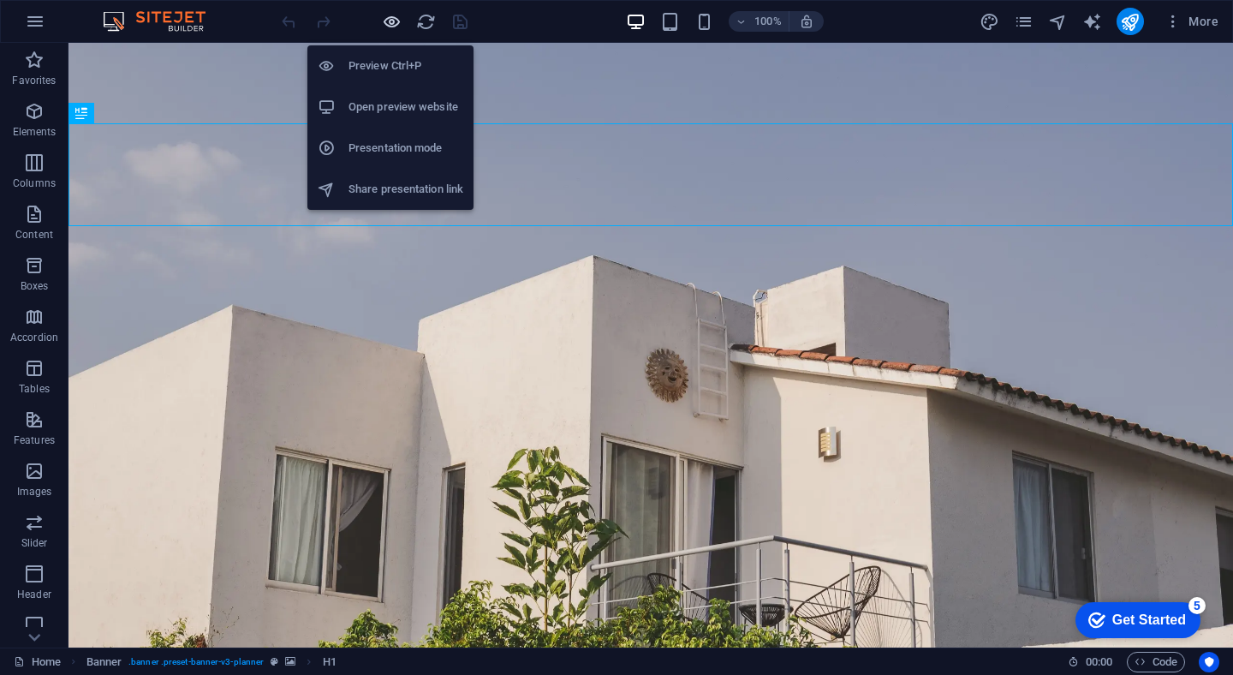
click at [394, 23] on icon "button" at bounding box center [392, 22] width 20 height 20
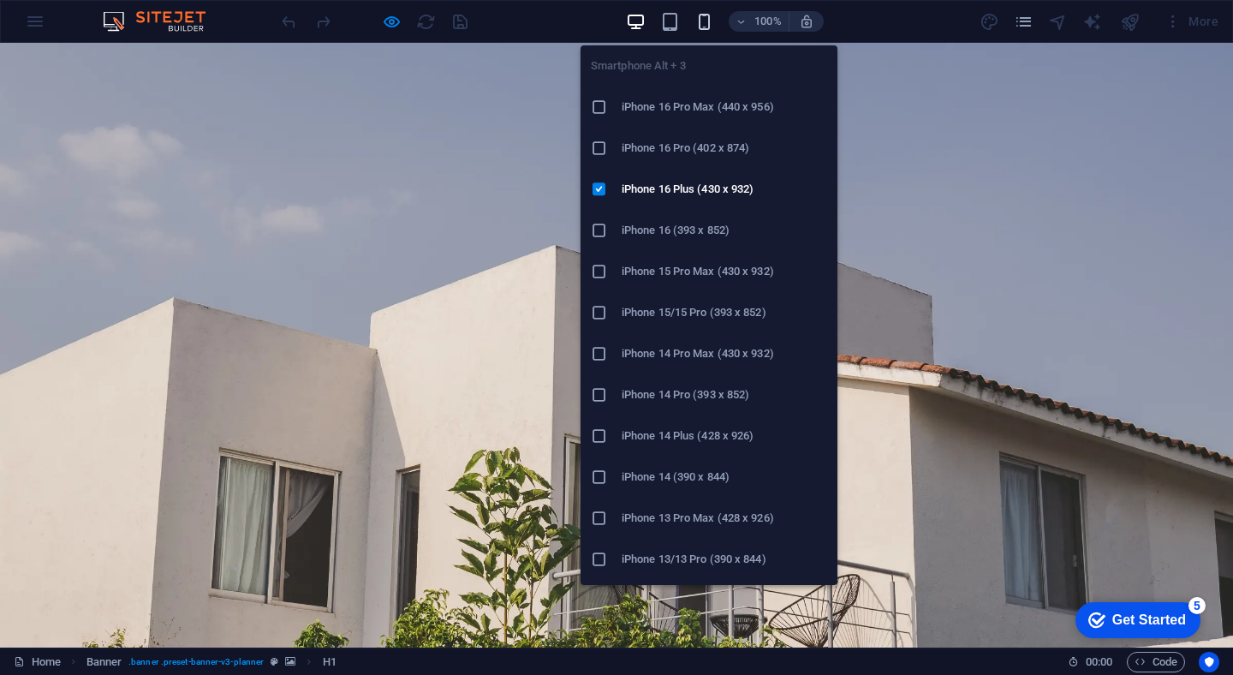
click at [704, 21] on icon "button" at bounding box center [704, 22] width 20 height 20
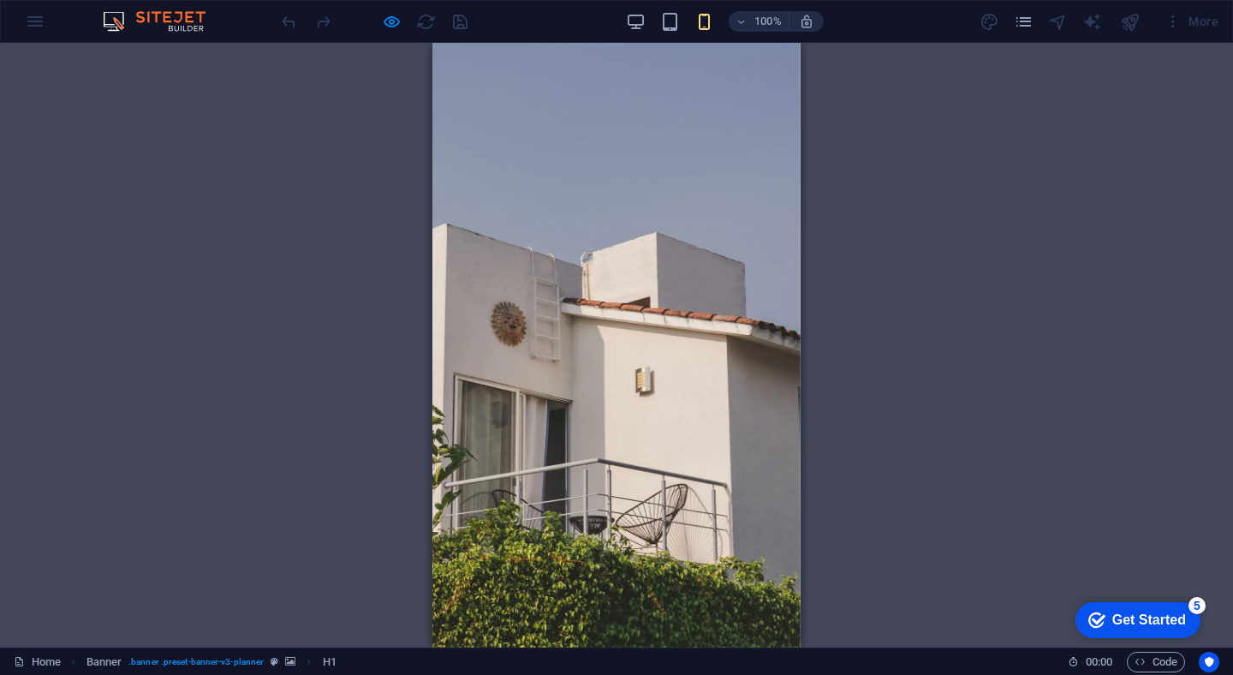
click at [451, 25] on div at bounding box center [374, 21] width 192 height 27
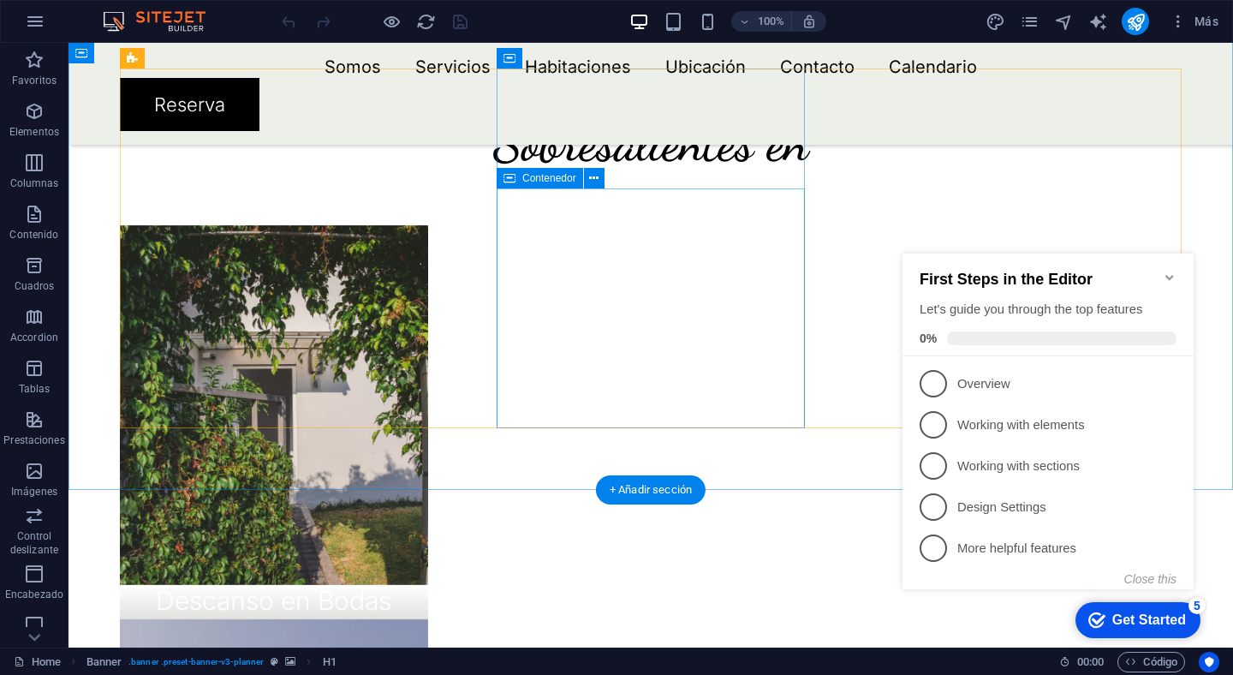
scroll to position [1338, 0]
